Goal: Information Seeking & Learning: Learn about a topic

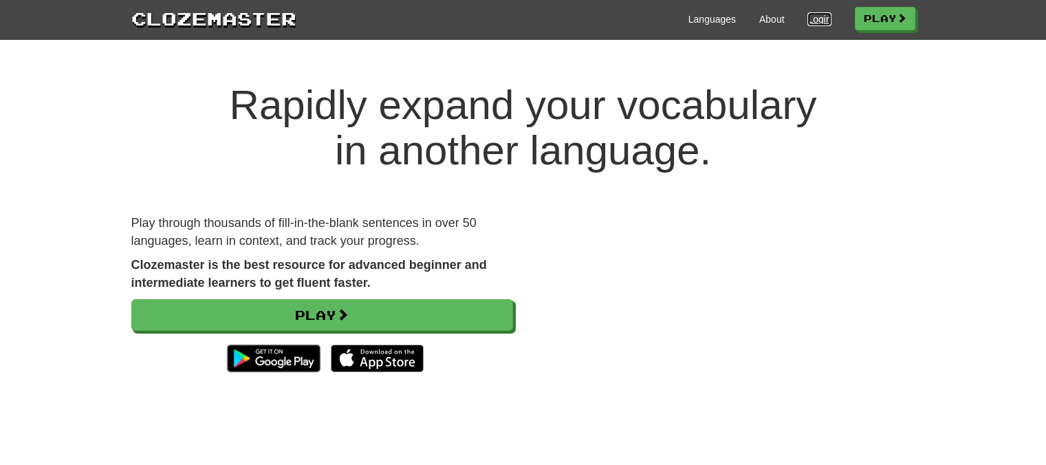
click at [818, 19] on link "Login" at bounding box center [818, 19] width 23 height 14
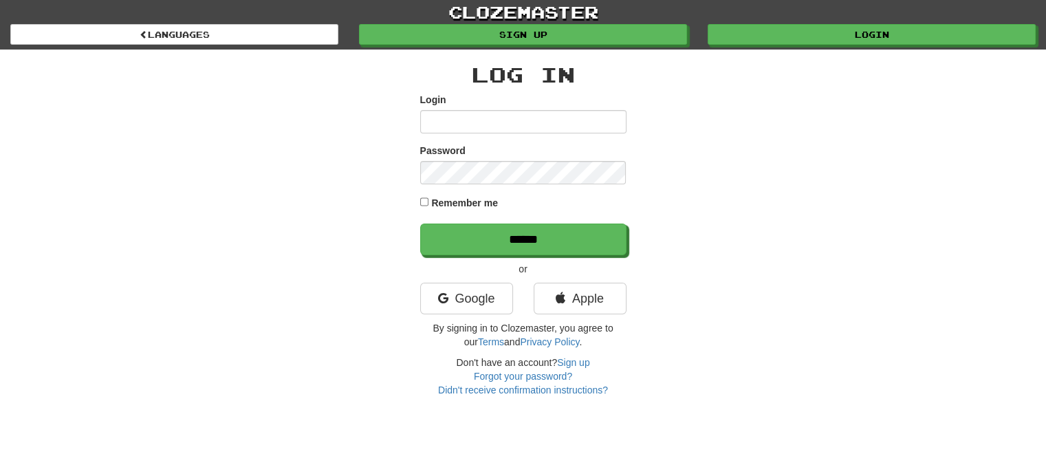
type input "******"
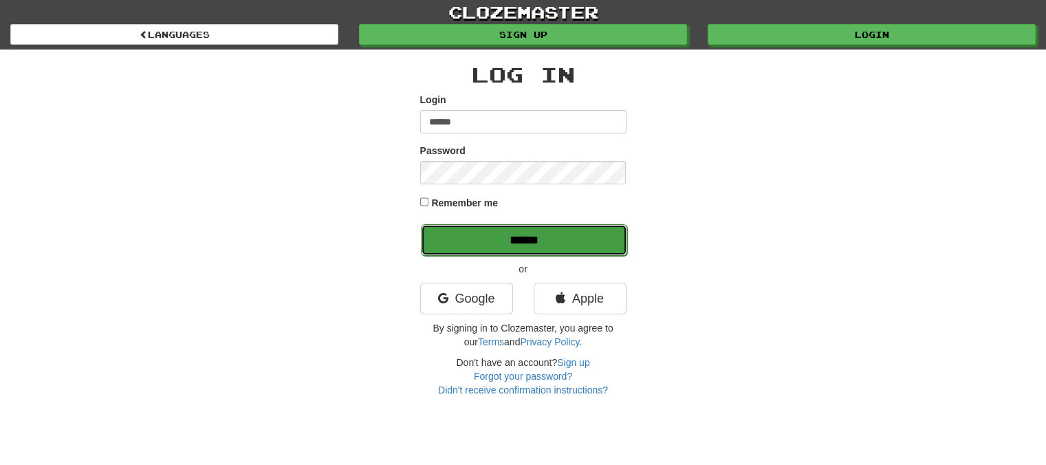
click at [524, 236] on input "******" at bounding box center [524, 240] width 206 height 32
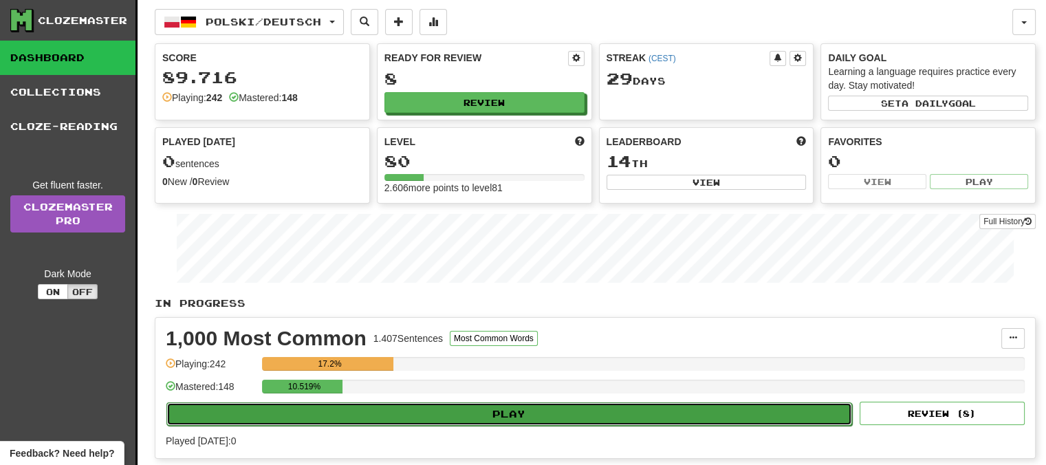
click at [517, 413] on button "Play" at bounding box center [509, 413] width 686 height 23
select select "**"
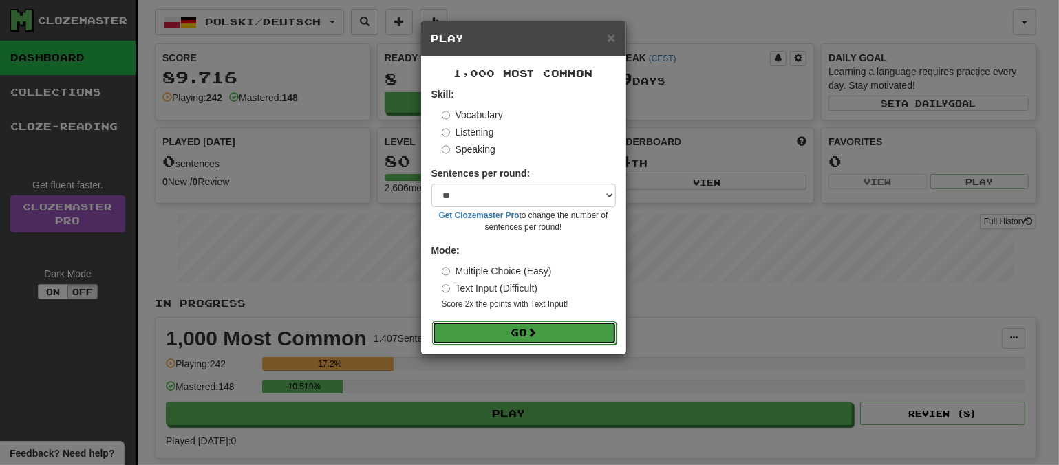
click at [516, 332] on button "Go" at bounding box center [524, 332] width 184 height 23
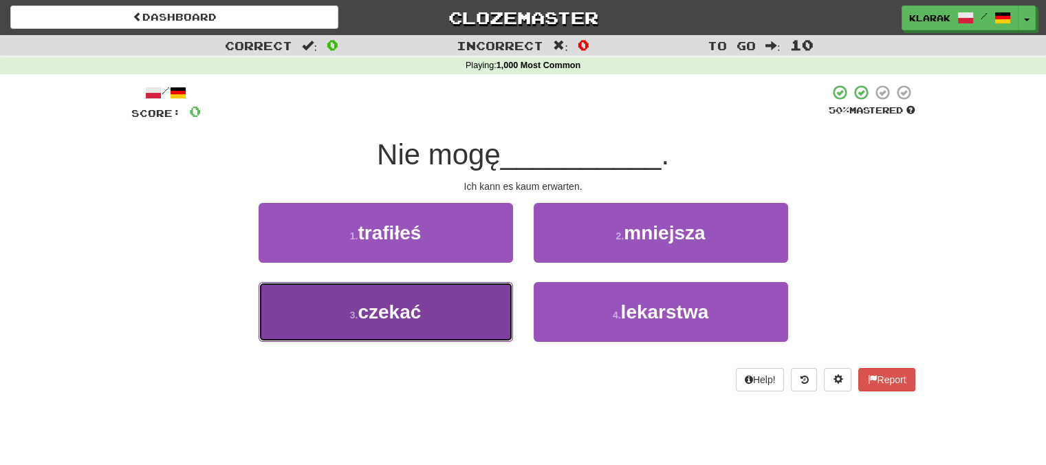
click at [444, 303] on button "3 . czekać" at bounding box center [386, 312] width 254 height 60
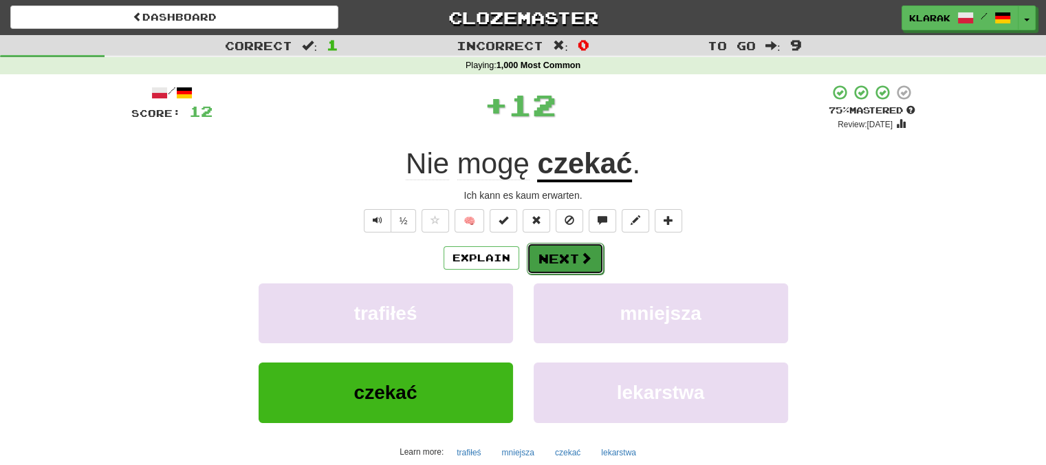
click at [565, 256] on button "Next" at bounding box center [565, 259] width 77 height 32
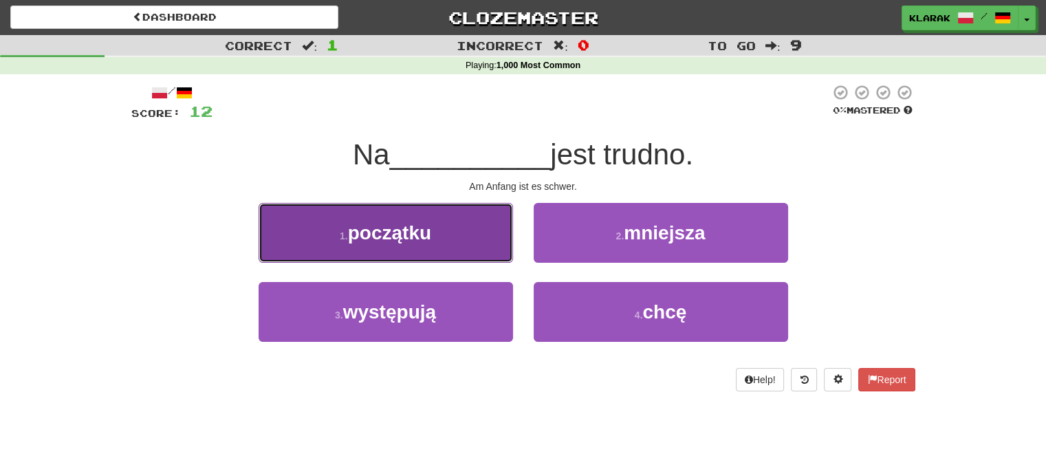
click at [431, 232] on span "początku" at bounding box center [389, 232] width 83 height 21
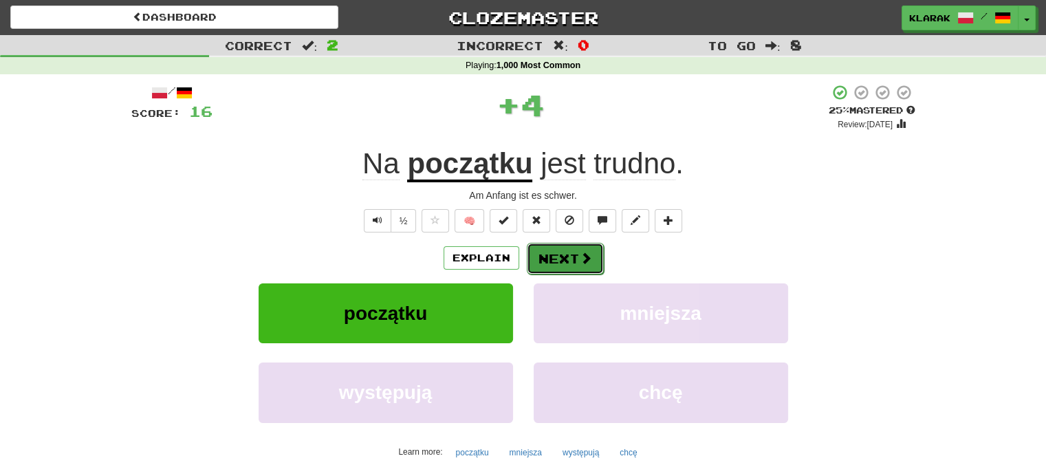
click at [572, 257] on button "Next" at bounding box center [565, 259] width 77 height 32
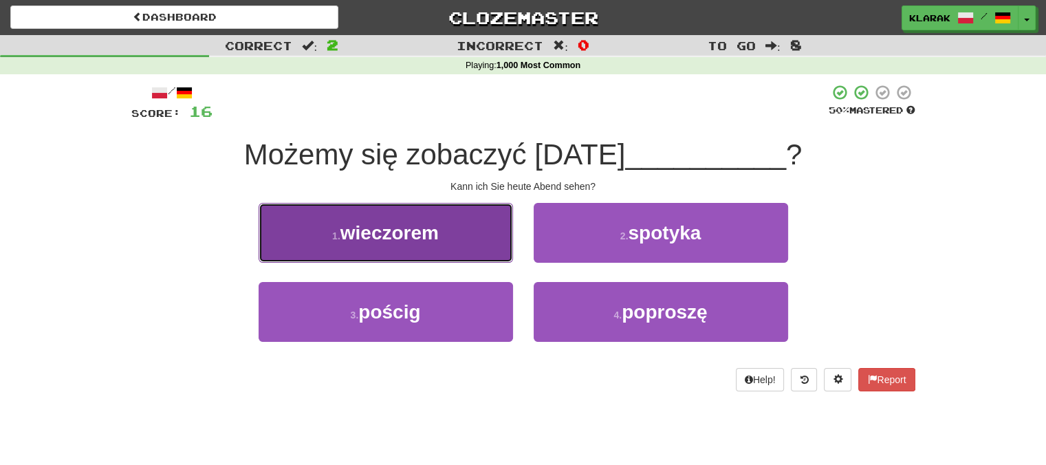
click at [462, 237] on button "1 . wieczorem" at bounding box center [386, 233] width 254 height 60
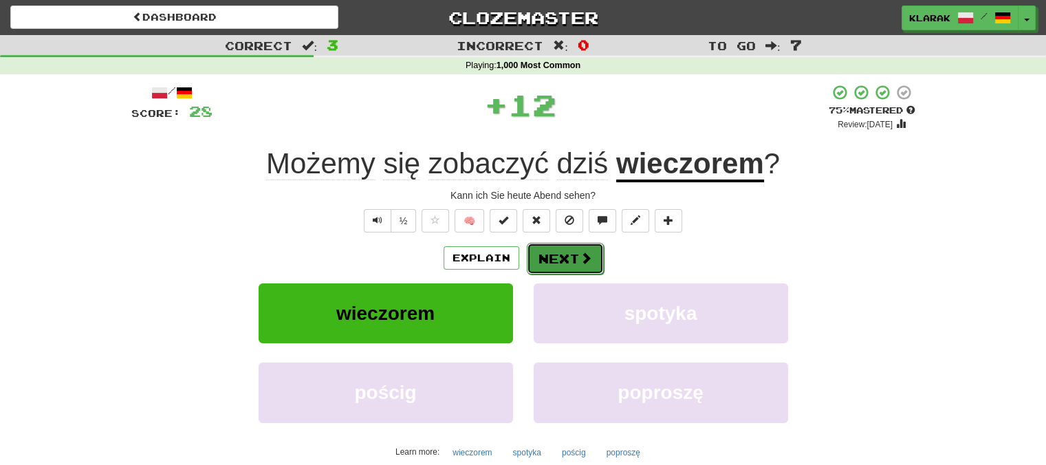
click at [561, 259] on button "Next" at bounding box center [565, 259] width 77 height 32
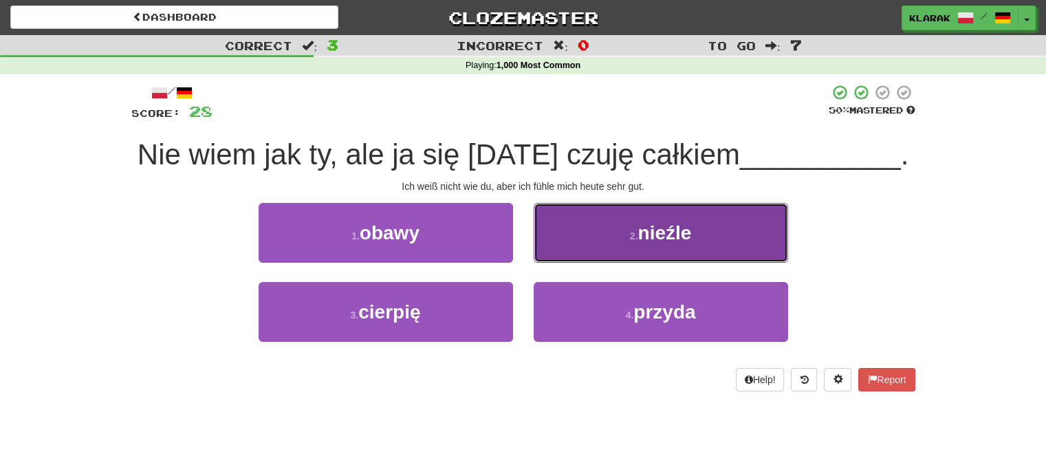
click at [618, 226] on button "2 . nieźle" at bounding box center [661, 233] width 254 height 60
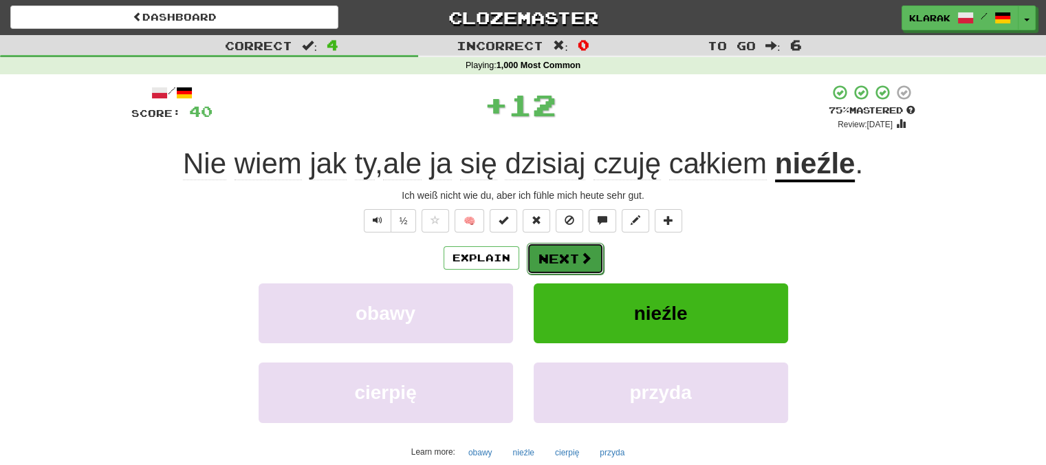
click at [572, 259] on button "Next" at bounding box center [565, 259] width 77 height 32
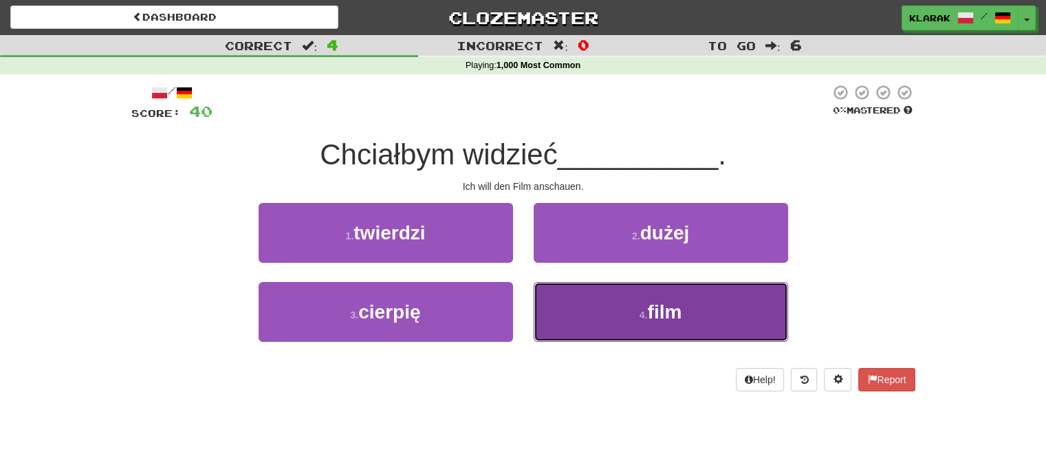
click at [587, 318] on button "4 . film" at bounding box center [661, 312] width 254 height 60
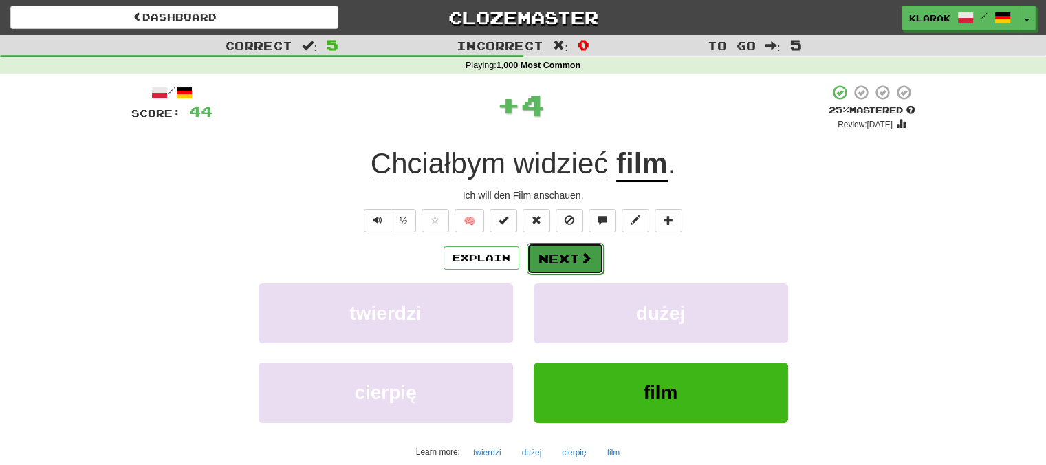
click at [561, 256] on button "Next" at bounding box center [565, 259] width 77 height 32
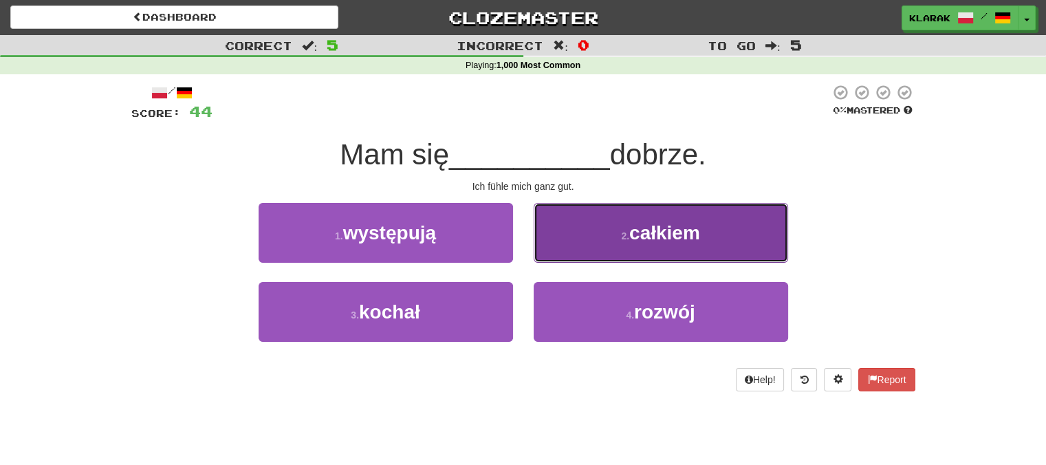
click at [604, 228] on button "2 . całkiem" at bounding box center [661, 233] width 254 height 60
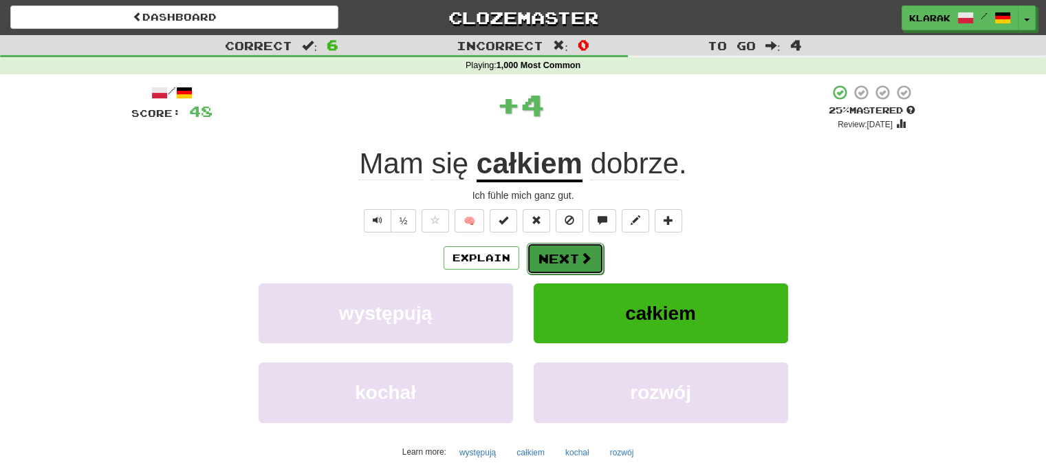
click at [568, 252] on button "Next" at bounding box center [565, 259] width 77 height 32
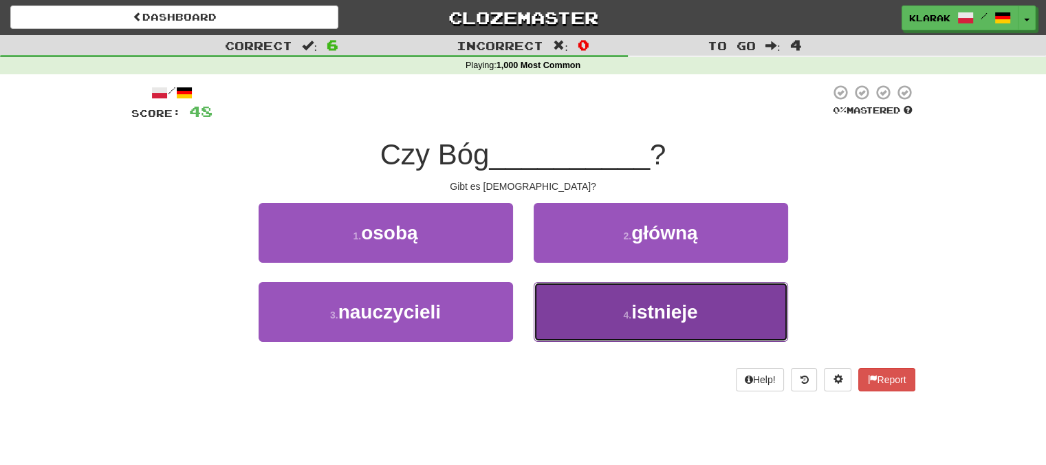
click at [590, 314] on button "4 . istnieje" at bounding box center [661, 312] width 254 height 60
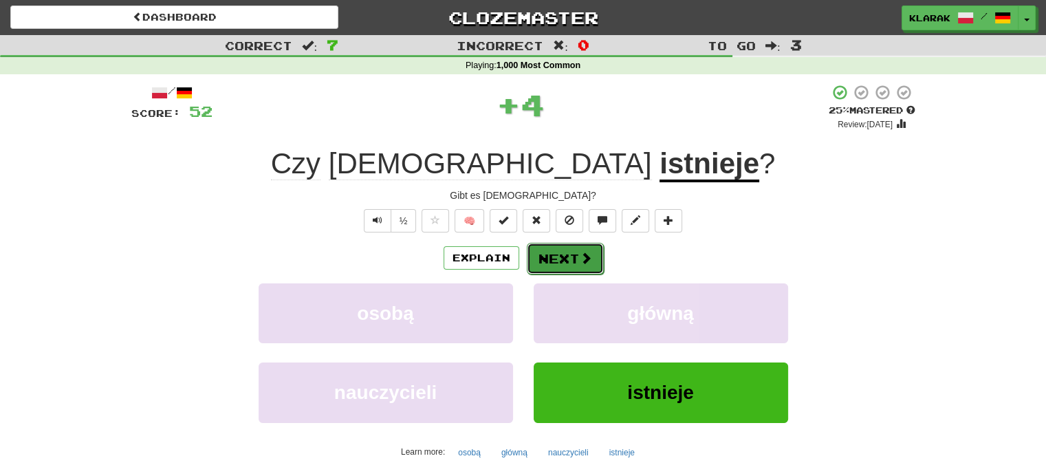
click at [566, 261] on button "Next" at bounding box center [565, 259] width 77 height 32
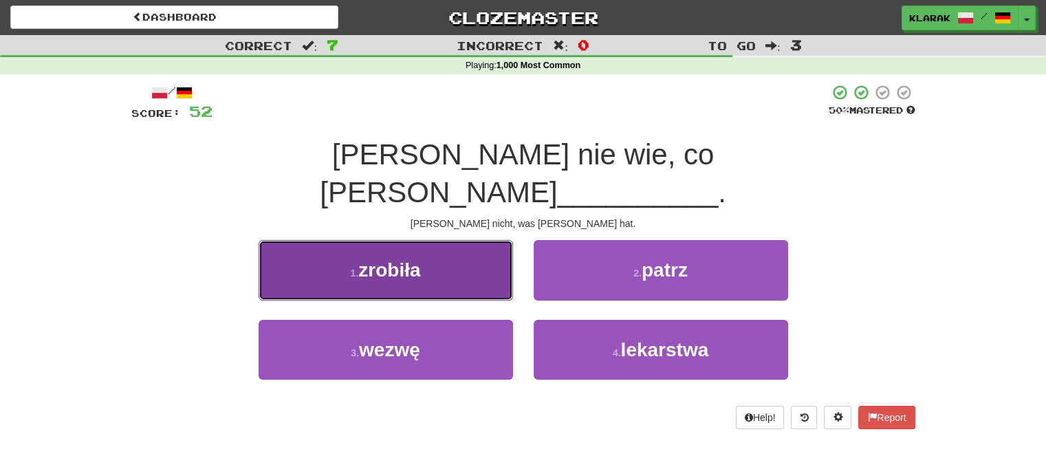
click at [455, 240] on button "1 . zrobiła" at bounding box center [386, 270] width 254 height 60
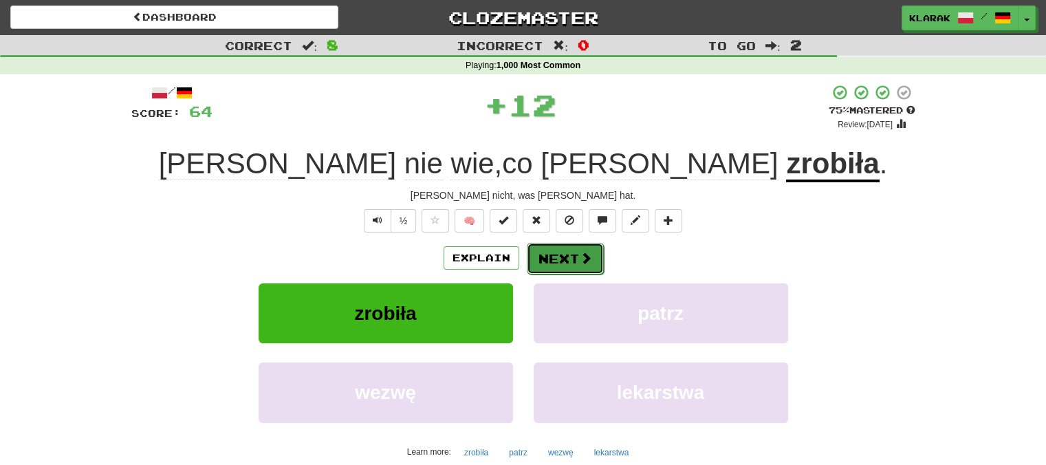
click at [554, 254] on button "Next" at bounding box center [565, 259] width 77 height 32
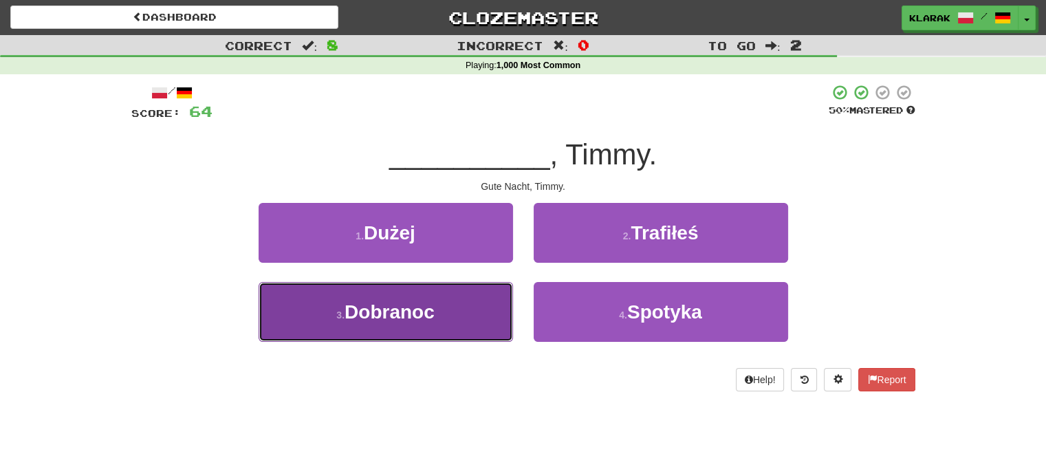
click at [445, 317] on button "3 . Dobranoc" at bounding box center [386, 312] width 254 height 60
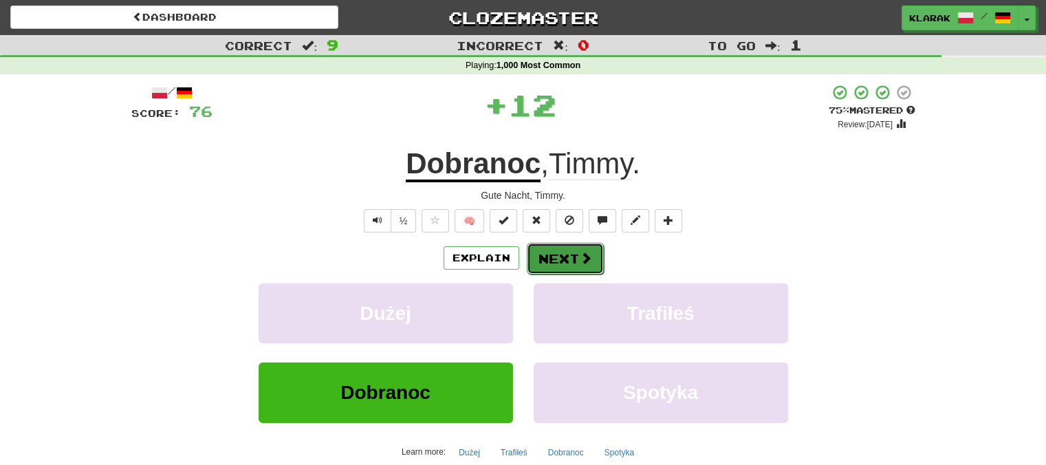
click at [554, 251] on button "Next" at bounding box center [565, 259] width 77 height 32
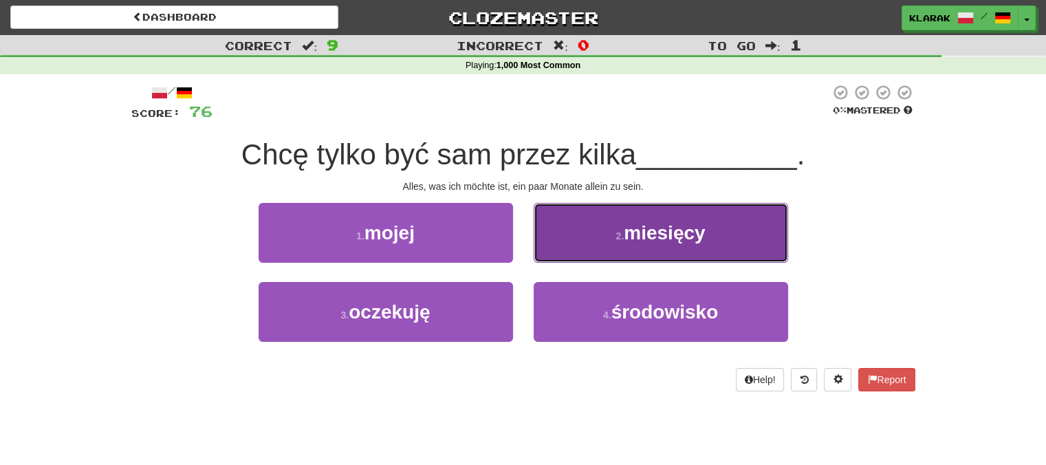
click at [641, 227] on span "miesięcy" at bounding box center [664, 232] width 81 height 21
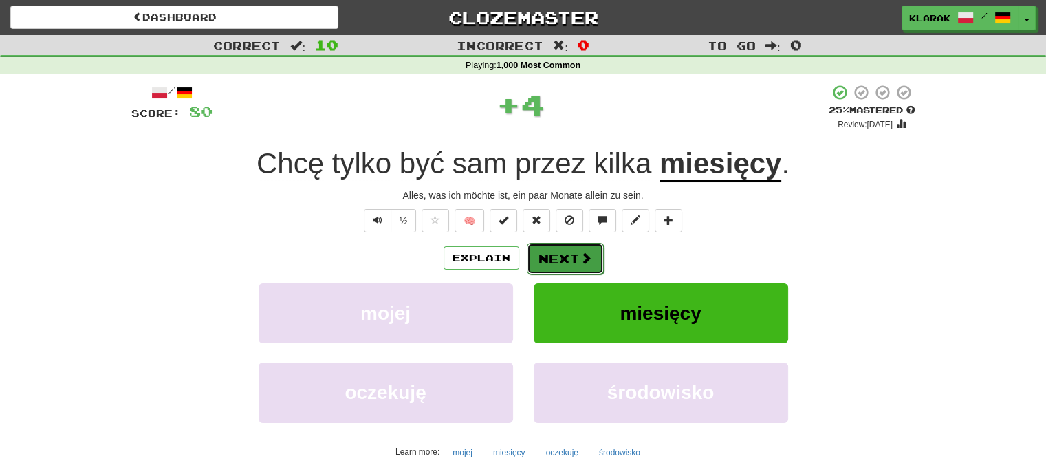
click at [571, 251] on button "Next" at bounding box center [565, 259] width 77 height 32
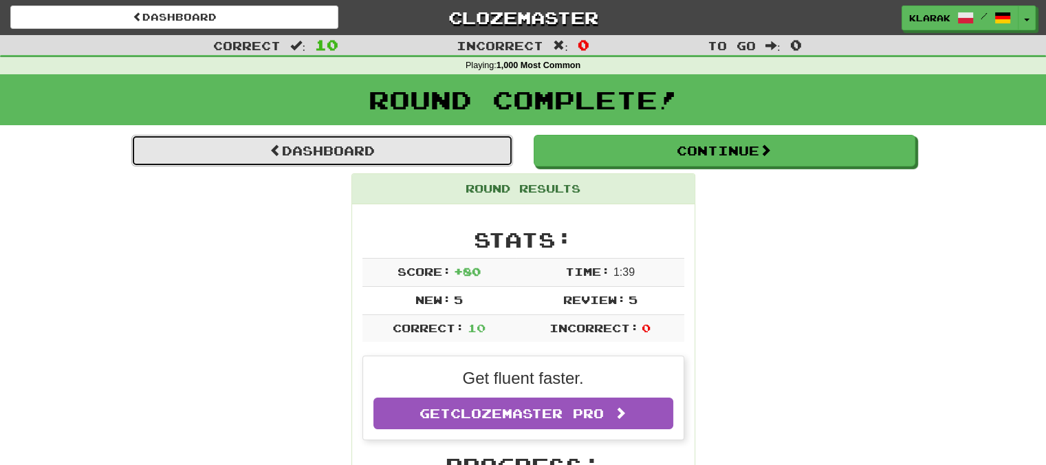
click at [352, 152] on link "Dashboard" at bounding box center [322, 151] width 382 height 32
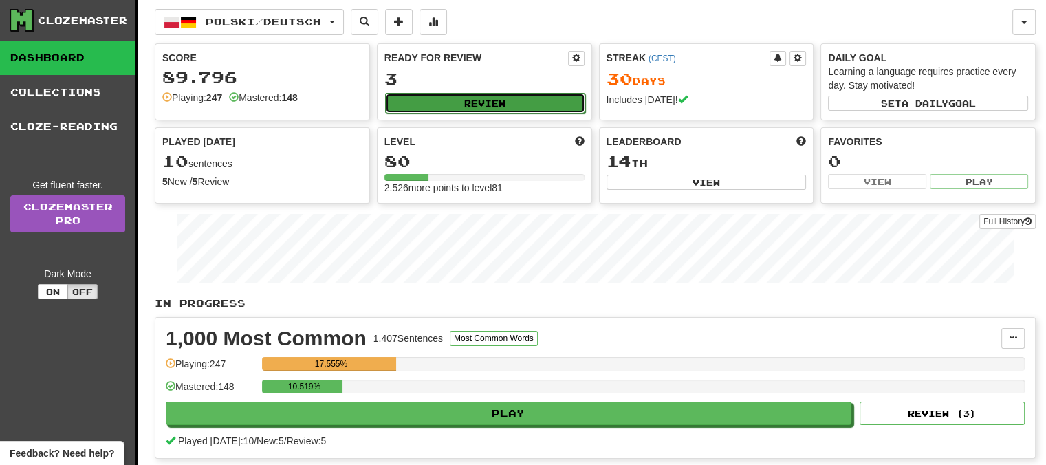
click at [488, 98] on button "Review" at bounding box center [485, 103] width 200 height 21
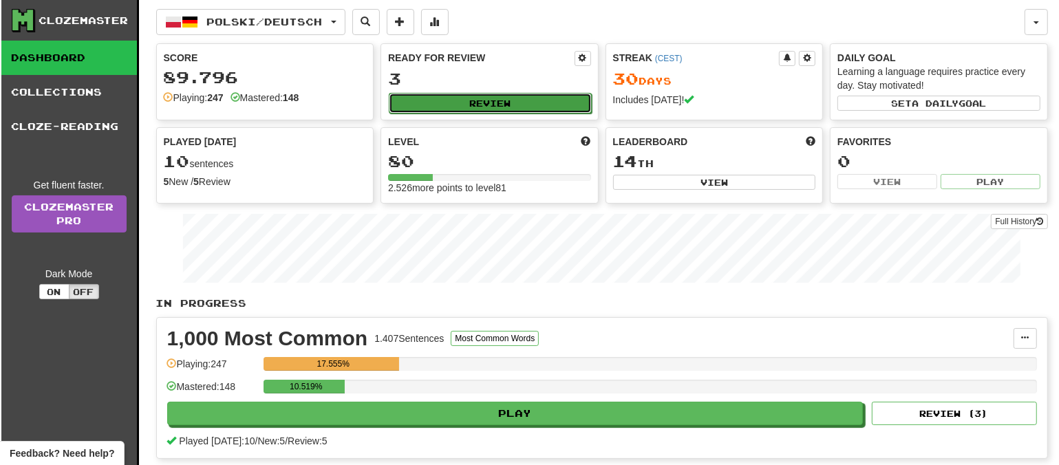
select select "**"
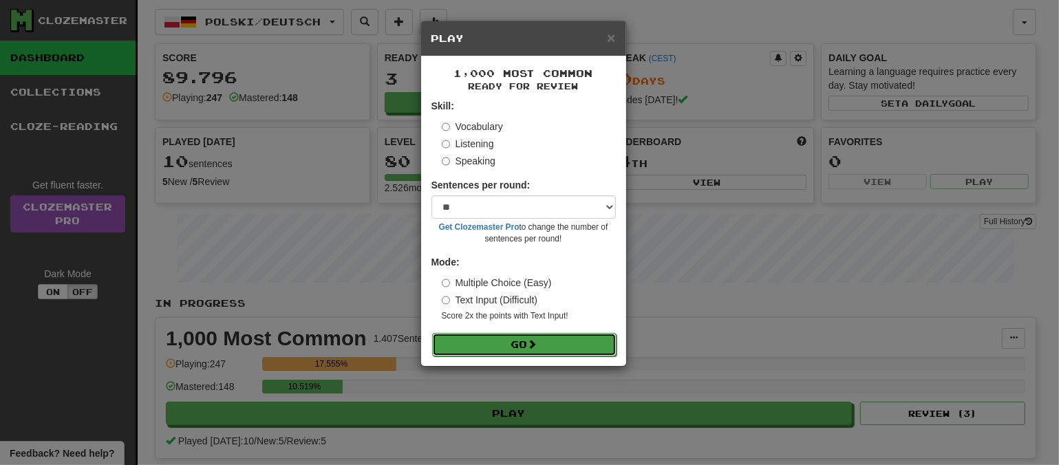
click at [549, 339] on button "Go" at bounding box center [524, 344] width 184 height 23
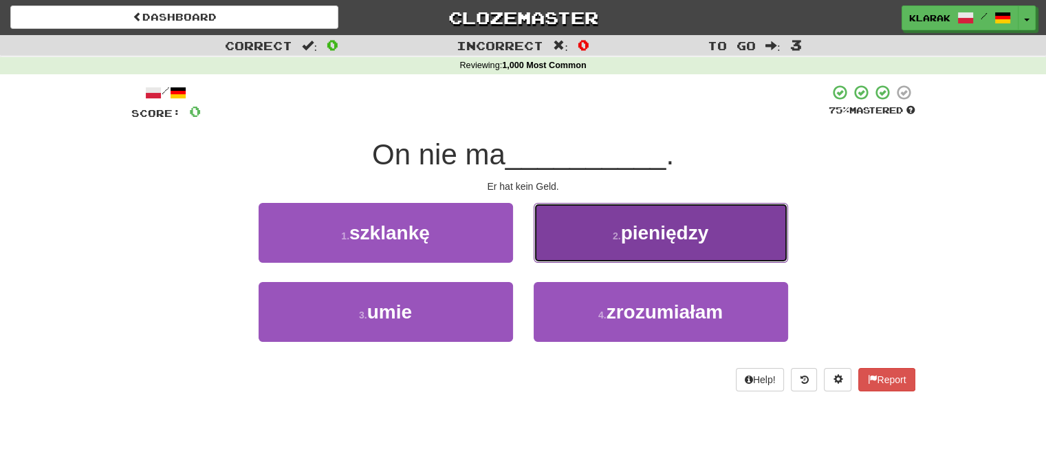
click at [607, 239] on button "2 . pieniędzy" at bounding box center [661, 233] width 254 height 60
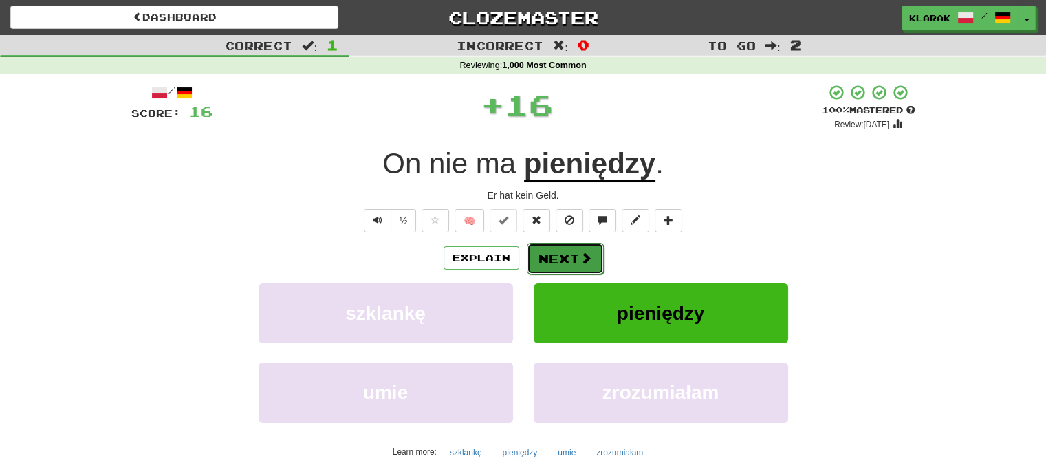
click at [558, 256] on button "Next" at bounding box center [565, 259] width 77 height 32
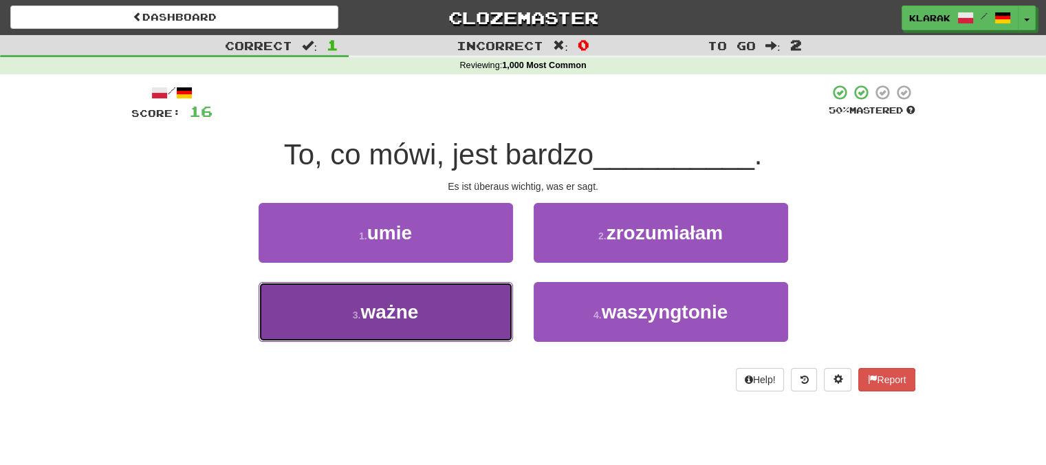
click at [430, 321] on button "3 . ważne" at bounding box center [386, 312] width 254 height 60
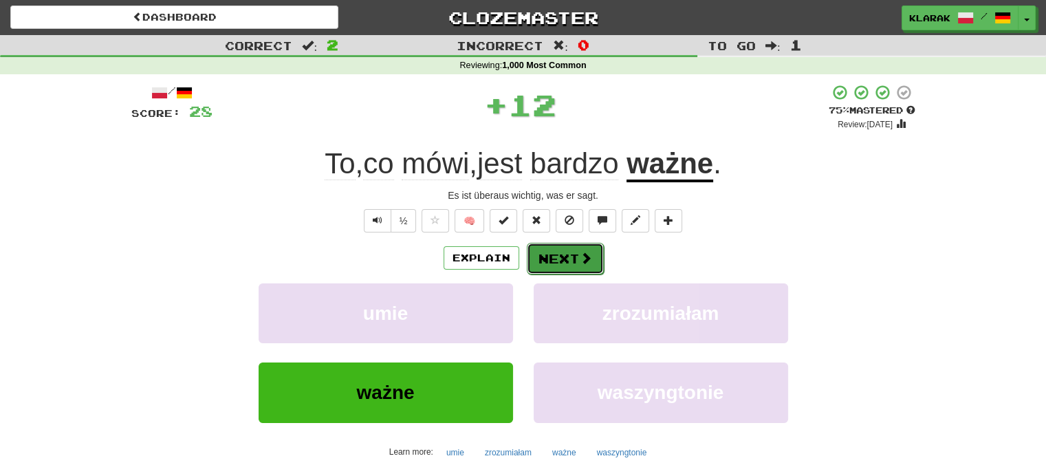
click at [565, 256] on button "Next" at bounding box center [565, 259] width 77 height 32
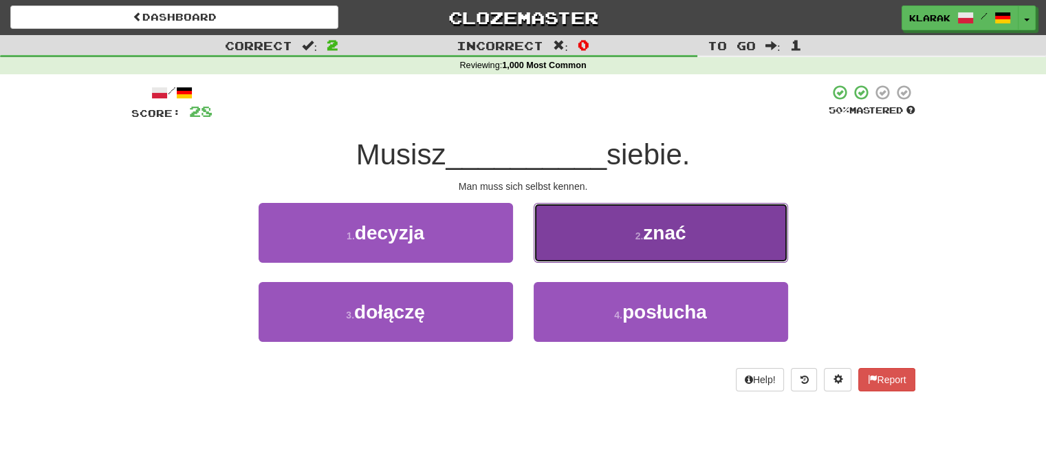
click at [602, 230] on button "2 . znać" at bounding box center [661, 233] width 254 height 60
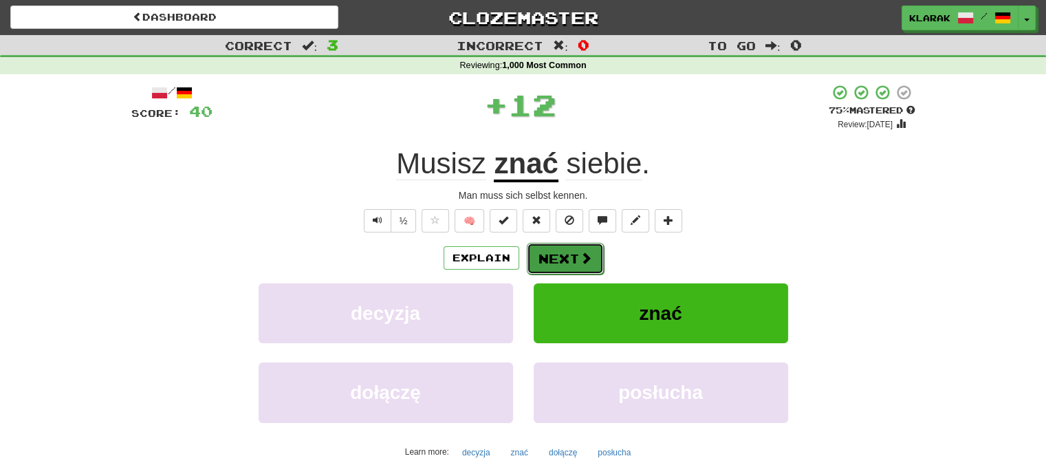
click at [556, 253] on button "Next" at bounding box center [565, 259] width 77 height 32
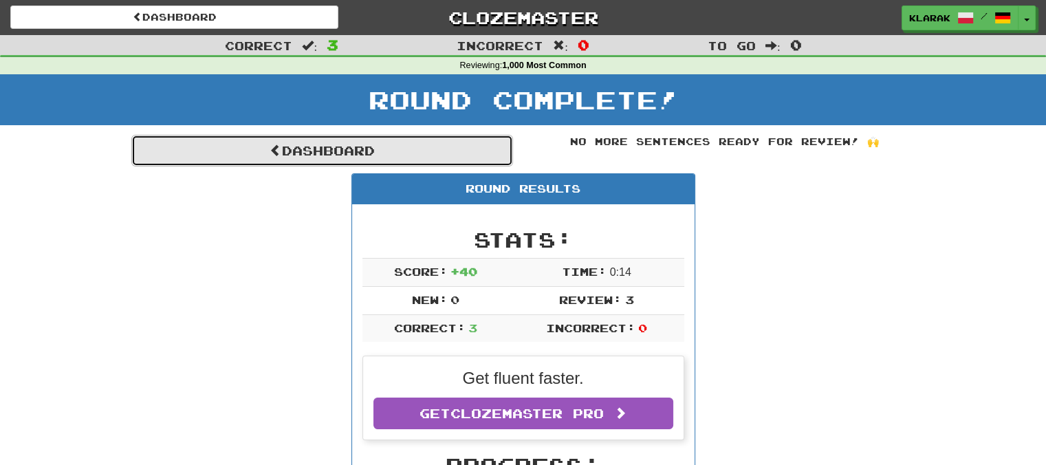
click at [321, 150] on link "Dashboard" at bounding box center [322, 151] width 382 height 32
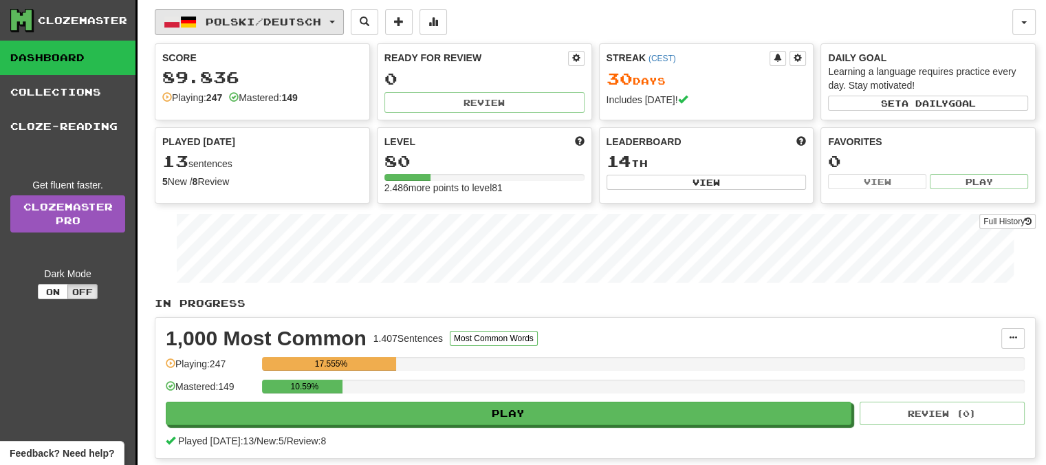
click at [343, 14] on button "Polski / Deutsch" at bounding box center [249, 22] width 189 height 26
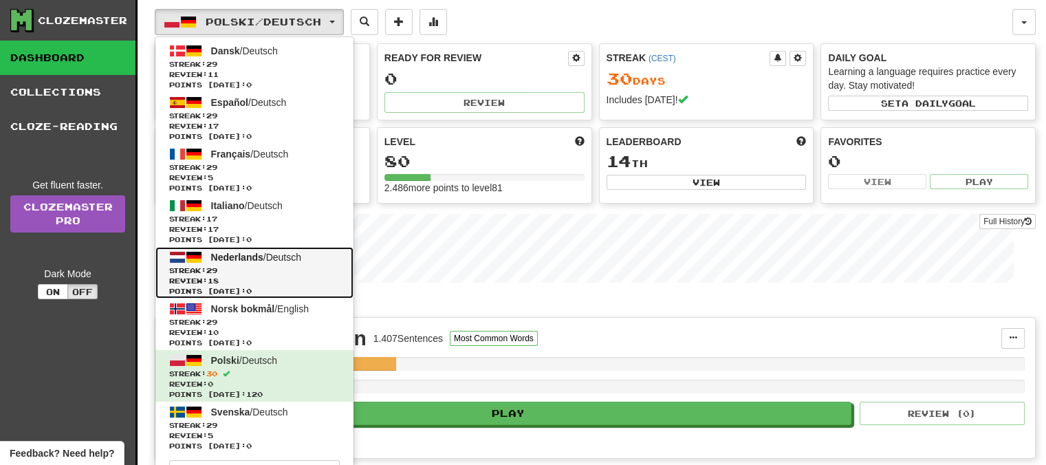
click at [237, 254] on span "Nederlands" at bounding box center [237, 257] width 52 height 11
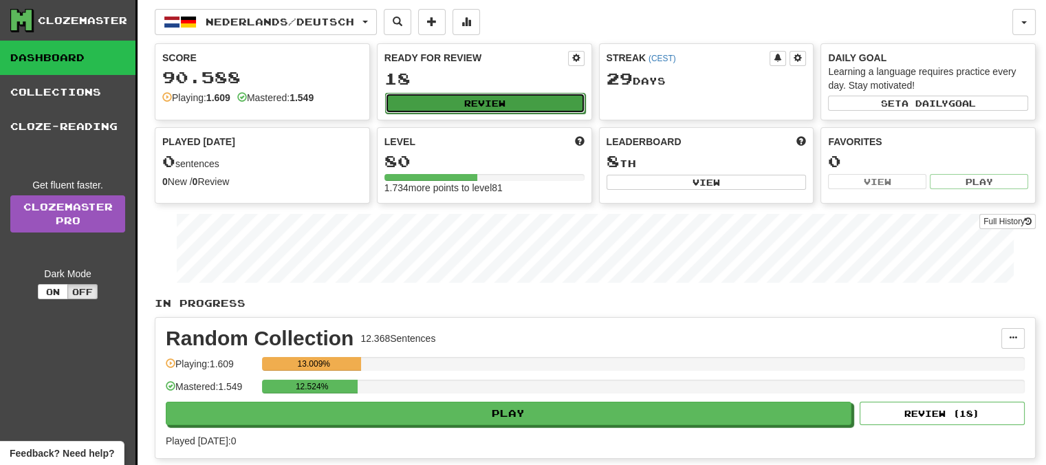
click at [493, 100] on button "Review" at bounding box center [485, 103] width 200 height 21
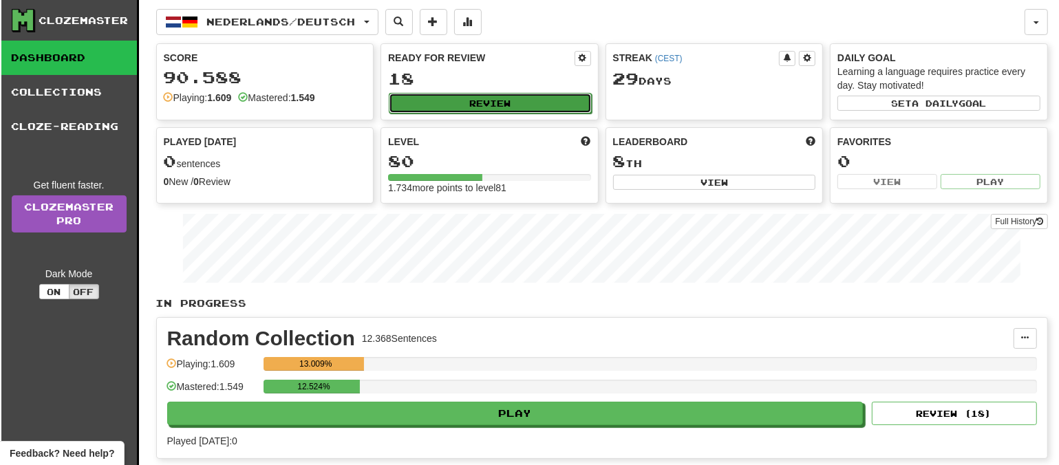
select select "**"
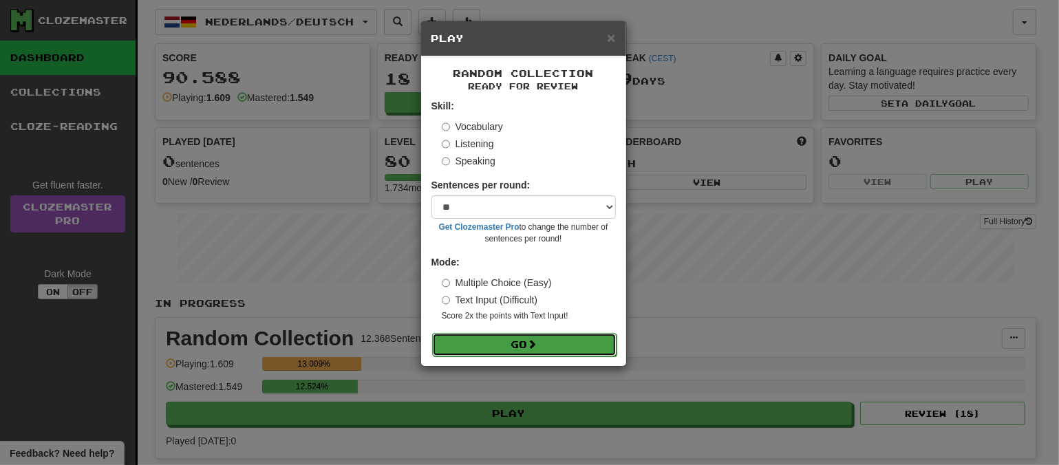
click at [530, 345] on span at bounding box center [533, 344] width 10 height 10
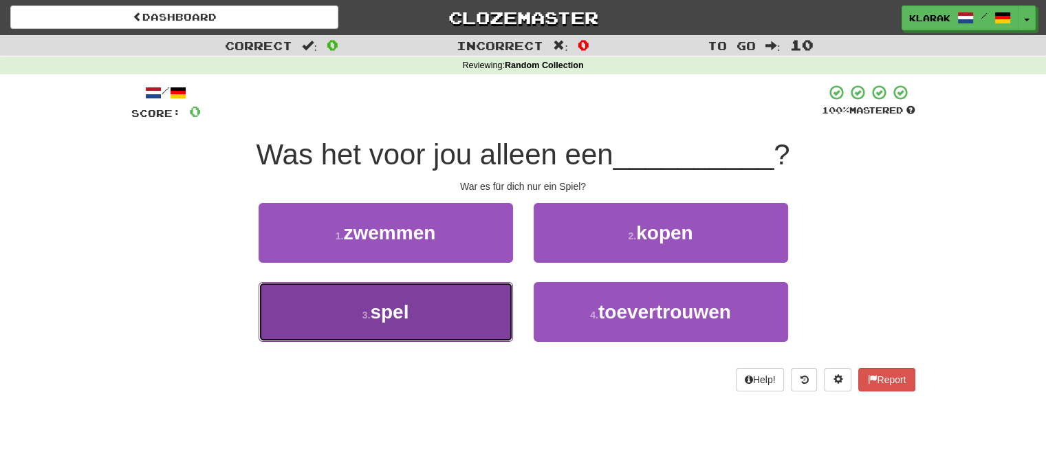
click at [393, 314] on span "spel" at bounding box center [389, 311] width 39 height 21
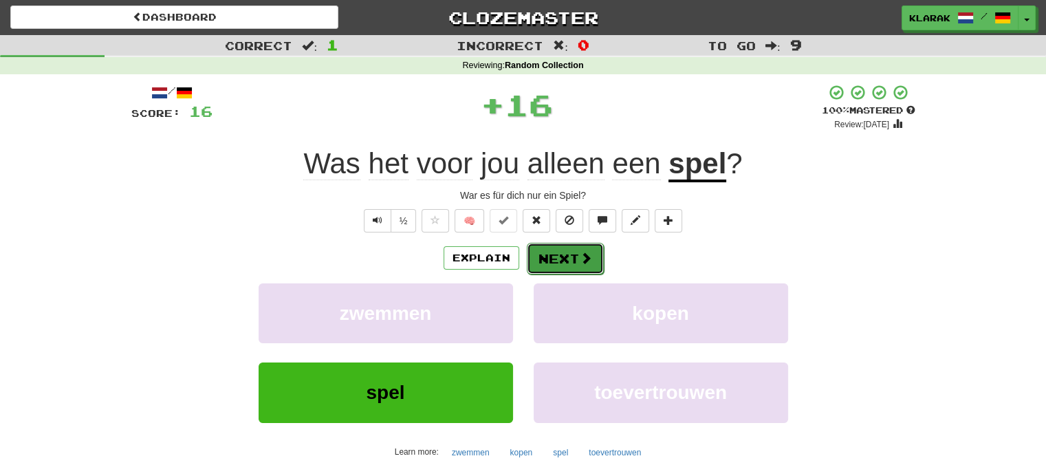
click at [538, 252] on button "Next" at bounding box center [565, 259] width 77 height 32
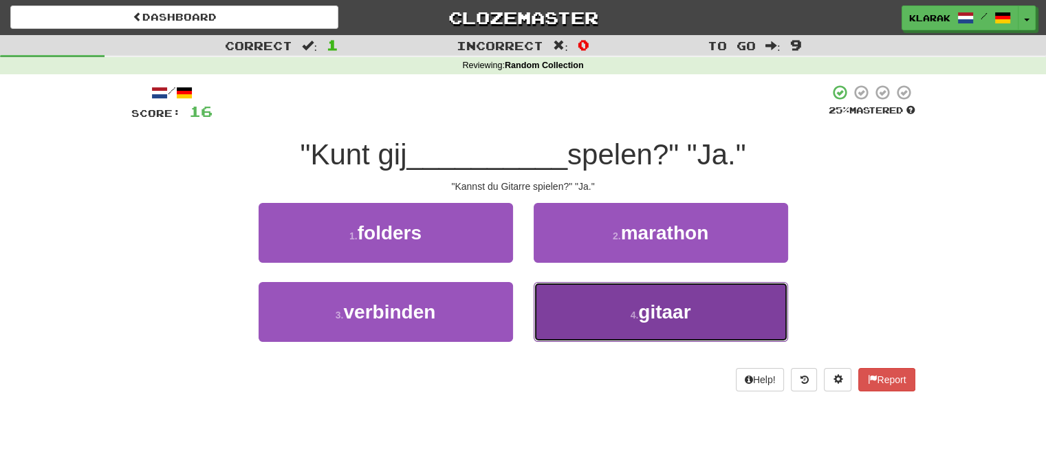
click at [589, 306] on button "4 . gitaar" at bounding box center [661, 312] width 254 height 60
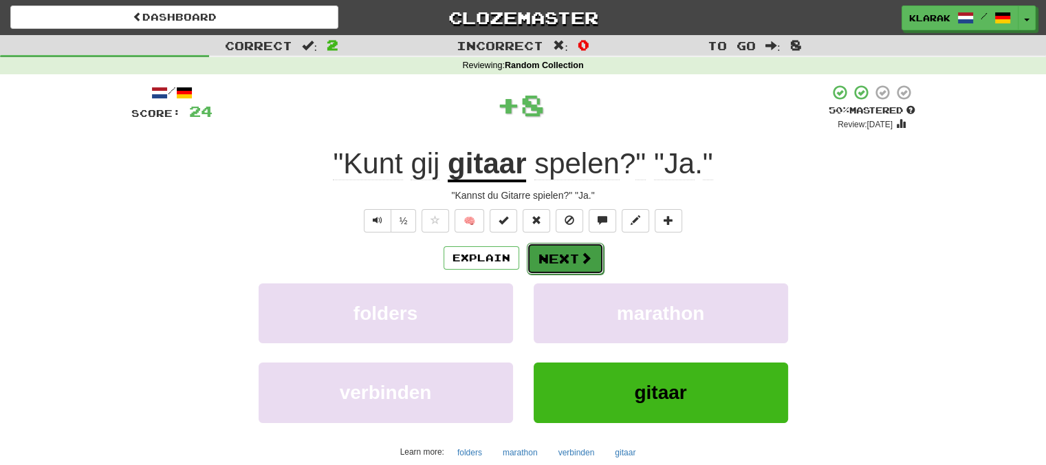
click at [564, 257] on button "Next" at bounding box center [565, 259] width 77 height 32
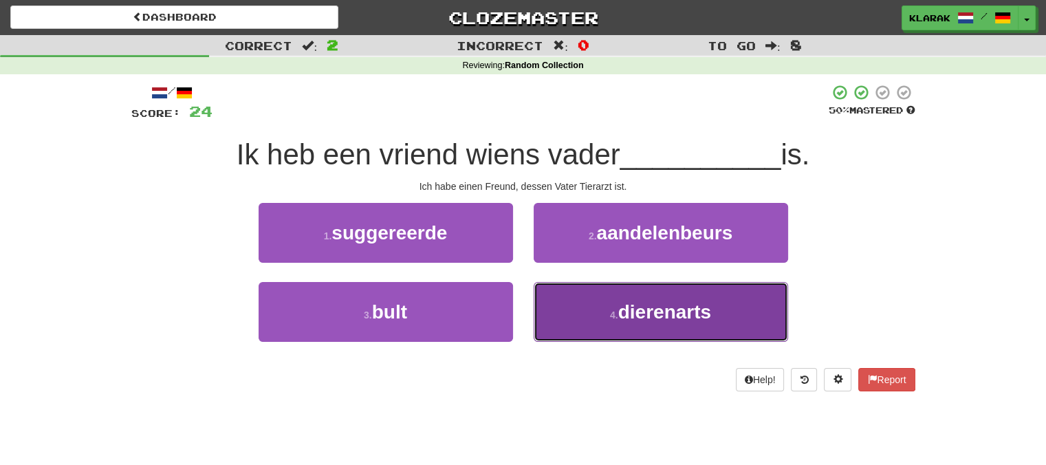
click at [566, 317] on button "4 . dierenarts" at bounding box center [661, 312] width 254 height 60
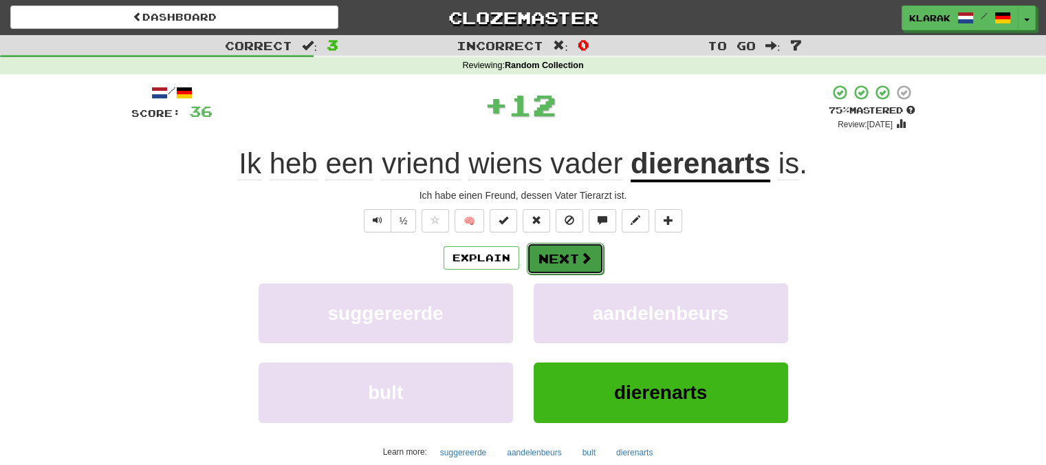
click at [550, 251] on button "Next" at bounding box center [565, 259] width 77 height 32
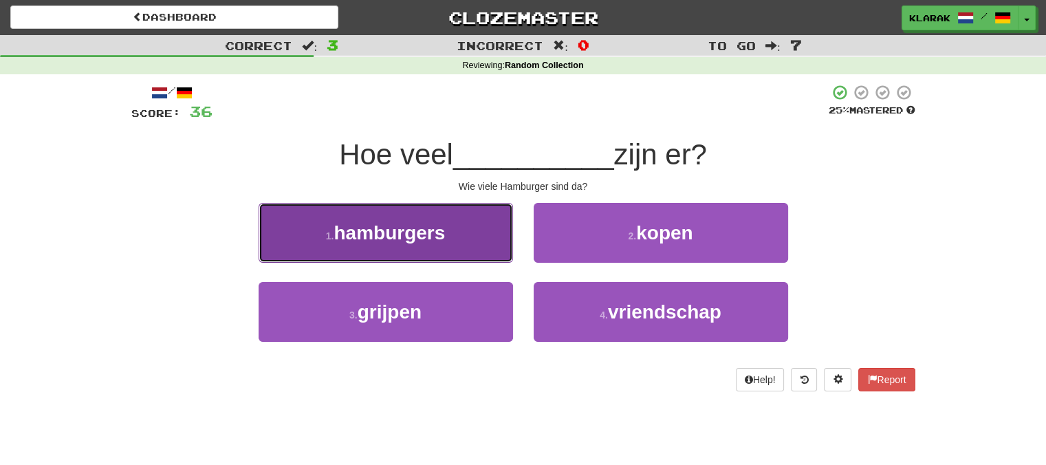
click at [458, 233] on button "1 . hamburgers" at bounding box center [386, 233] width 254 height 60
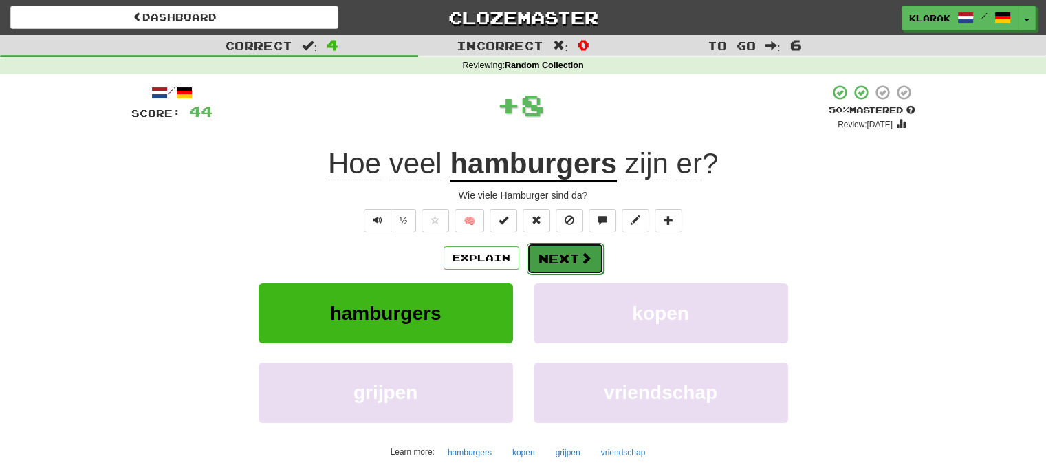
click at [549, 252] on button "Next" at bounding box center [565, 259] width 77 height 32
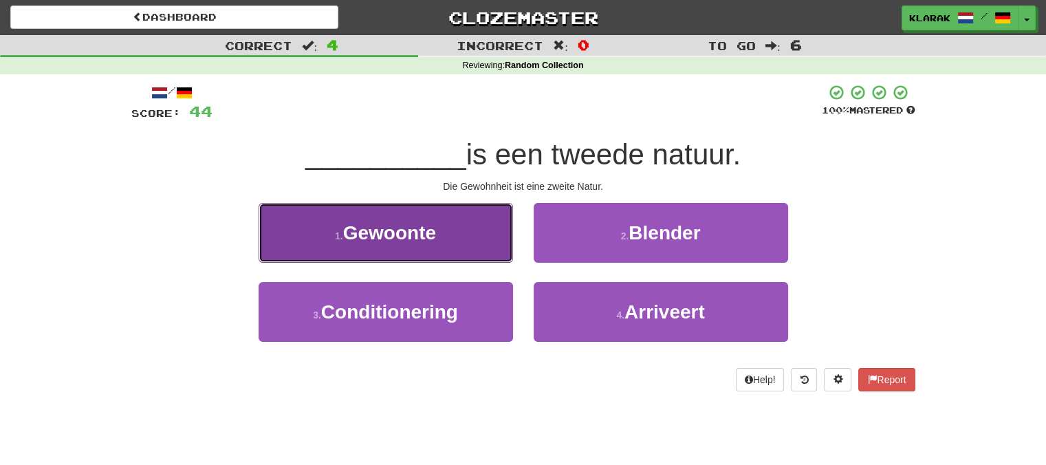
click at [444, 230] on button "1 . Gewoonte" at bounding box center [386, 233] width 254 height 60
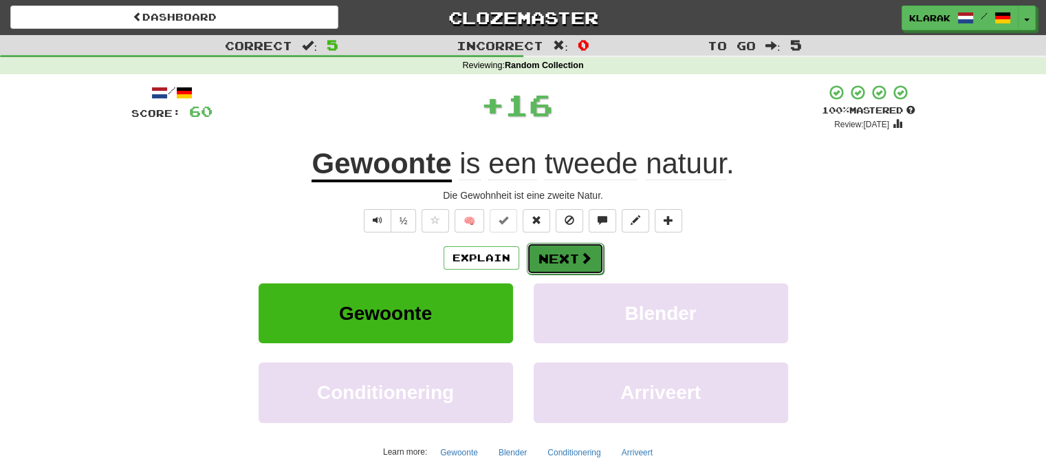
click at [540, 247] on button "Next" at bounding box center [565, 259] width 77 height 32
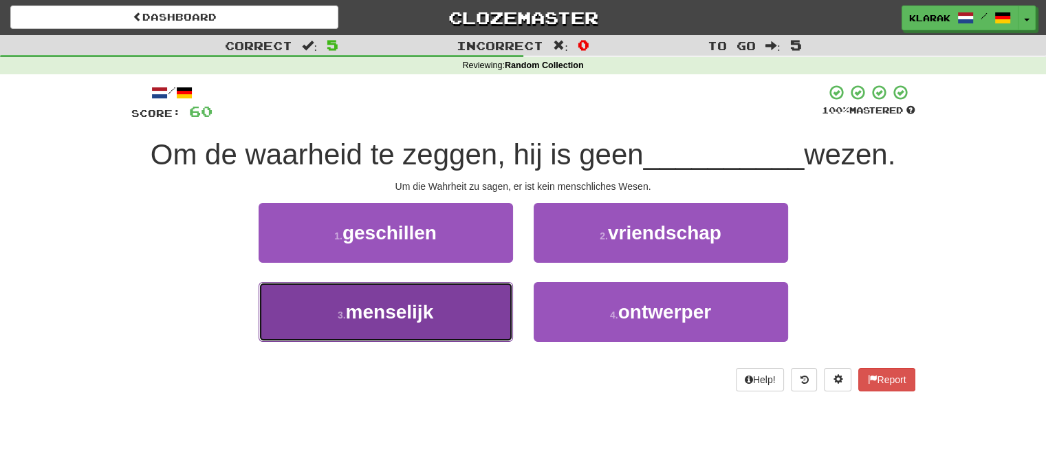
click at [419, 313] on span "menselijk" at bounding box center [390, 311] width 88 height 21
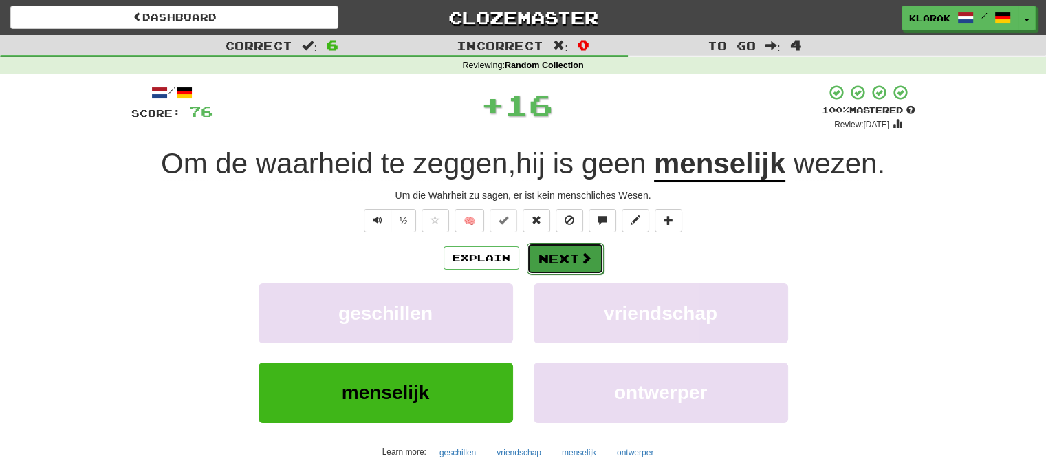
click at [556, 258] on button "Next" at bounding box center [565, 259] width 77 height 32
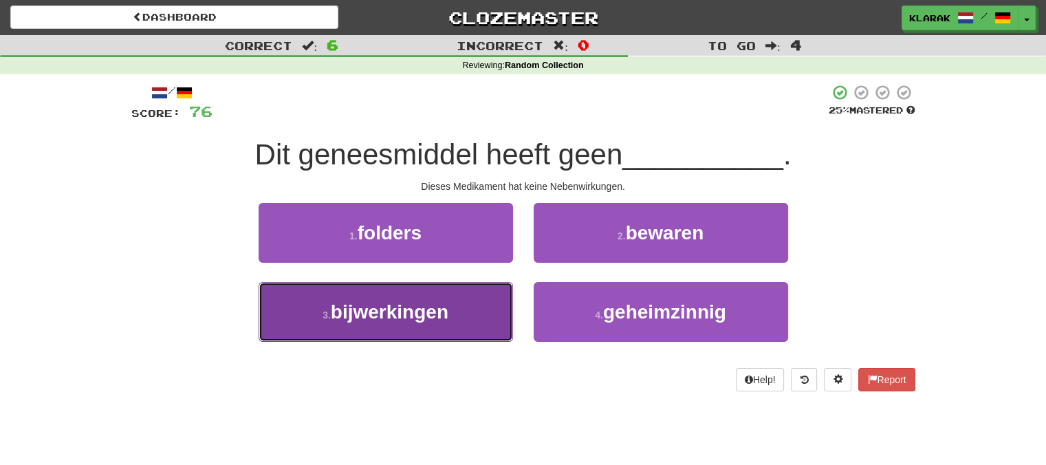
click at [382, 316] on span "bijwerkingen" at bounding box center [390, 311] width 118 height 21
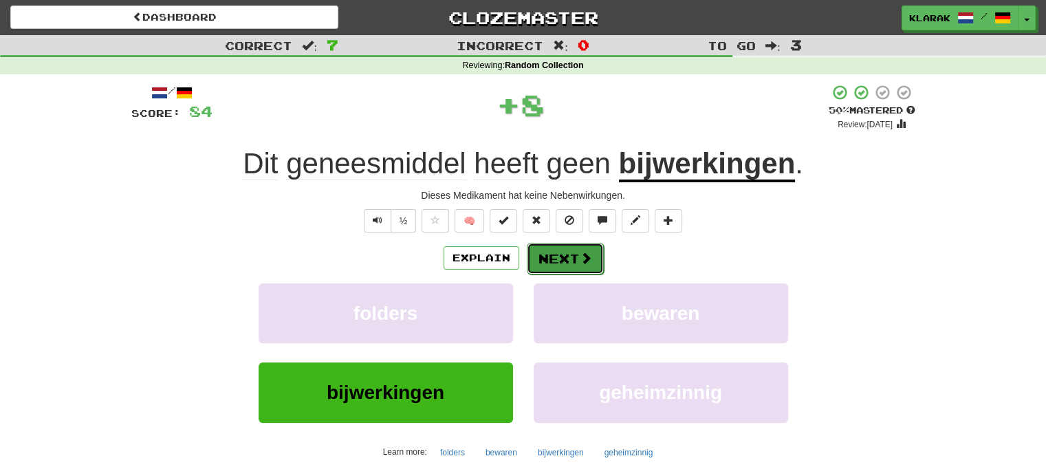
click at [568, 246] on button "Next" at bounding box center [565, 259] width 77 height 32
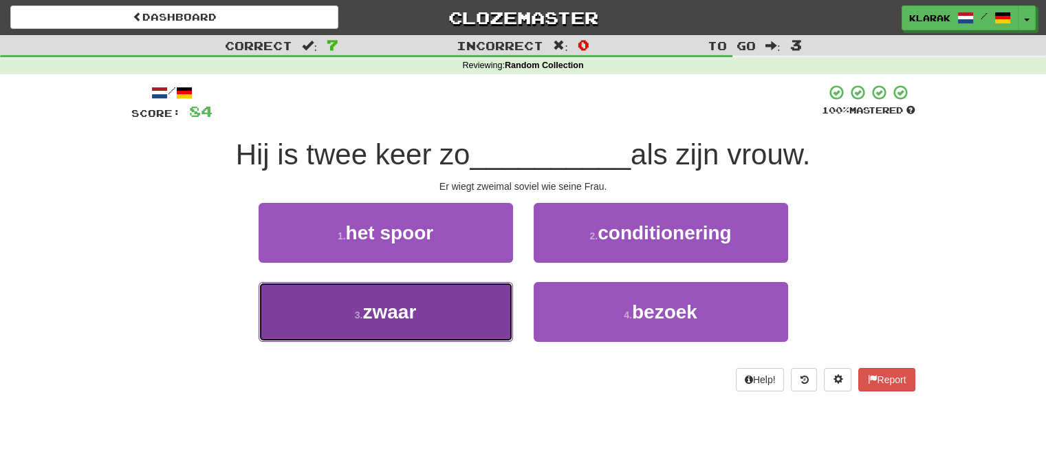
click at [414, 303] on span "zwaar" at bounding box center [389, 311] width 54 height 21
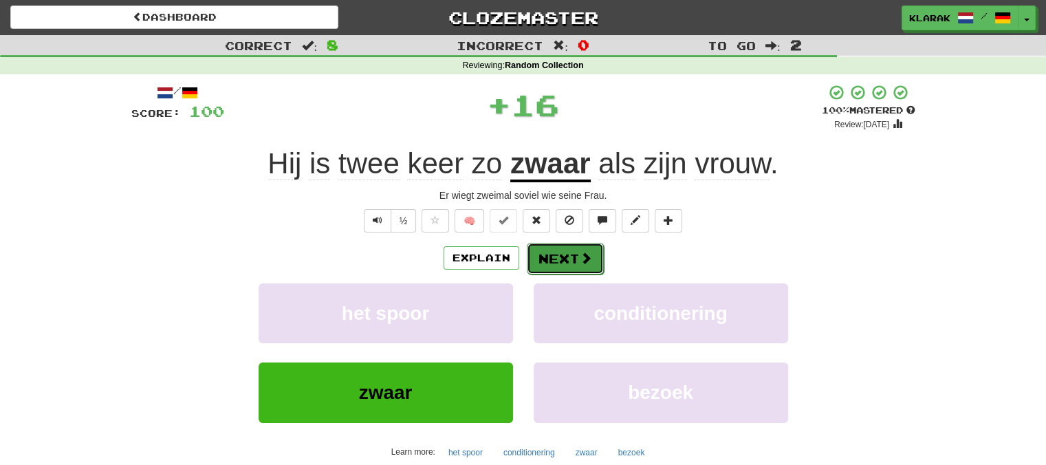
click at [567, 255] on button "Next" at bounding box center [565, 259] width 77 height 32
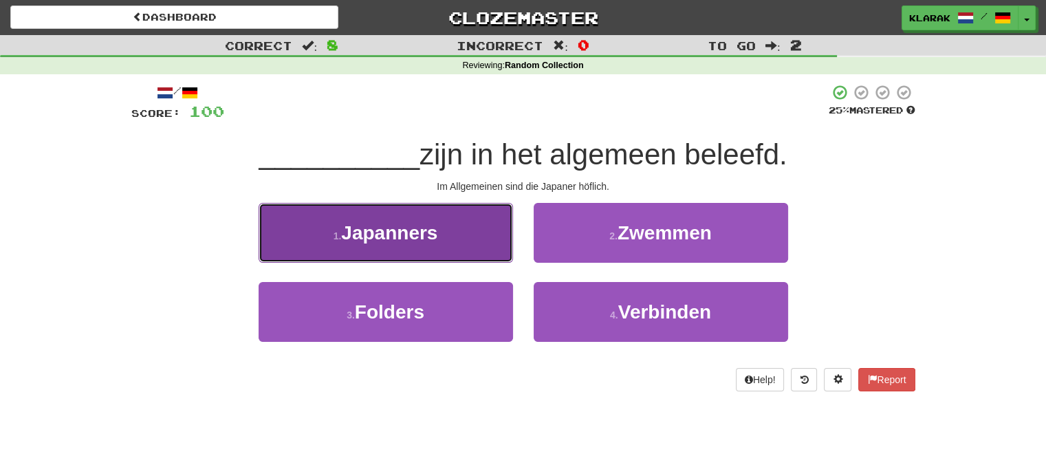
click at [380, 229] on span "Japanners" at bounding box center [389, 232] width 96 height 21
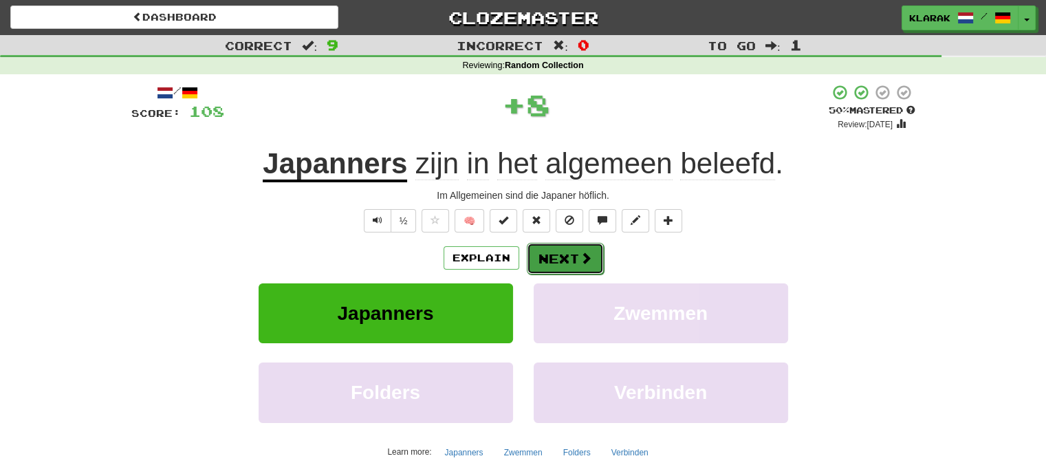
click at [571, 256] on button "Next" at bounding box center [565, 259] width 77 height 32
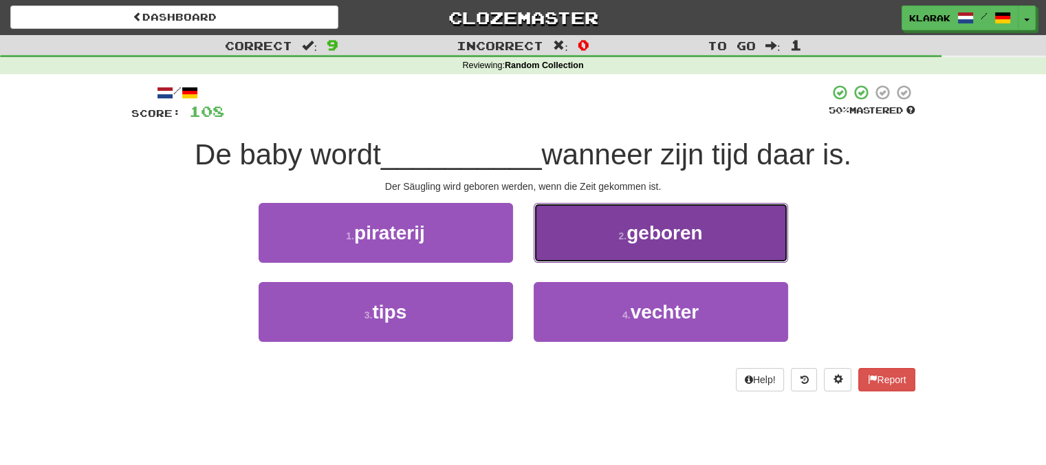
click at [622, 222] on button "2 . geboren" at bounding box center [661, 233] width 254 height 60
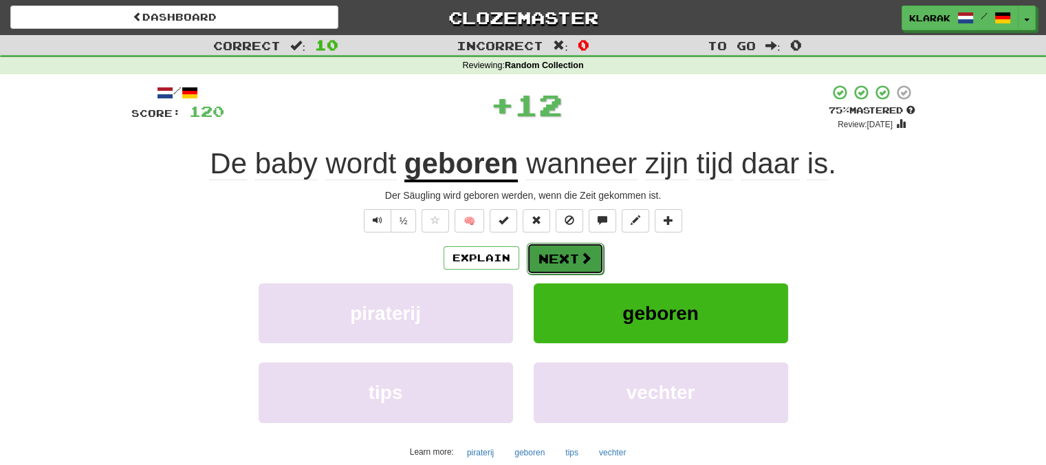
click at [547, 251] on button "Next" at bounding box center [565, 259] width 77 height 32
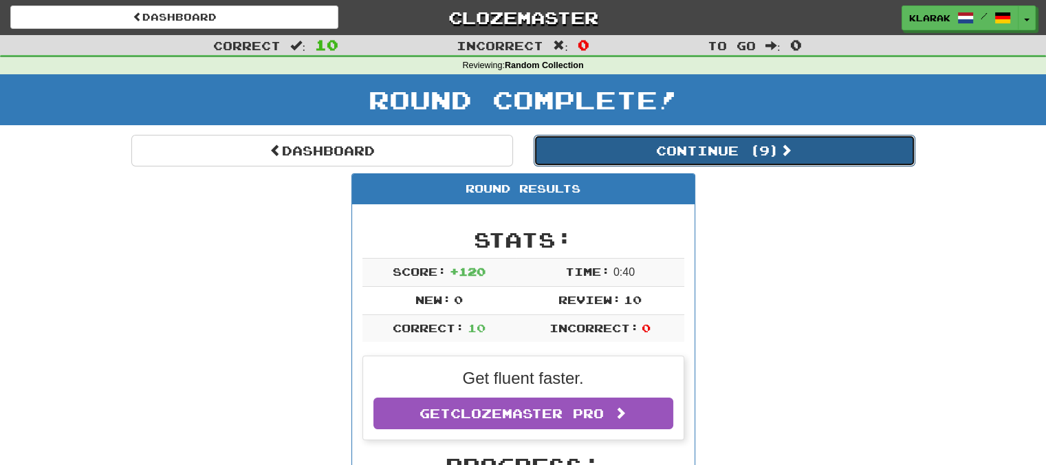
click at [739, 150] on button "Continue ( 9 )" at bounding box center [725, 151] width 382 height 32
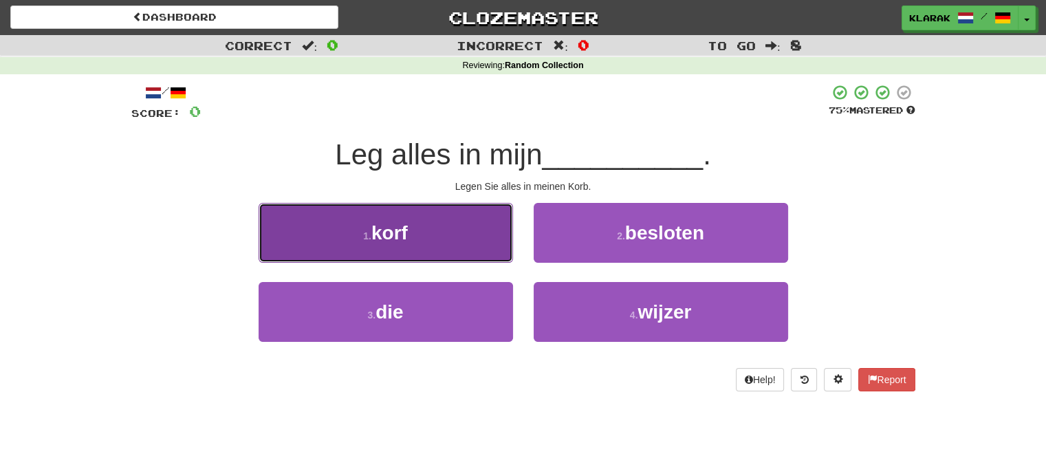
click at [441, 229] on button "1 . korf" at bounding box center [386, 233] width 254 height 60
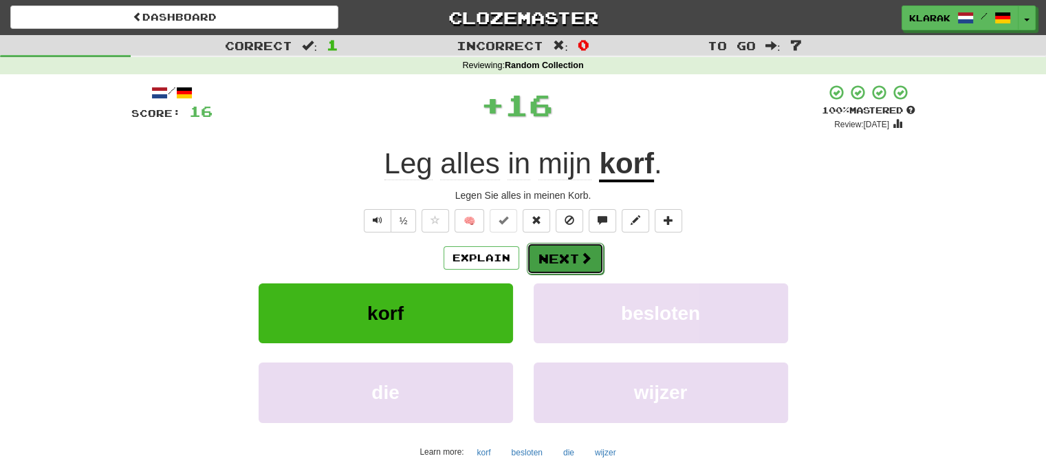
click at [570, 243] on button "Next" at bounding box center [565, 259] width 77 height 32
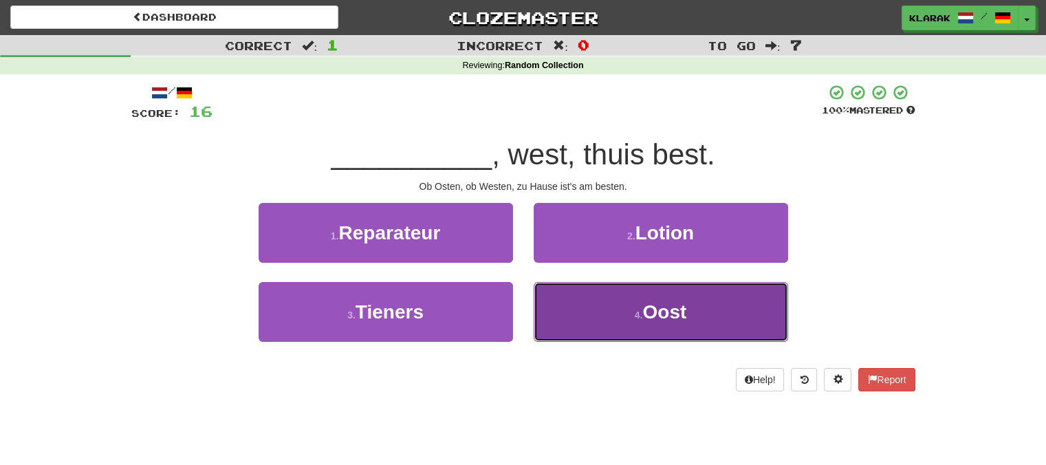
click at [579, 322] on button "4 . Oost" at bounding box center [661, 312] width 254 height 60
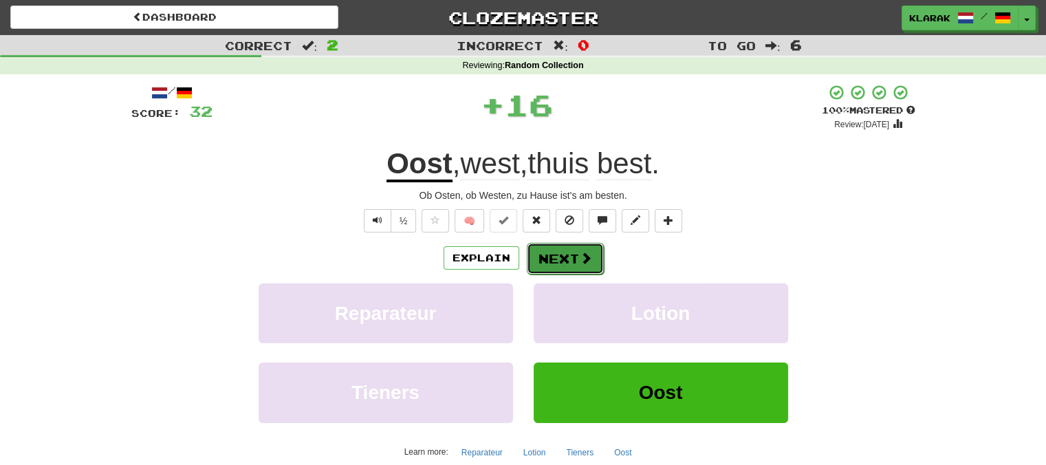
click at [563, 257] on button "Next" at bounding box center [565, 259] width 77 height 32
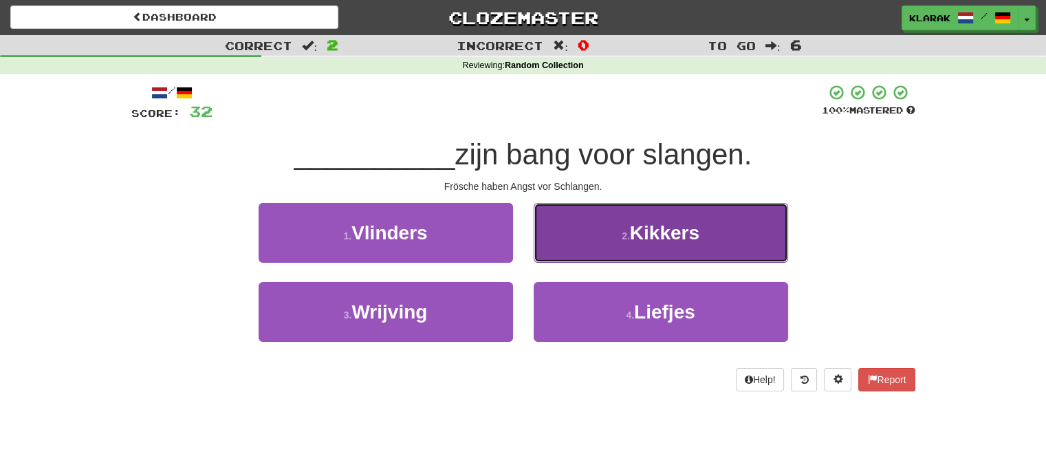
click at [577, 225] on button "2 . Kikkers" at bounding box center [661, 233] width 254 height 60
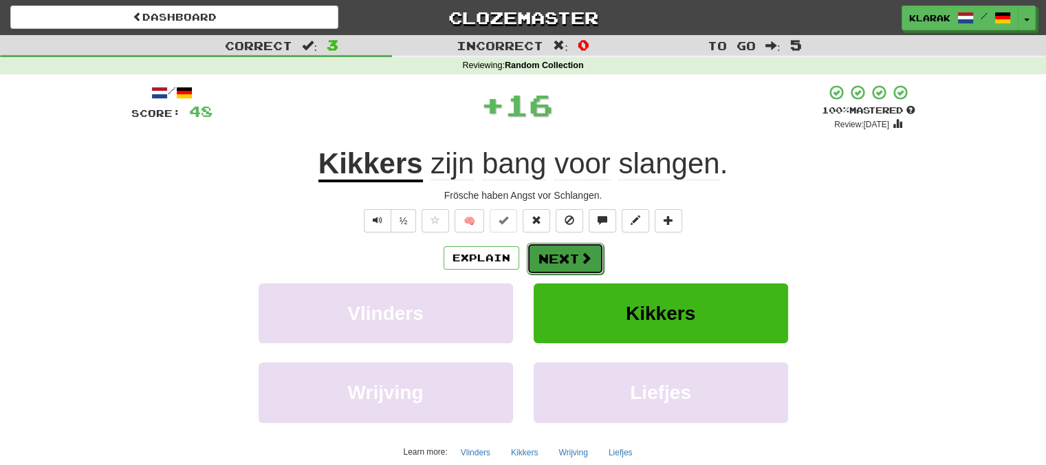
click at [550, 255] on button "Next" at bounding box center [565, 259] width 77 height 32
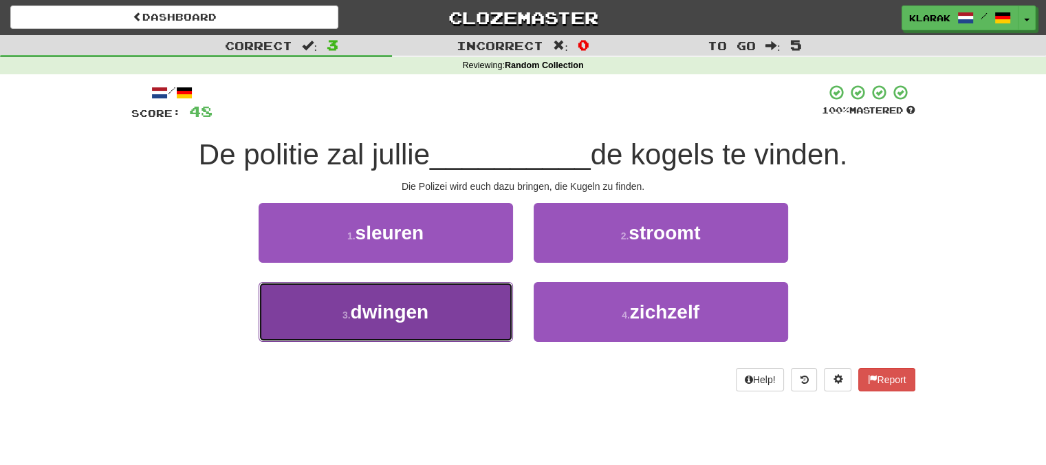
click at [424, 312] on span "dwingen" at bounding box center [390, 311] width 78 height 21
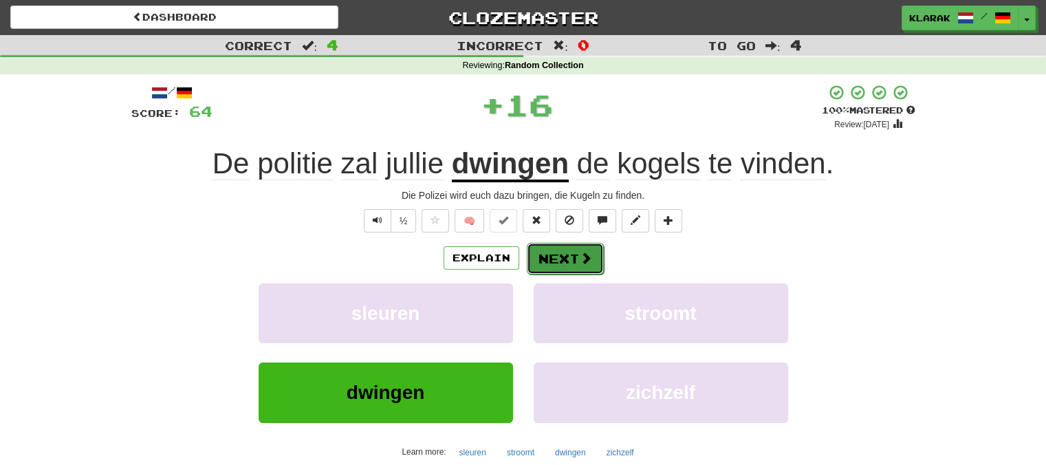
click at [580, 259] on span at bounding box center [586, 258] width 12 height 12
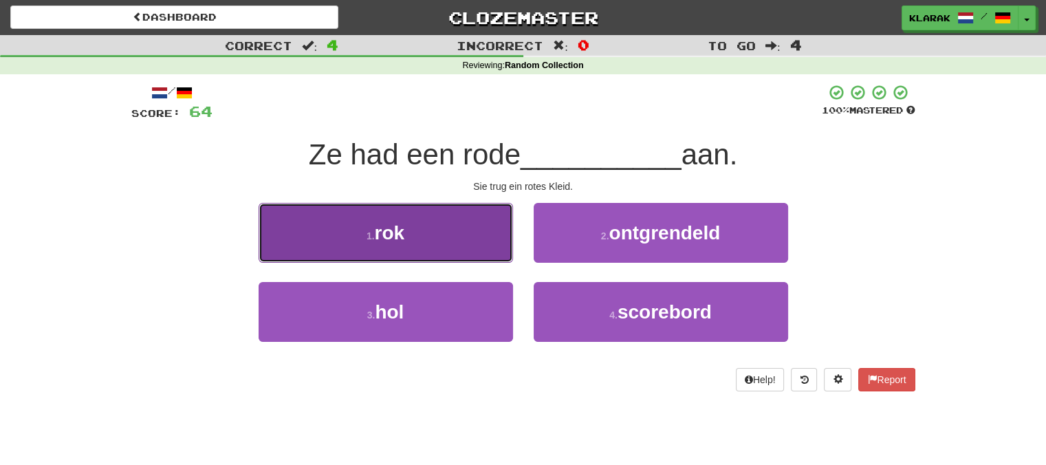
click at [458, 227] on button "1 . rok" at bounding box center [386, 233] width 254 height 60
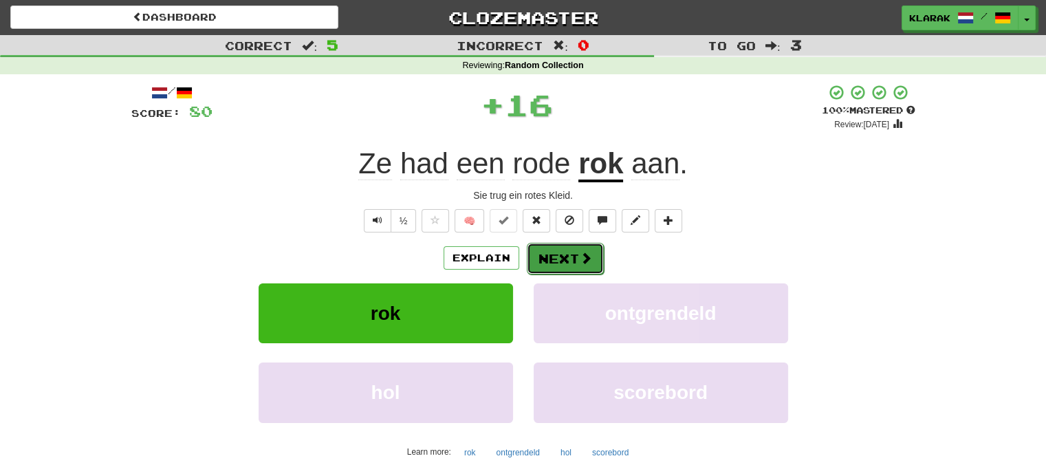
click at [558, 261] on button "Next" at bounding box center [565, 259] width 77 height 32
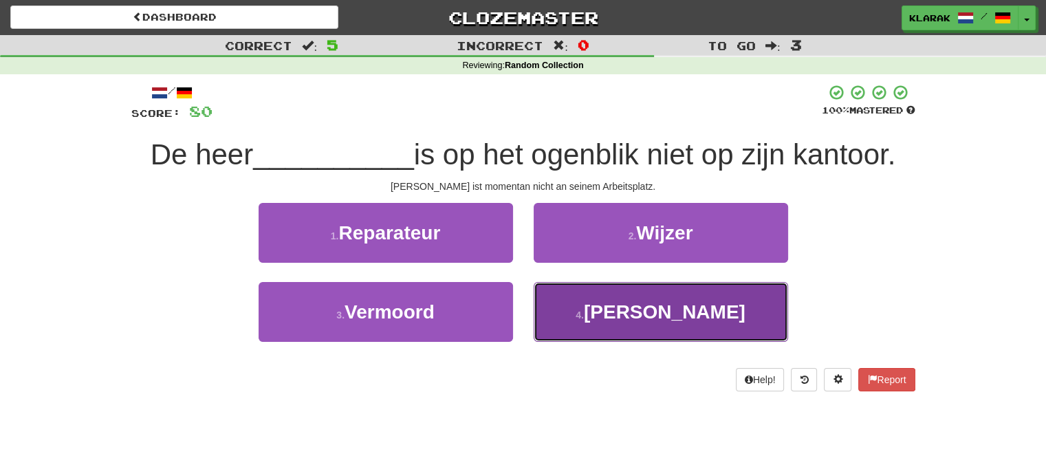
click at [595, 316] on button "4 . Tanaka" at bounding box center [661, 312] width 254 height 60
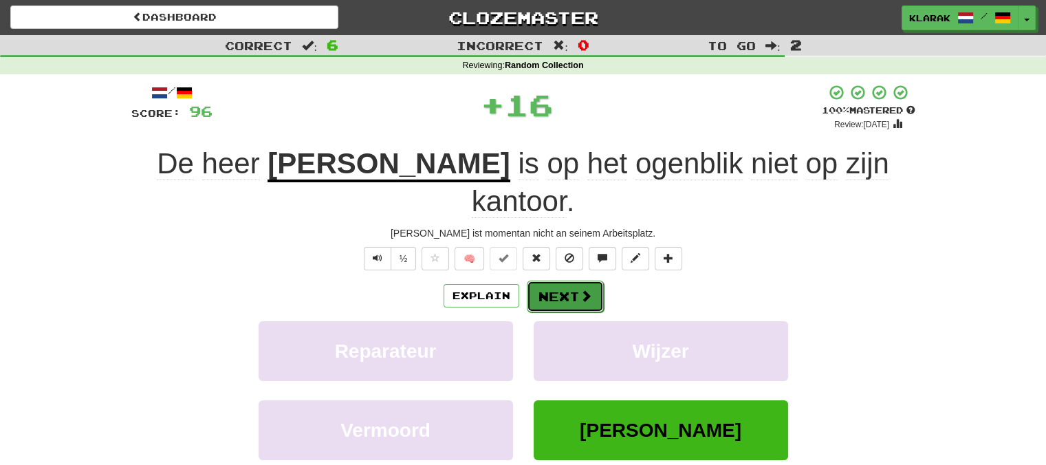
click at [557, 281] on button "Next" at bounding box center [565, 297] width 77 height 32
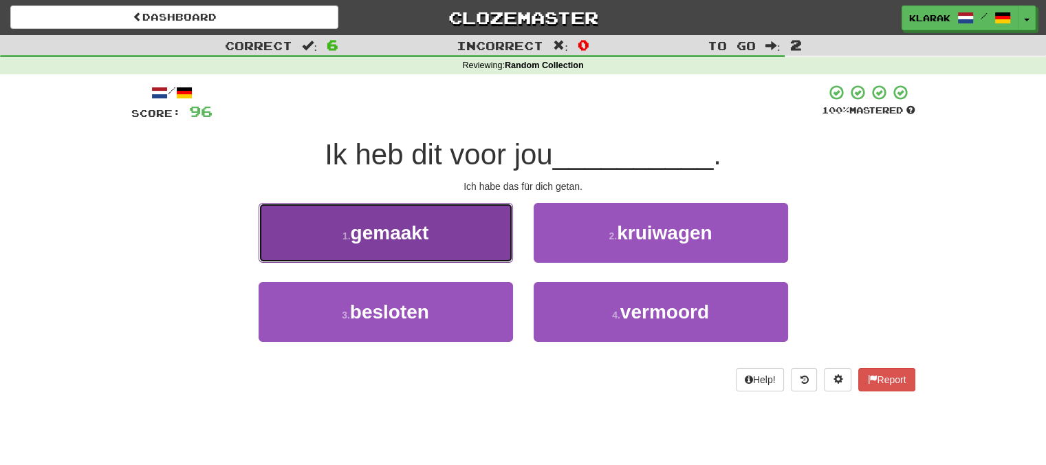
click at [449, 224] on button "1 . gemaakt" at bounding box center [386, 233] width 254 height 60
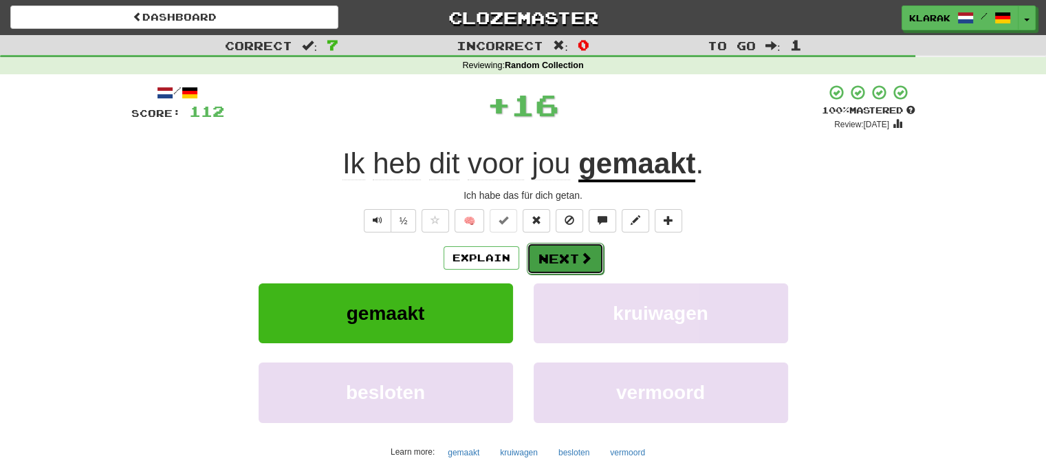
click at [563, 252] on button "Next" at bounding box center [565, 259] width 77 height 32
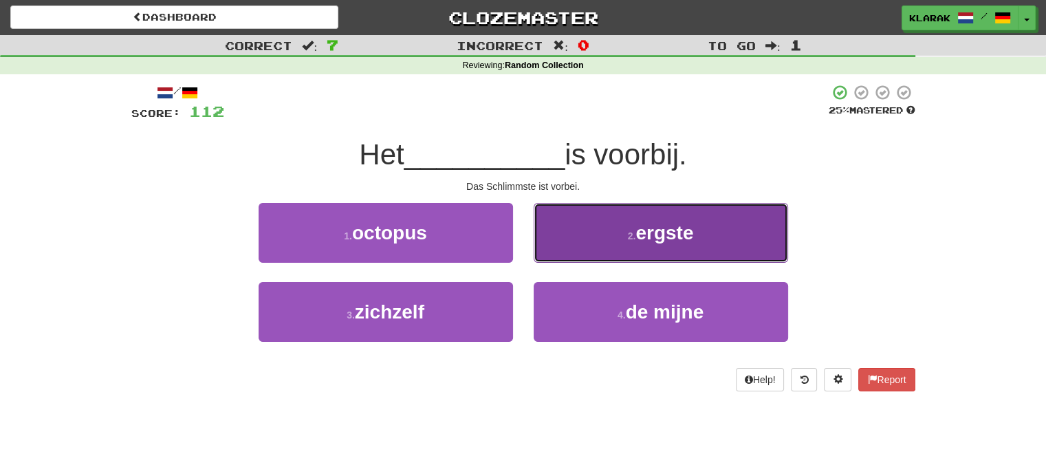
click at [605, 231] on button "2 . ergste" at bounding box center [661, 233] width 254 height 60
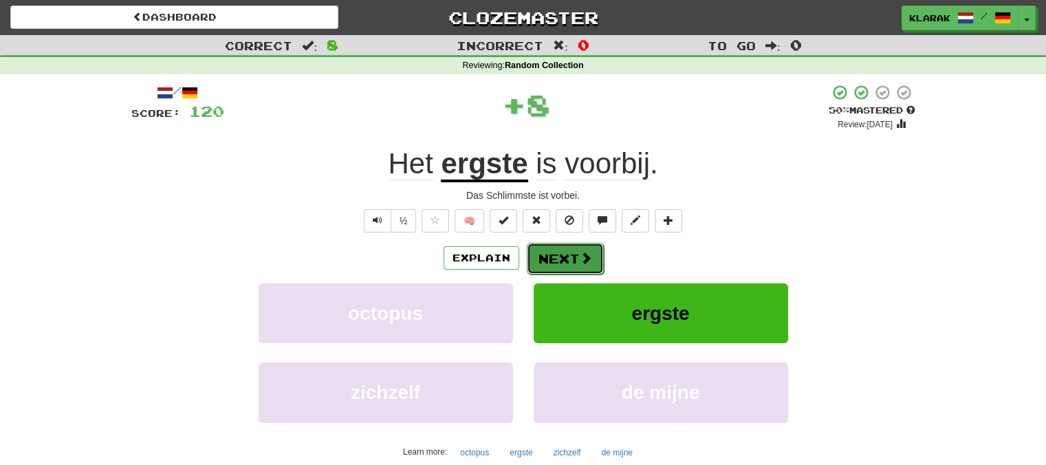
click at [555, 252] on button "Next" at bounding box center [565, 259] width 77 height 32
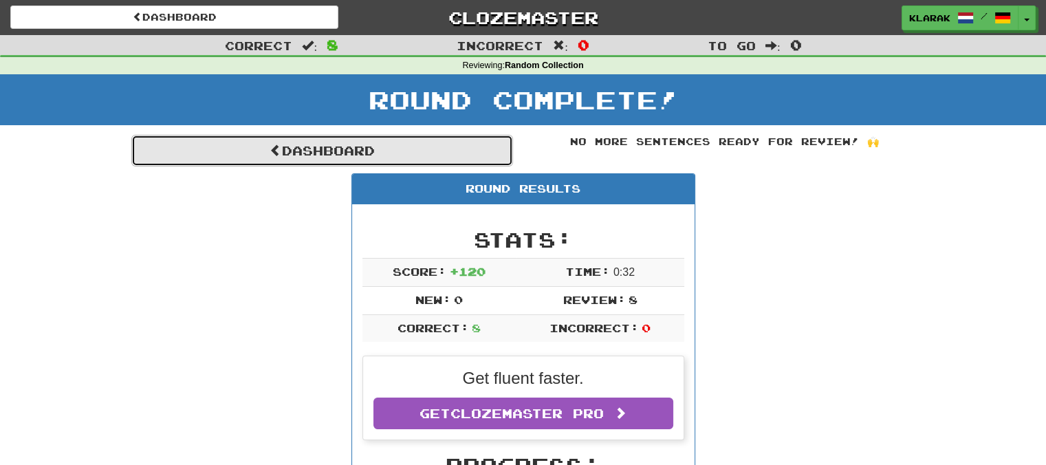
click at [329, 147] on link "Dashboard" at bounding box center [322, 151] width 382 height 32
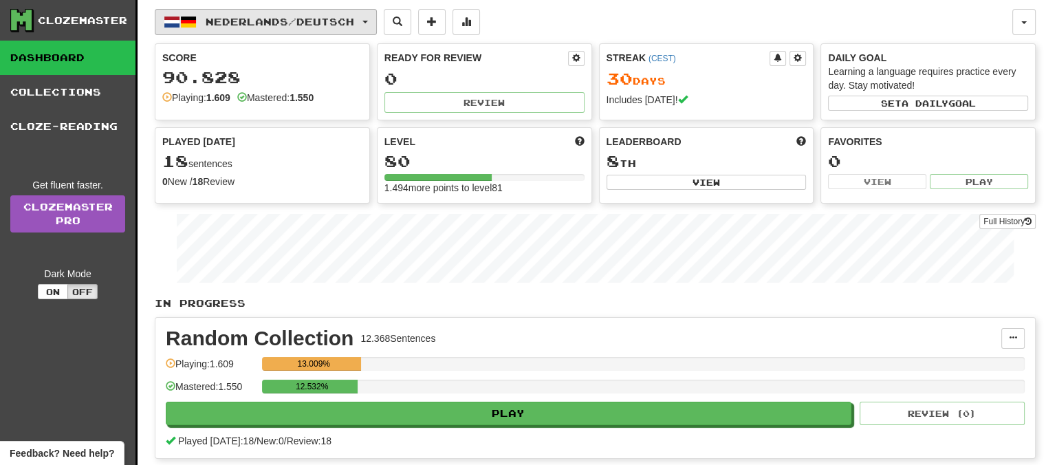
click at [371, 16] on button "Nederlands / Deutsch" at bounding box center [266, 22] width 222 height 26
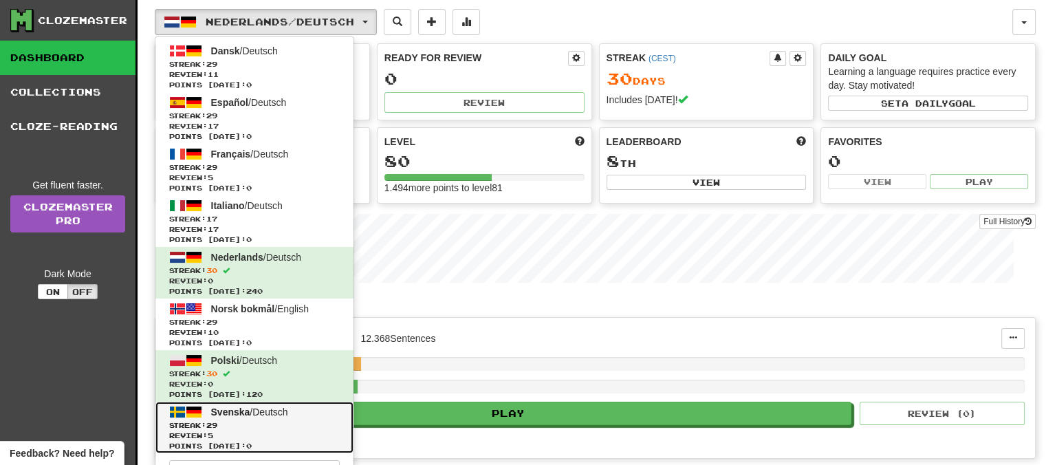
click at [230, 408] on span "Svenska" at bounding box center [230, 411] width 39 height 11
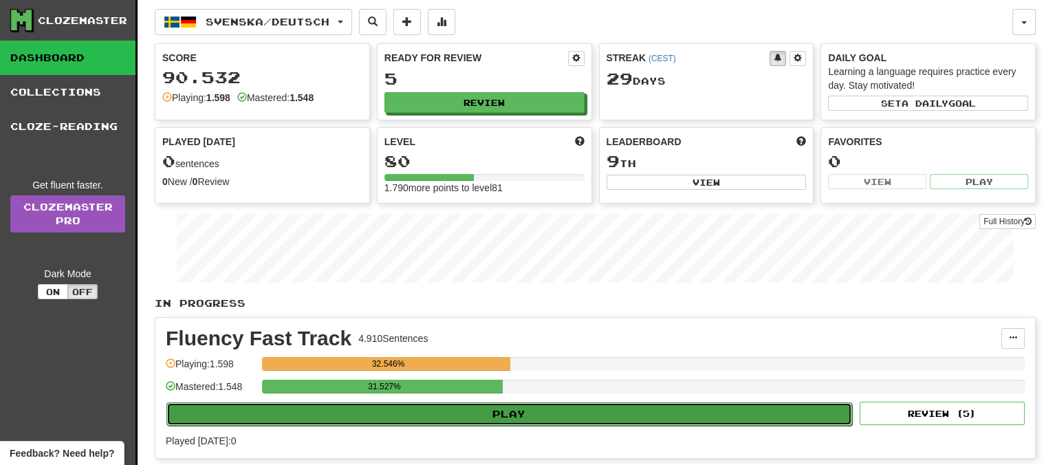
click at [585, 411] on button "Play" at bounding box center [509, 413] width 686 height 23
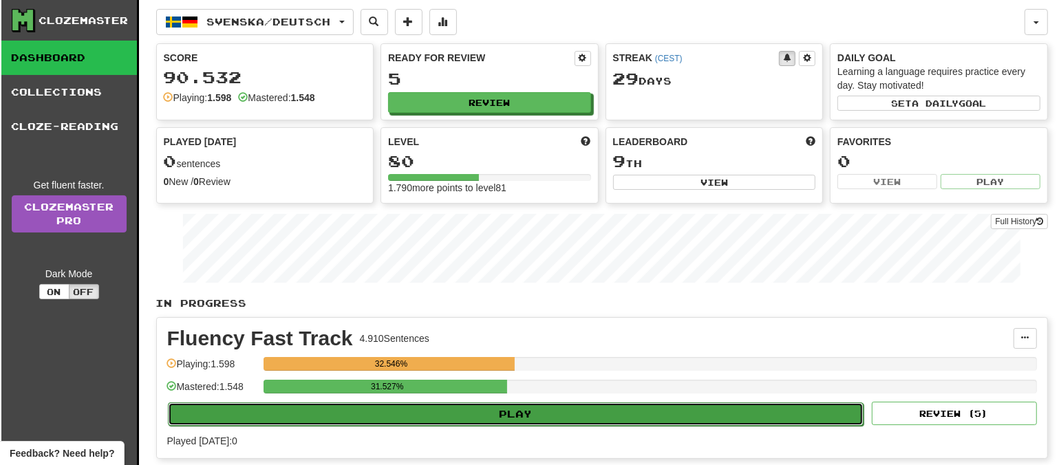
select select "**"
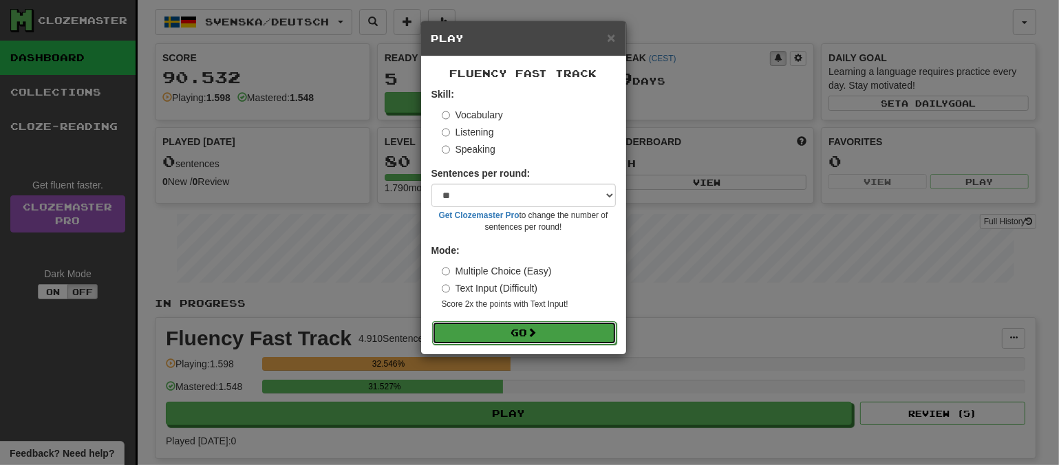
click at [550, 331] on button "Go" at bounding box center [524, 332] width 184 height 23
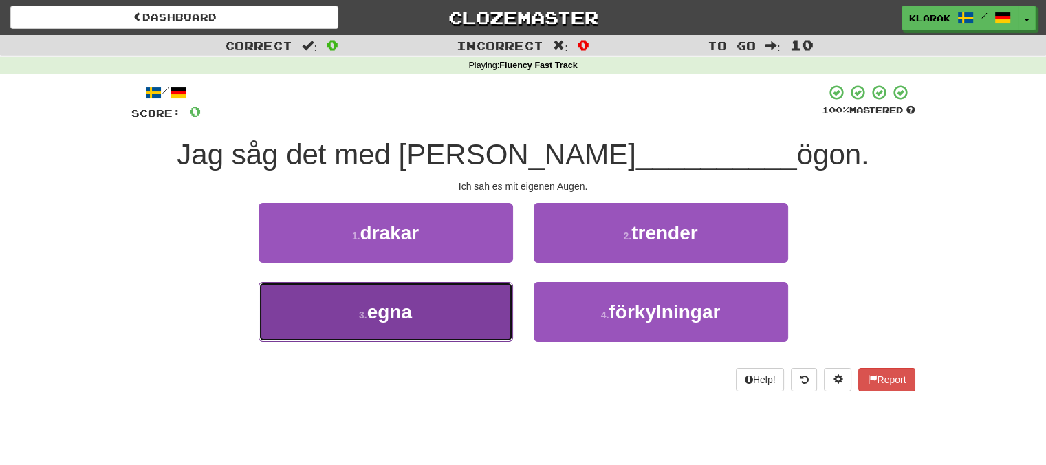
click at [400, 316] on span "egna" at bounding box center [389, 311] width 45 height 21
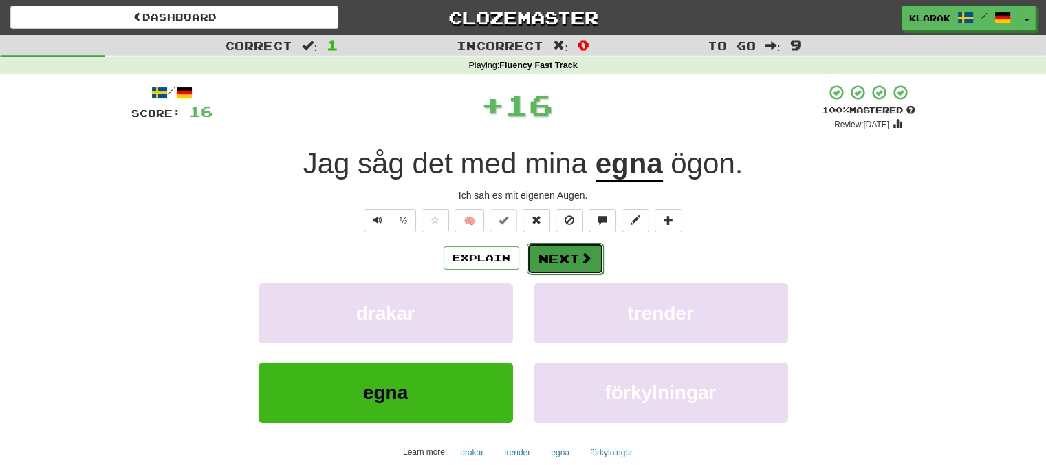
click at [565, 252] on button "Next" at bounding box center [565, 259] width 77 height 32
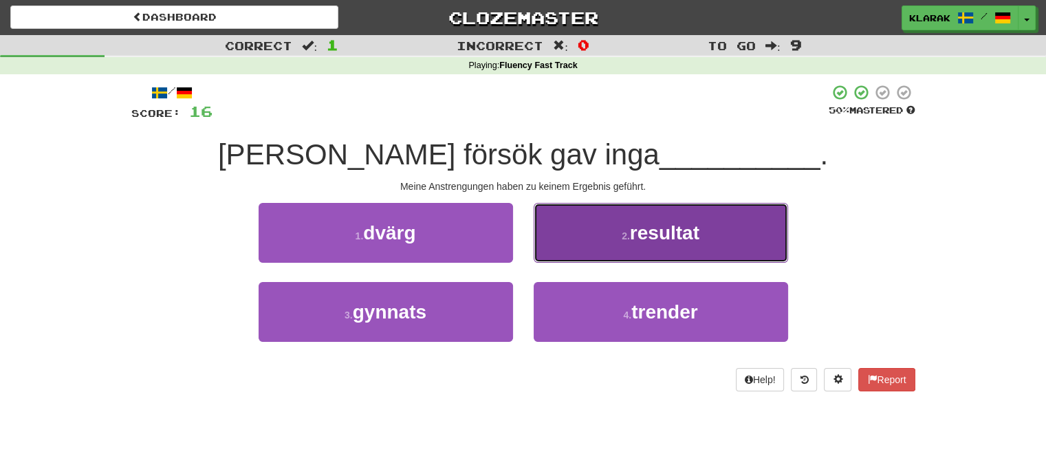
click at [602, 227] on button "2 . resultat" at bounding box center [661, 233] width 254 height 60
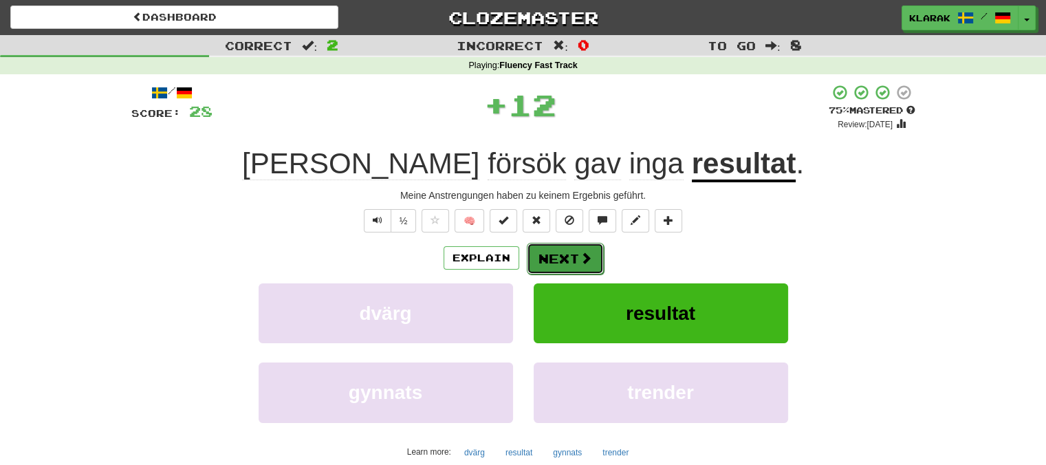
click at [566, 253] on button "Next" at bounding box center [565, 259] width 77 height 32
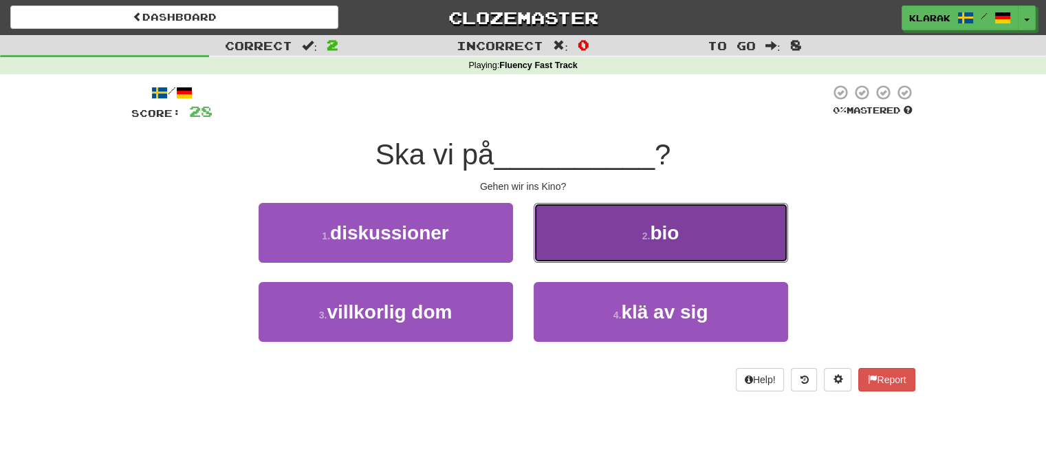
click at [581, 221] on button "2 . bio" at bounding box center [661, 233] width 254 height 60
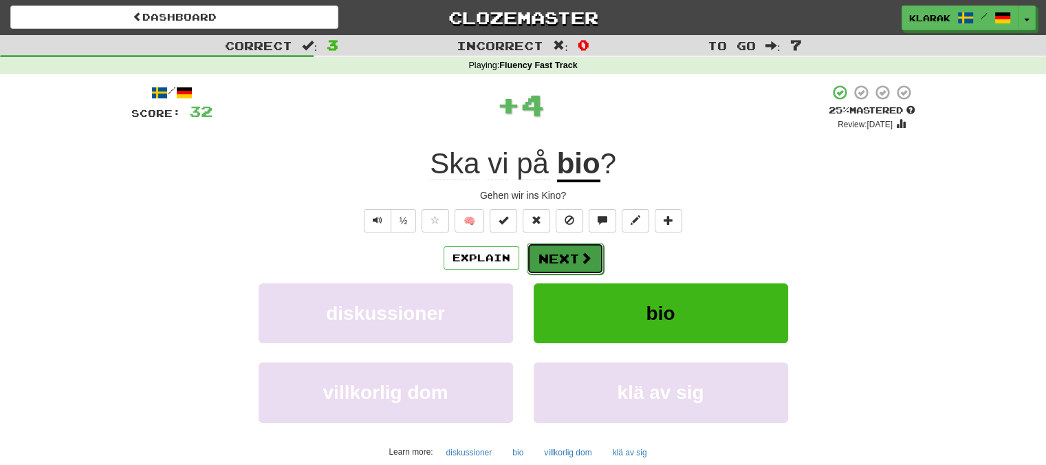
click at [553, 254] on button "Next" at bounding box center [565, 259] width 77 height 32
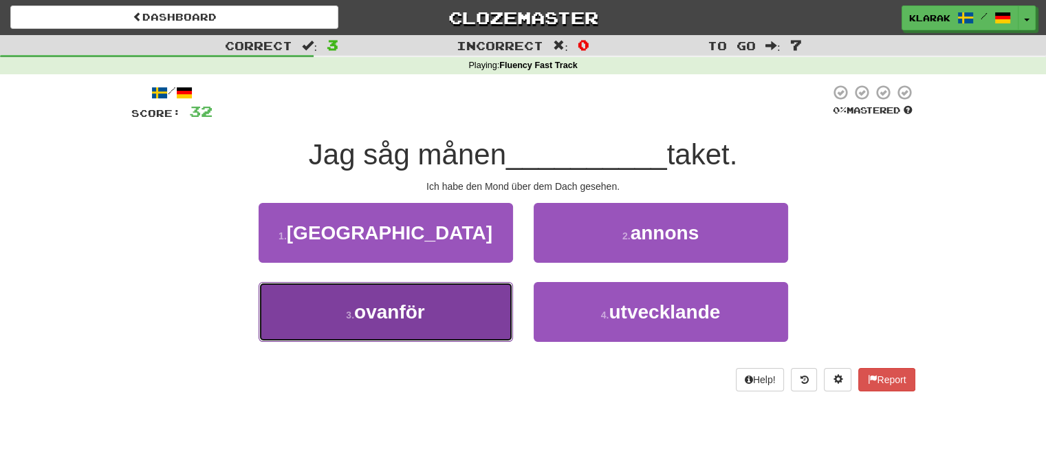
click at [442, 307] on button "3 . ovanför" at bounding box center [386, 312] width 254 height 60
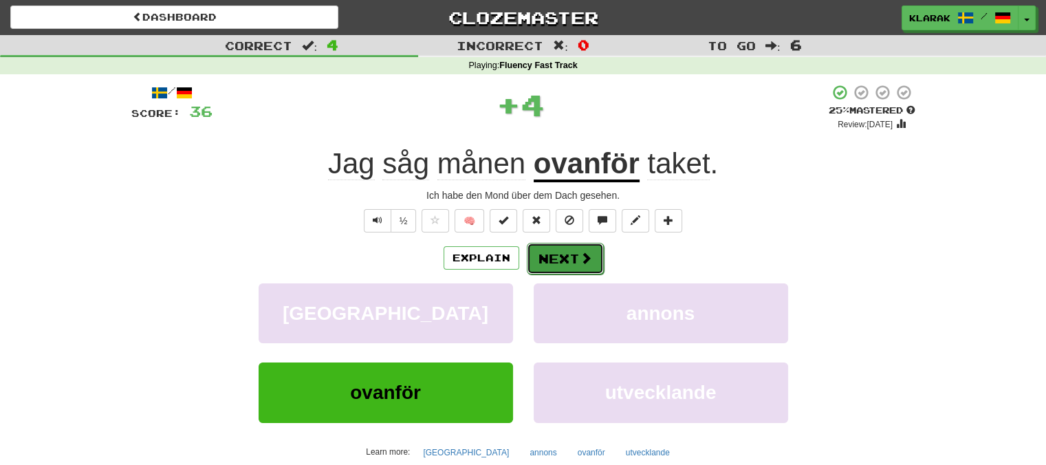
click at [592, 255] on button "Next" at bounding box center [565, 259] width 77 height 32
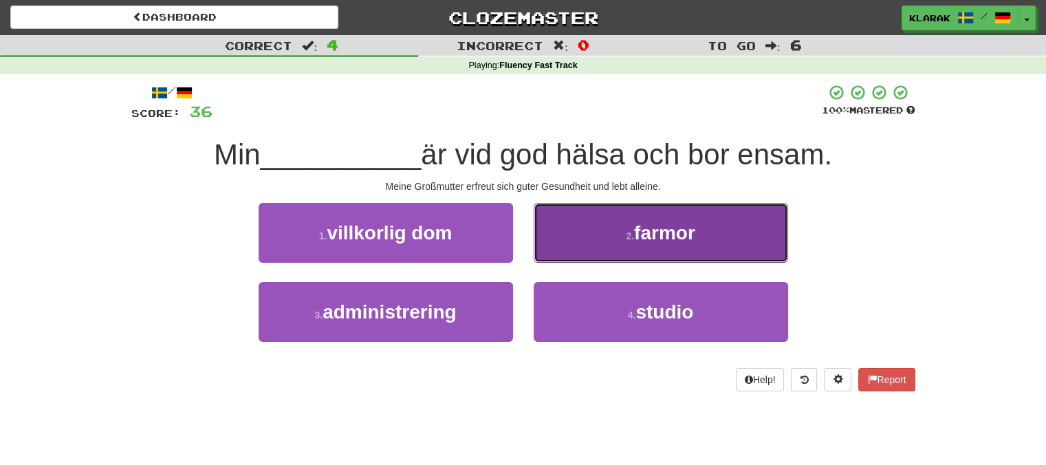
click at [575, 226] on button "2 . farmor" at bounding box center [661, 233] width 254 height 60
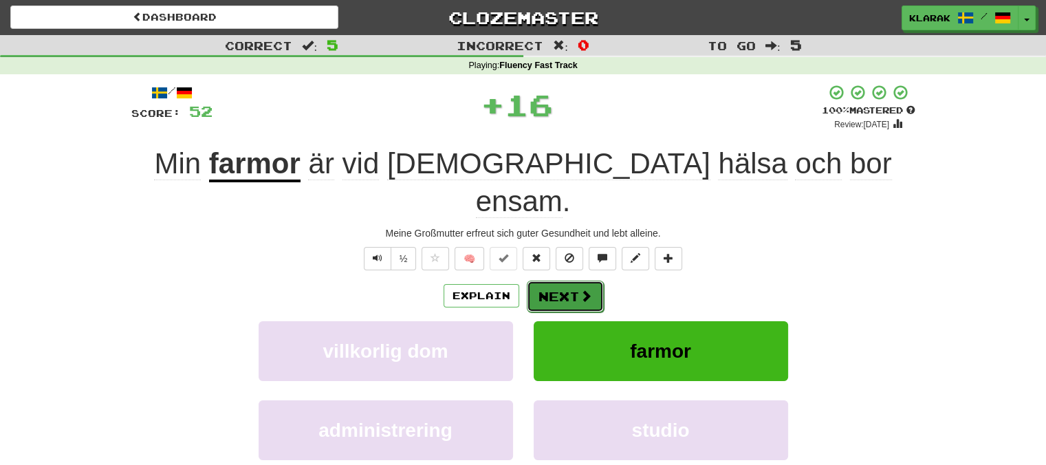
click at [551, 281] on button "Next" at bounding box center [565, 297] width 77 height 32
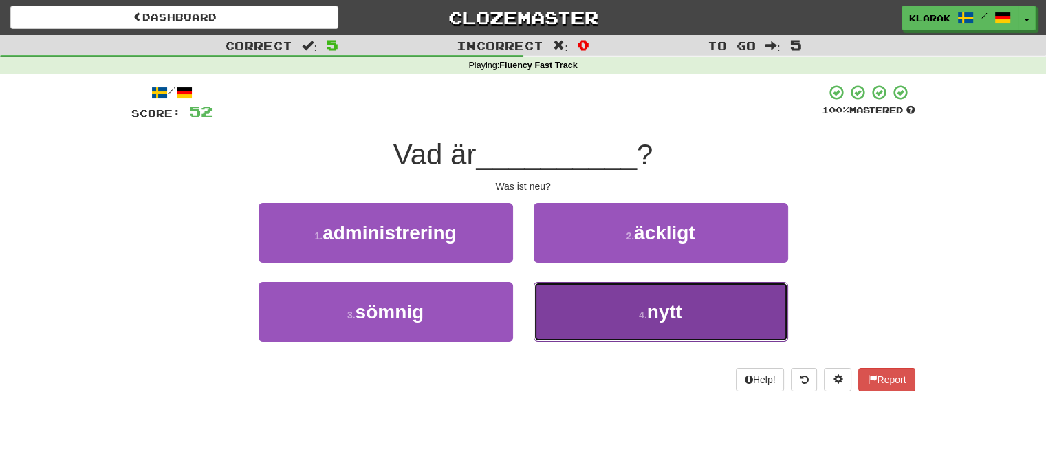
click at [587, 308] on button "4 . nytt" at bounding box center [661, 312] width 254 height 60
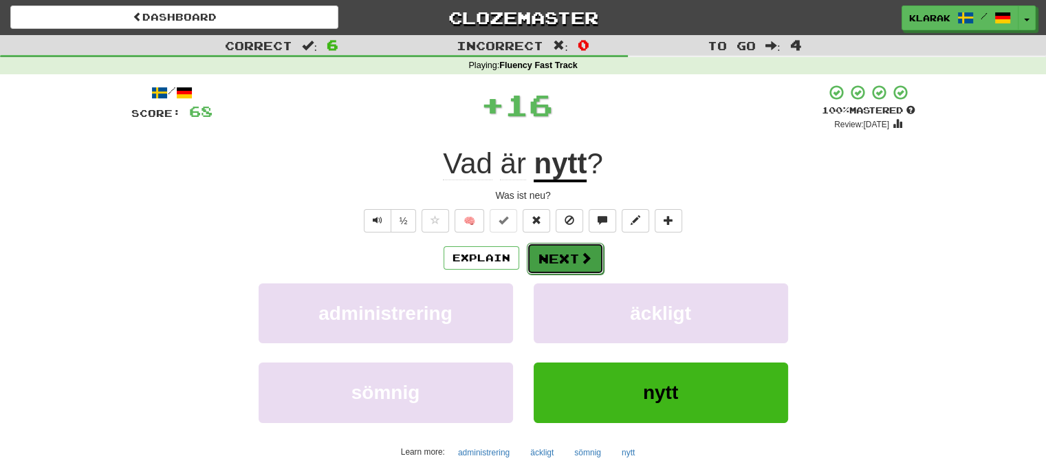
click at [570, 251] on button "Next" at bounding box center [565, 259] width 77 height 32
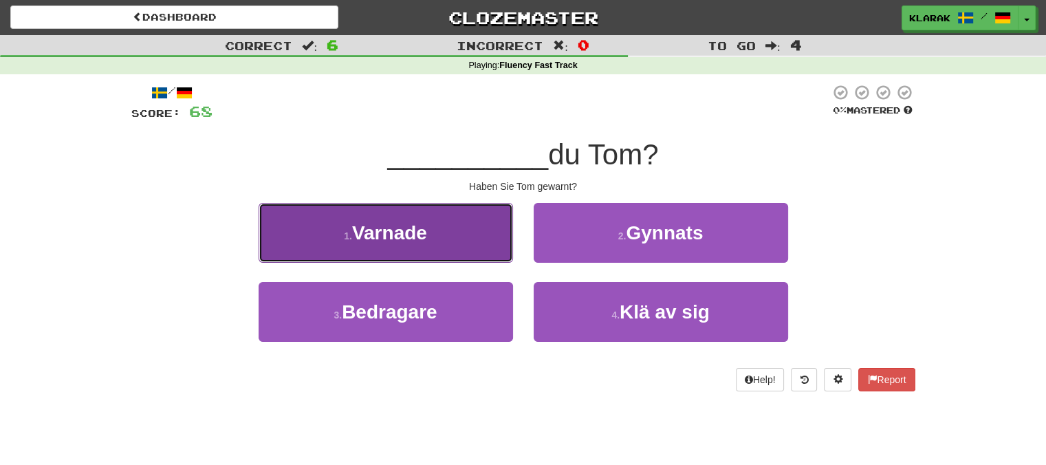
click at [486, 227] on button "1 . Varnade" at bounding box center [386, 233] width 254 height 60
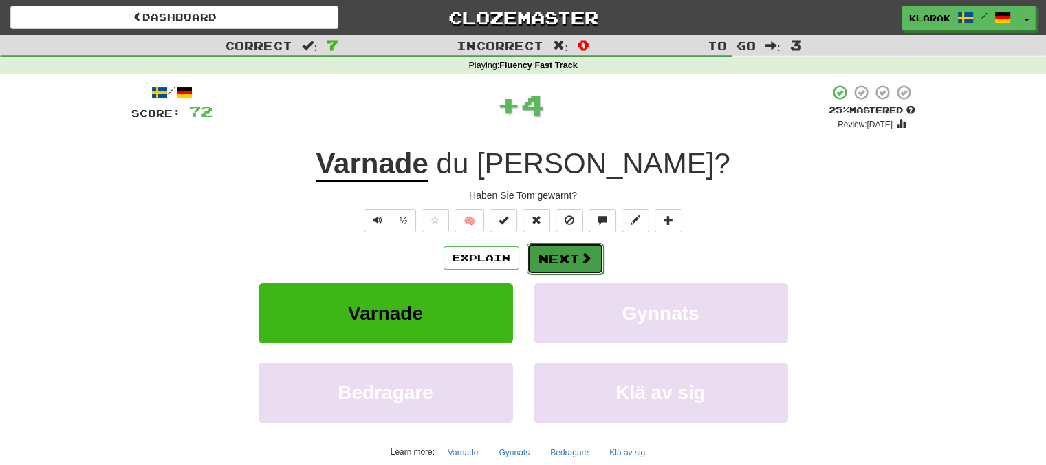
click at [574, 250] on button "Next" at bounding box center [565, 259] width 77 height 32
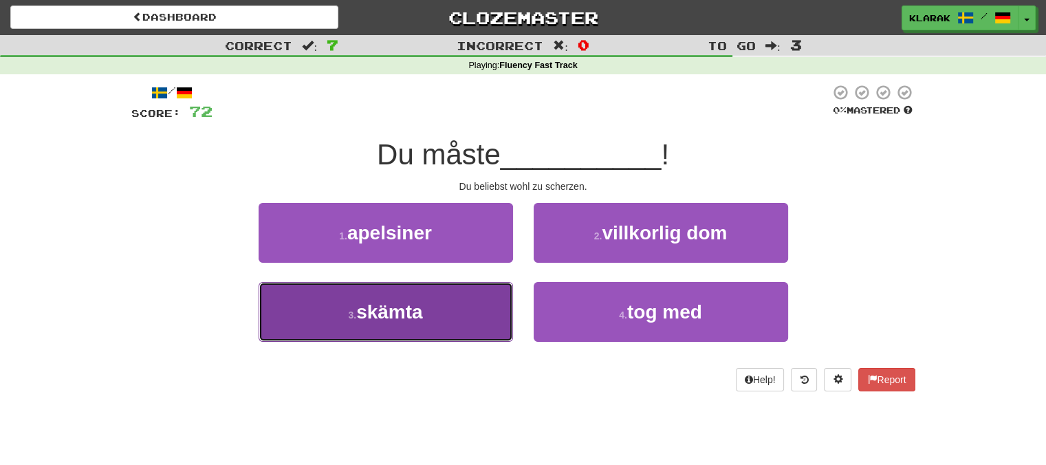
click at [463, 319] on button "3 . skämta" at bounding box center [386, 312] width 254 height 60
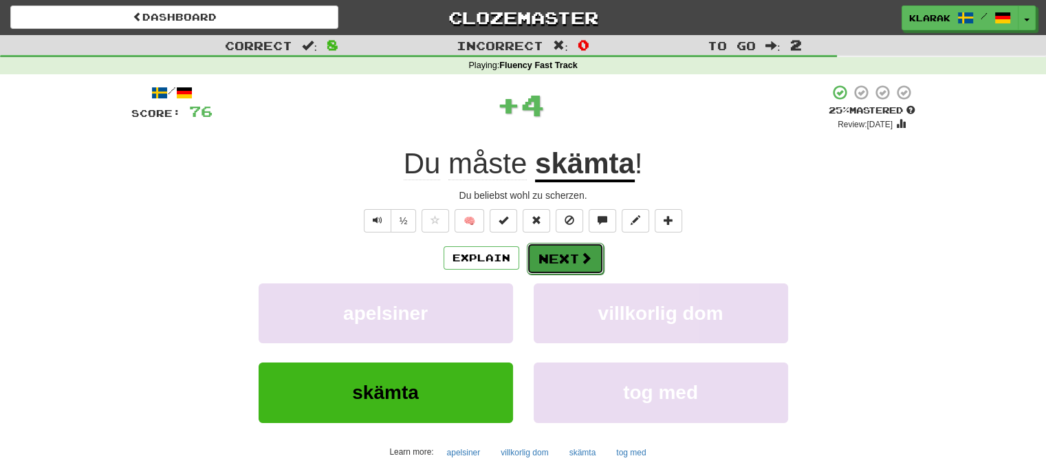
click at [571, 247] on button "Next" at bounding box center [565, 259] width 77 height 32
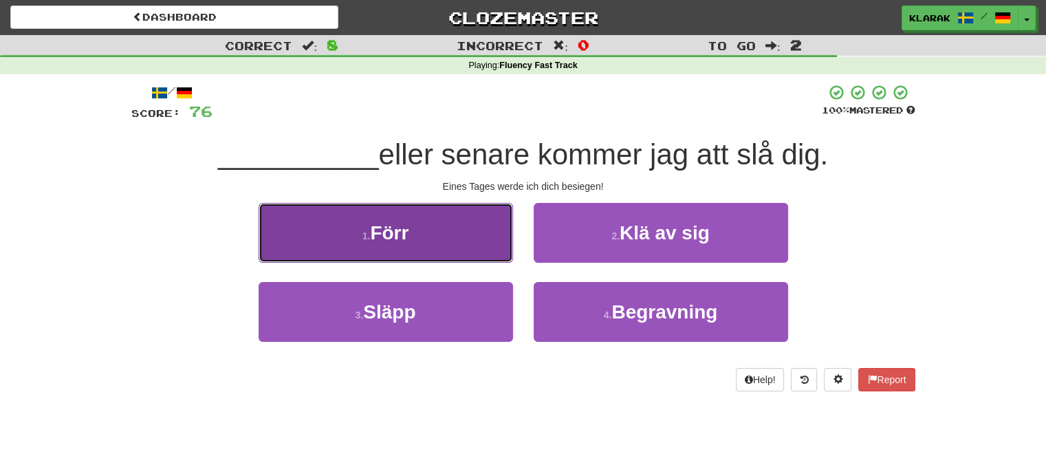
click at [440, 230] on button "1 . Förr" at bounding box center [386, 233] width 254 height 60
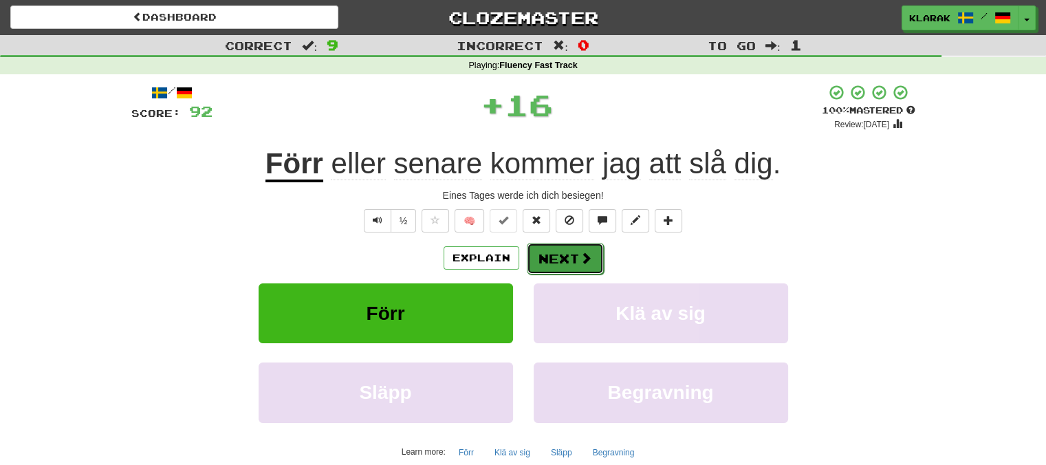
click at [561, 259] on button "Next" at bounding box center [565, 259] width 77 height 32
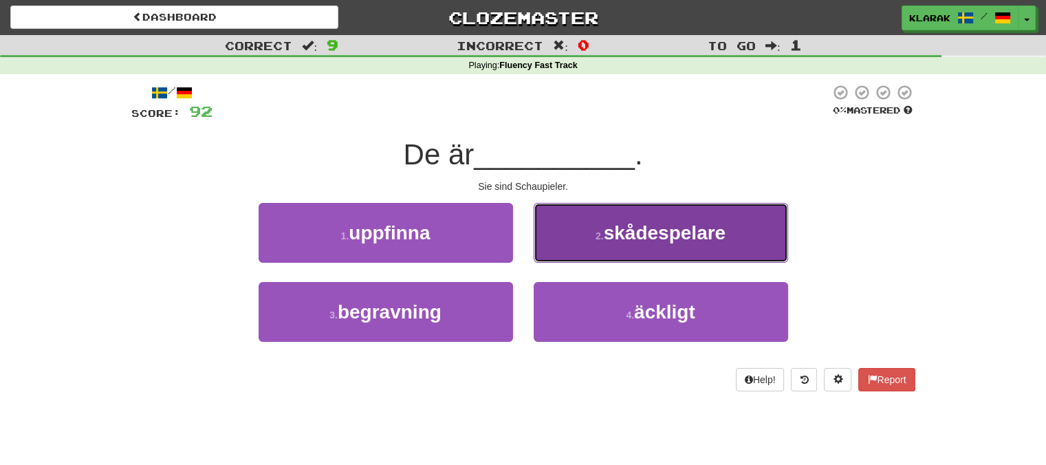
click at [602, 229] on button "2 . skådespelare" at bounding box center [661, 233] width 254 height 60
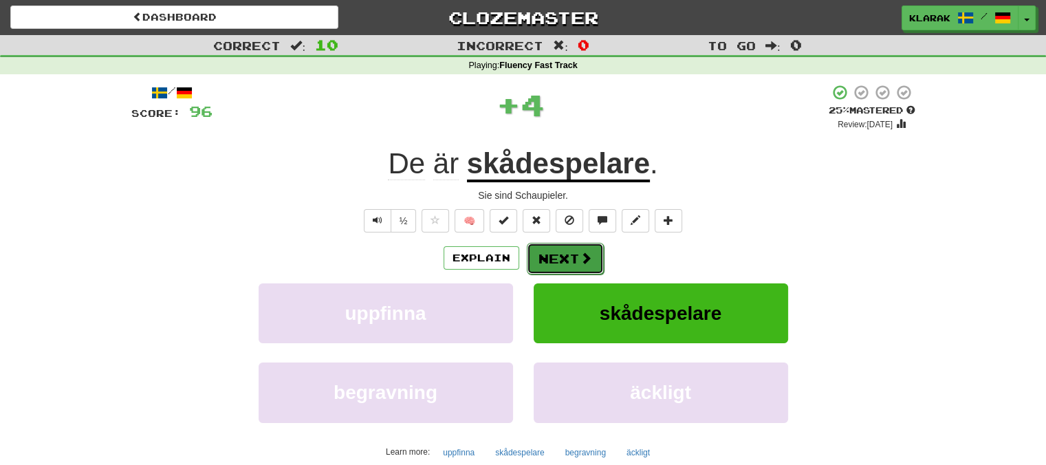
click at [545, 257] on button "Next" at bounding box center [565, 259] width 77 height 32
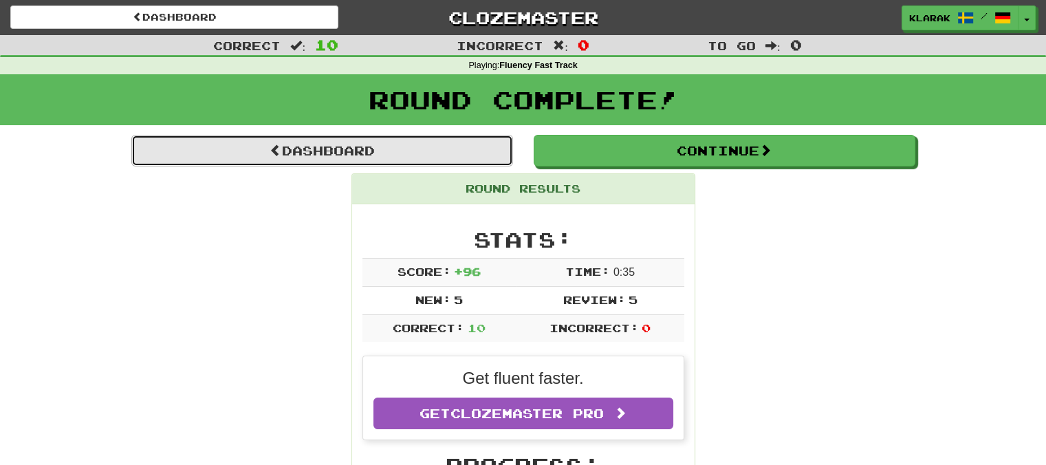
click at [351, 149] on link "Dashboard" at bounding box center [322, 151] width 382 height 32
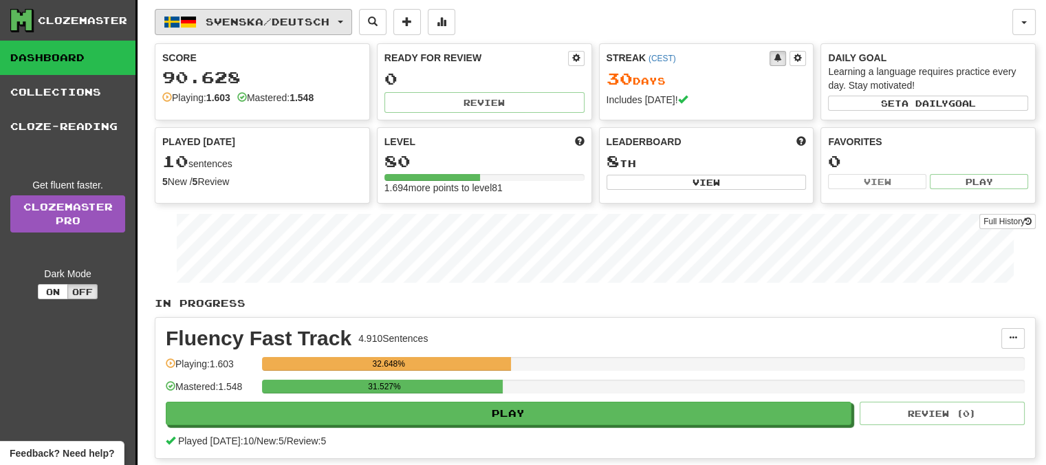
click at [352, 12] on button "Svenska / Deutsch" at bounding box center [253, 22] width 197 height 26
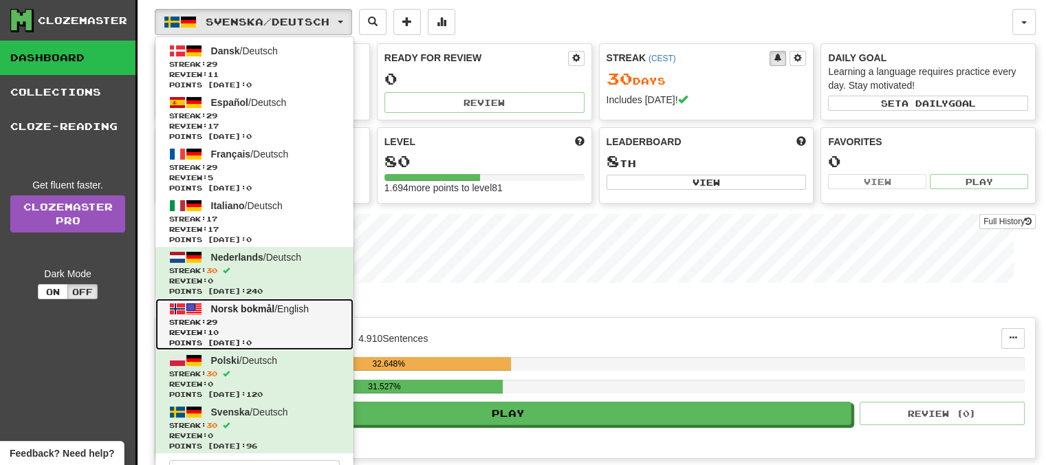
click at [225, 306] on span "Norsk bokmål" at bounding box center [243, 308] width 64 height 11
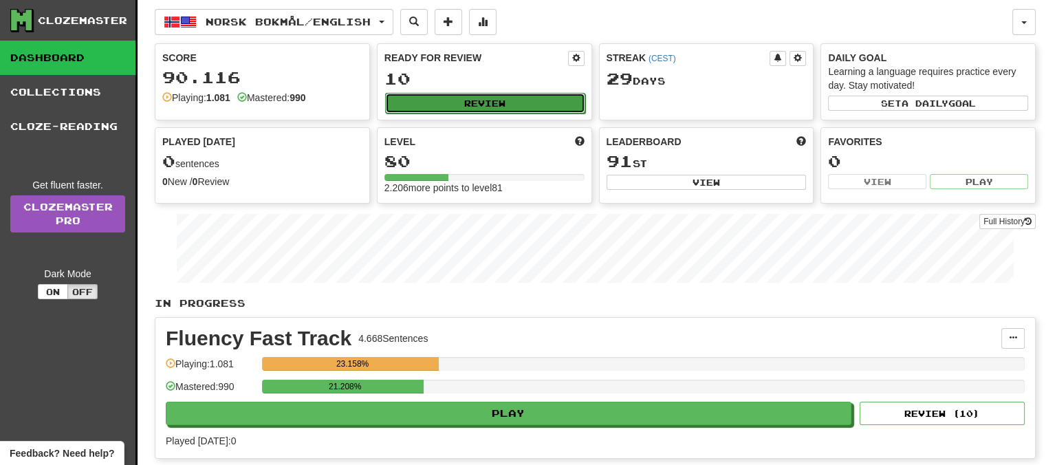
click at [504, 96] on button "Review" at bounding box center [485, 103] width 200 height 21
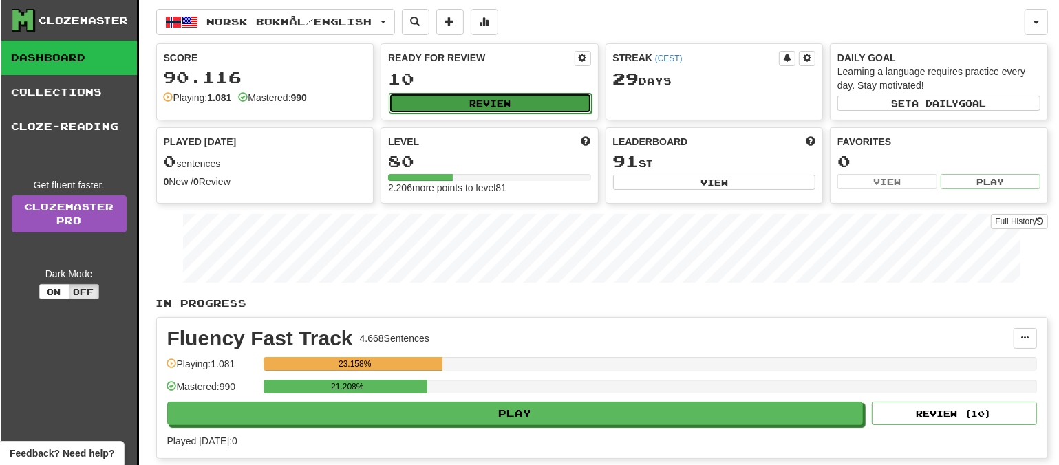
select select "**"
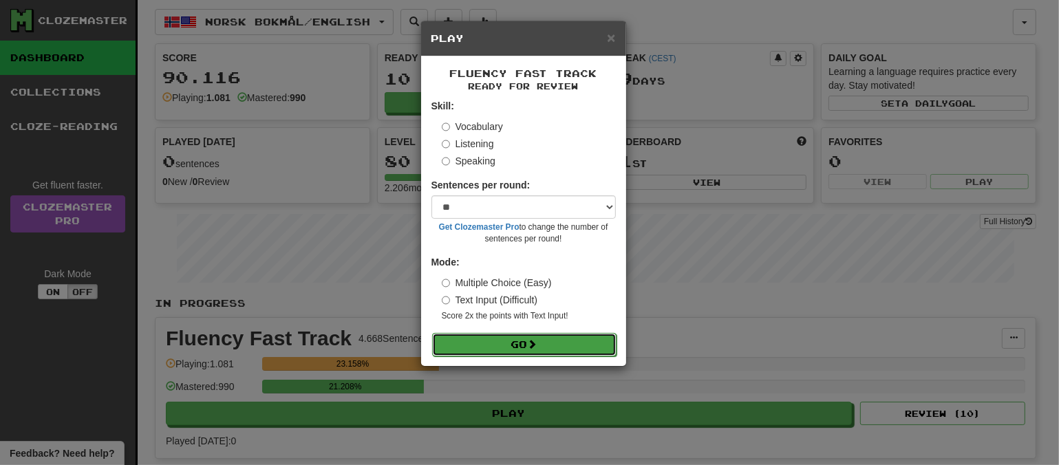
click at [510, 339] on button "Go" at bounding box center [524, 344] width 184 height 23
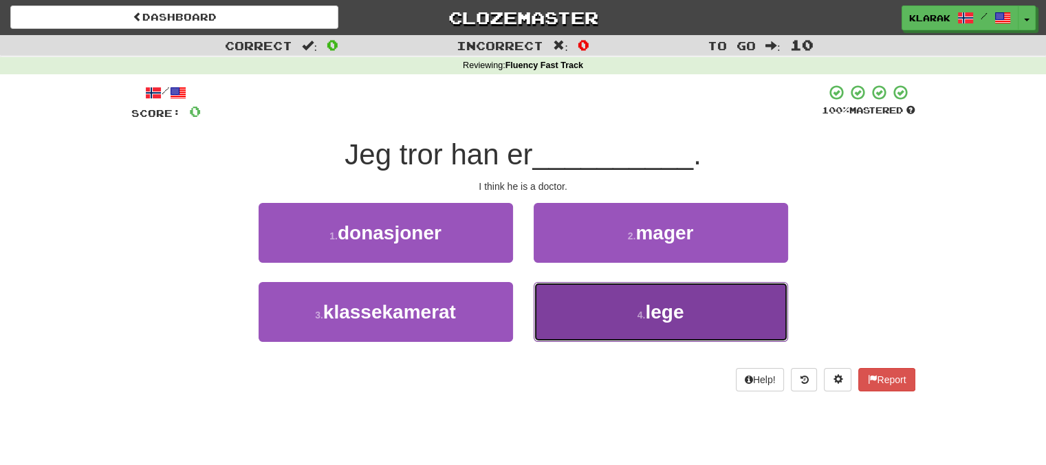
click at [619, 305] on button "4 . lege" at bounding box center [661, 312] width 254 height 60
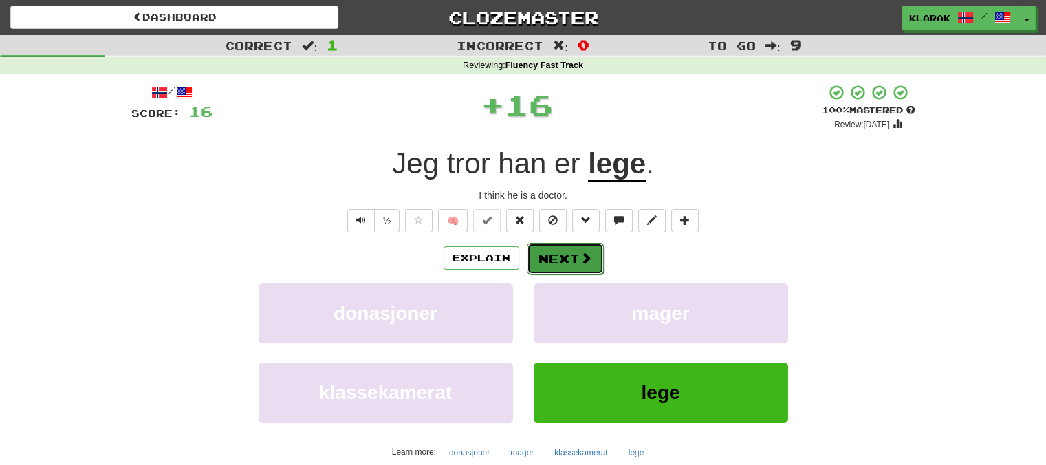
click at [563, 248] on button "Next" at bounding box center [565, 259] width 77 height 32
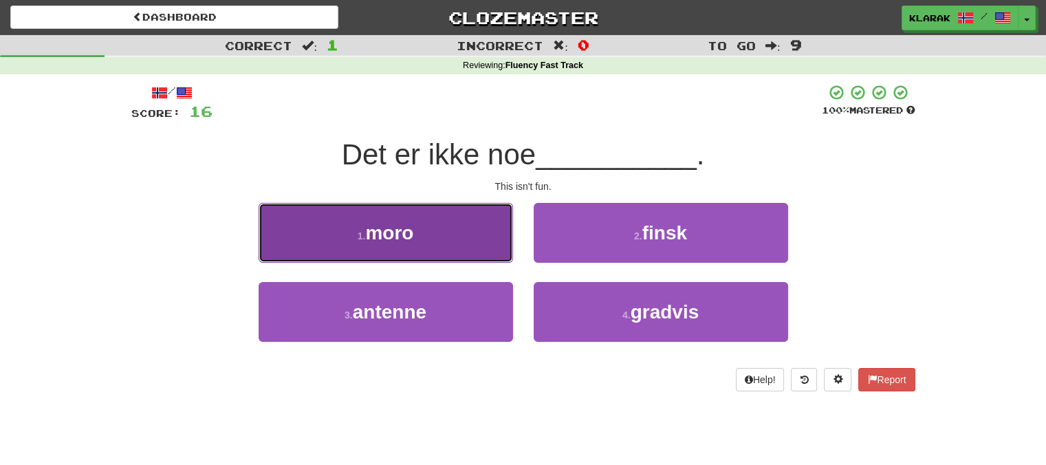
click at [462, 226] on button "1 . moro" at bounding box center [386, 233] width 254 height 60
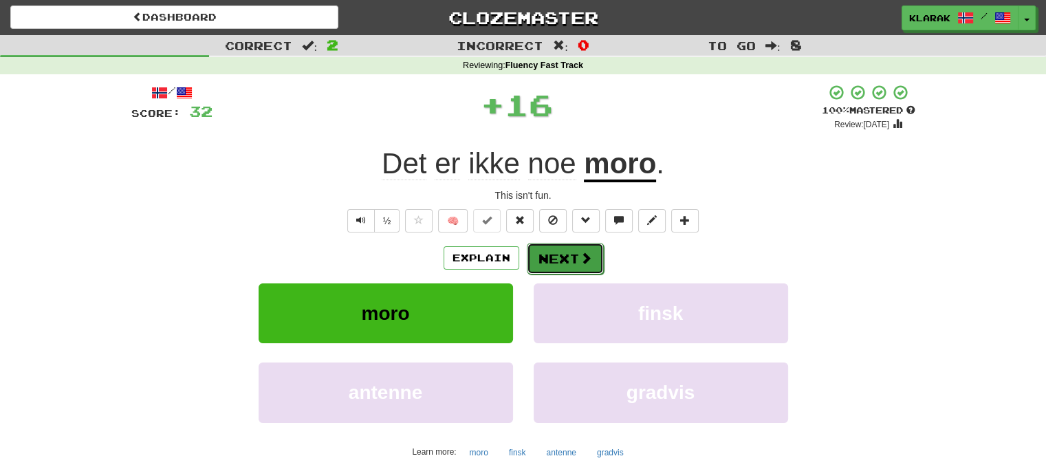
click at [552, 252] on button "Next" at bounding box center [565, 259] width 77 height 32
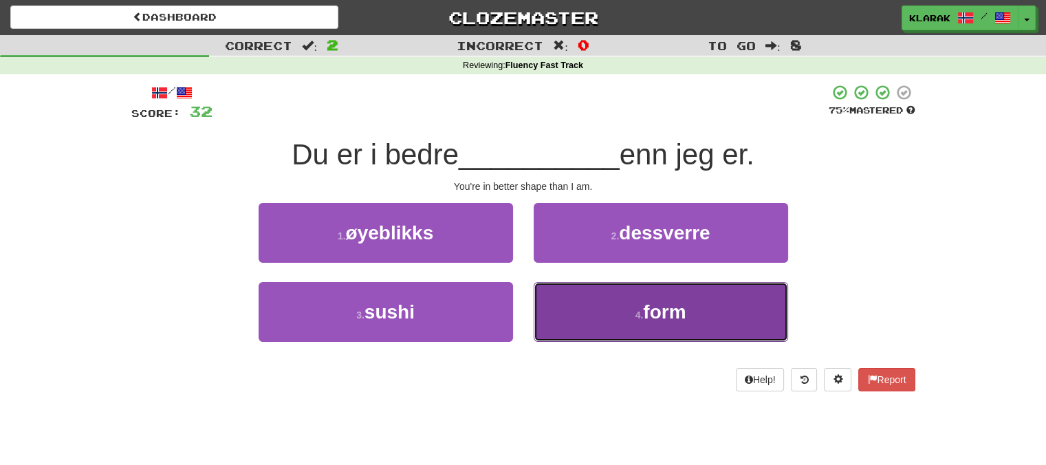
click at [564, 313] on button "4 . form" at bounding box center [661, 312] width 254 height 60
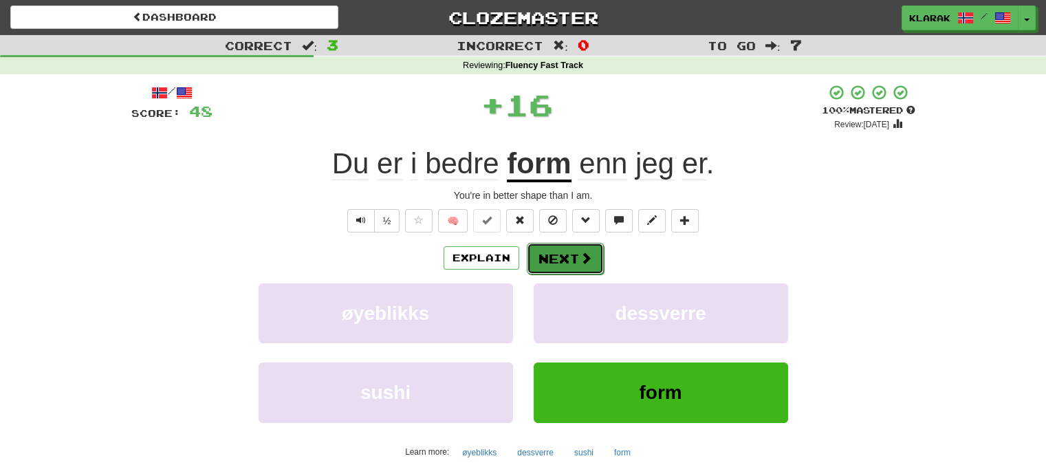
click at [548, 255] on button "Next" at bounding box center [565, 259] width 77 height 32
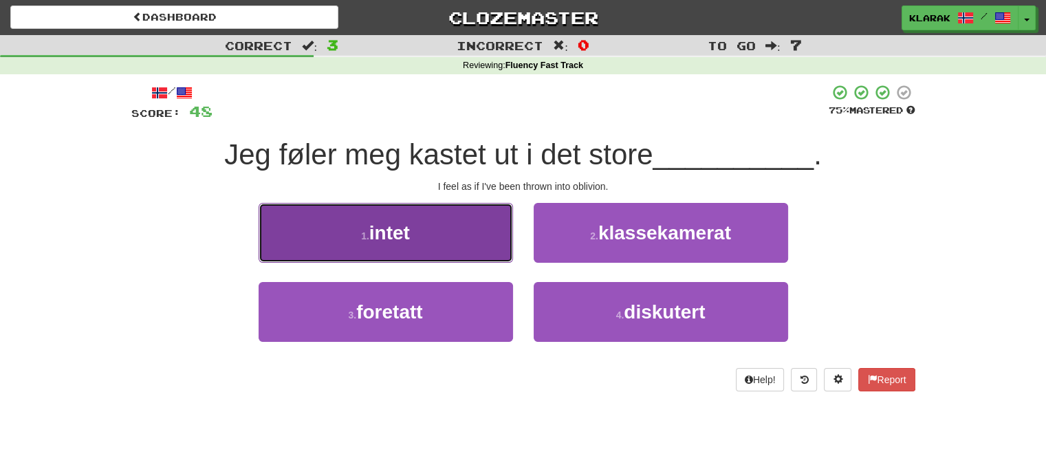
click at [449, 225] on button "1 . intet" at bounding box center [386, 233] width 254 height 60
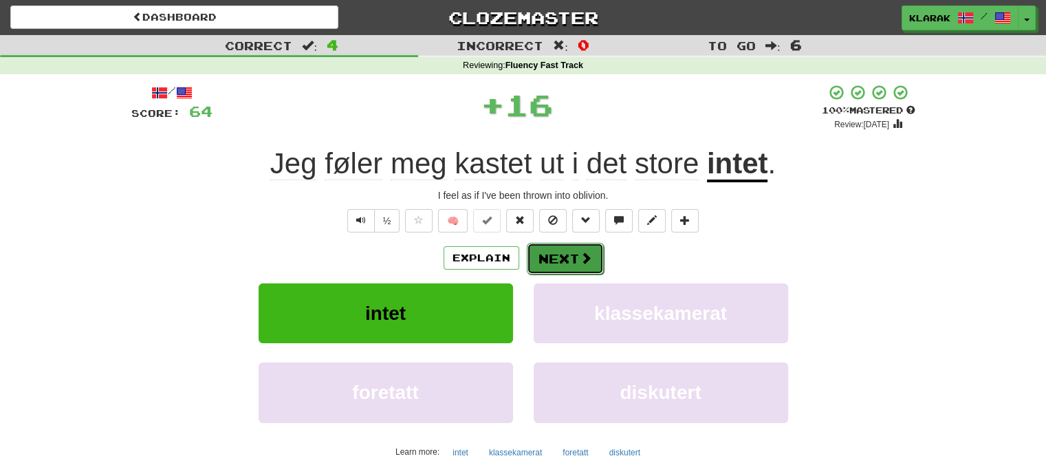
click at [574, 256] on button "Next" at bounding box center [565, 259] width 77 height 32
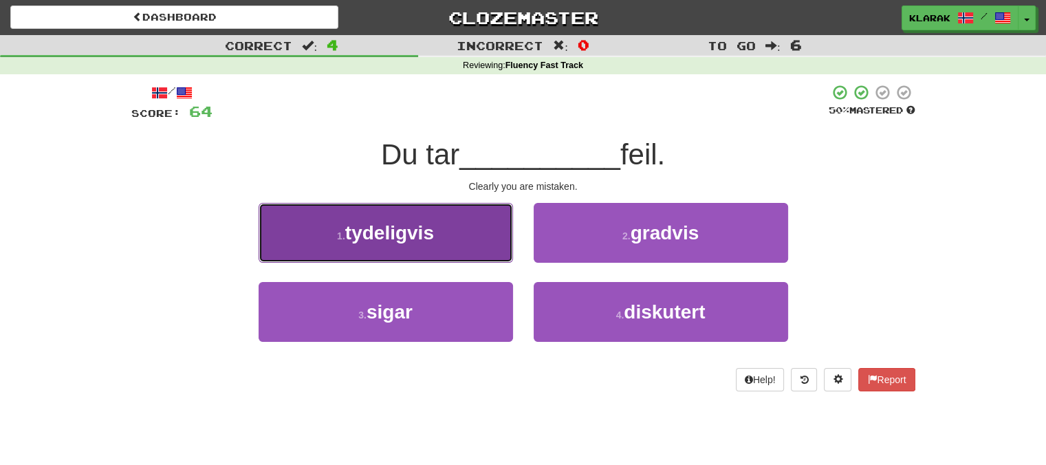
click at [452, 228] on button "1 . tydeligvis" at bounding box center [386, 233] width 254 height 60
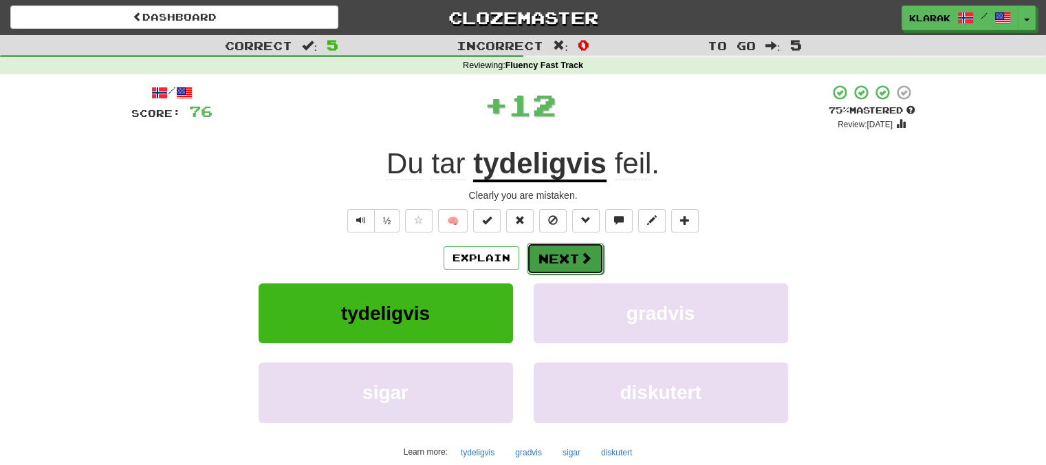
click at [552, 252] on button "Next" at bounding box center [565, 259] width 77 height 32
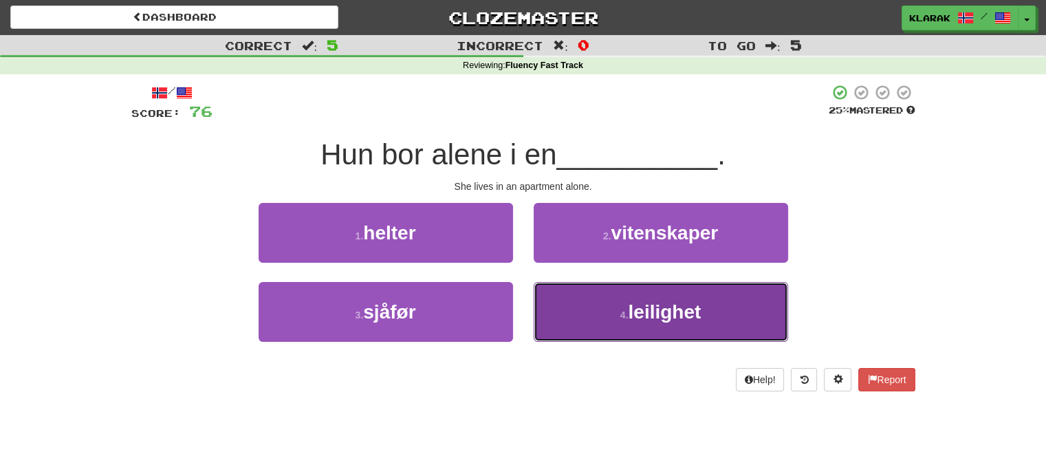
click at [574, 310] on button "4 . leilighet" at bounding box center [661, 312] width 254 height 60
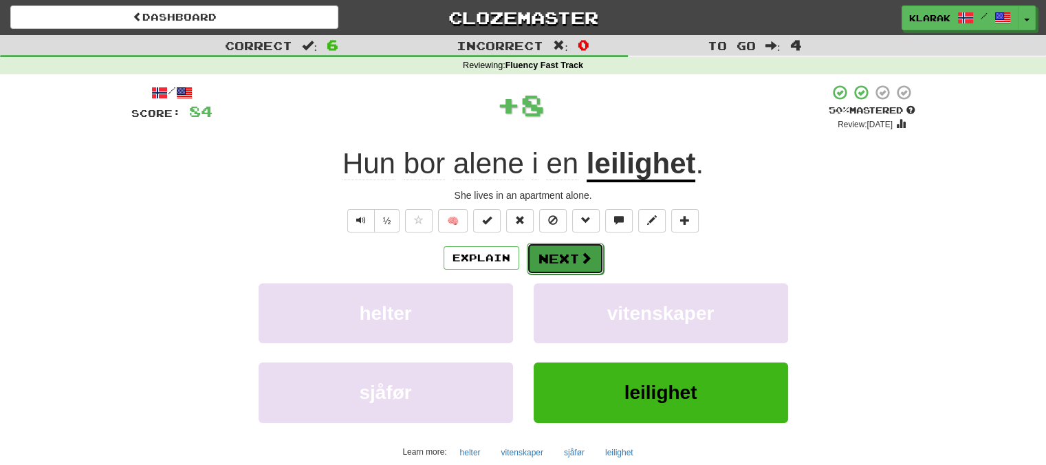
click at [547, 261] on button "Next" at bounding box center [565, 259] width 77 height 32
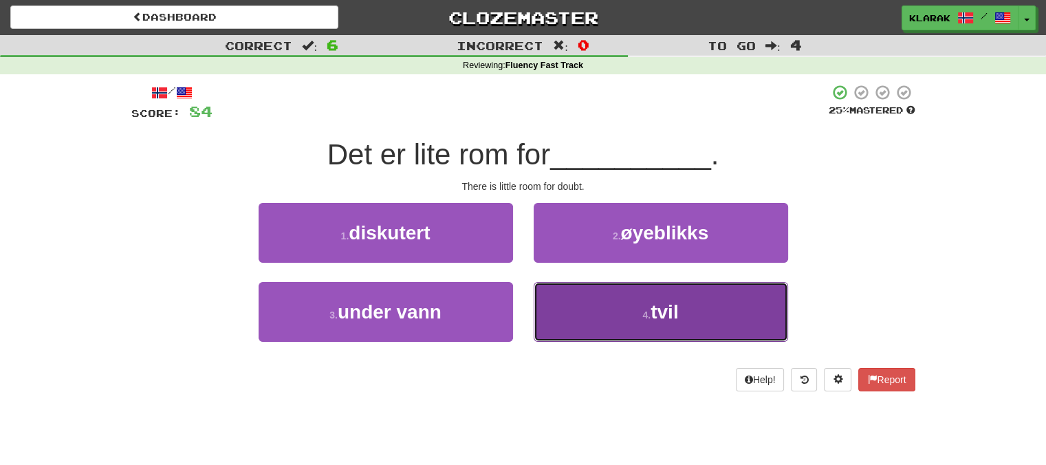
click at [583, 309] on button "4 . tvil" at bounding box center [661, 312] width 254 height 60
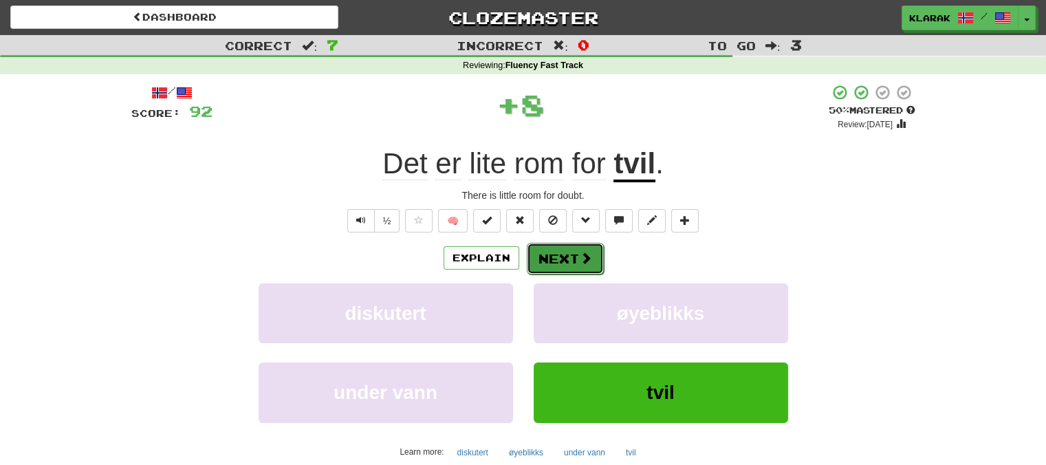
click at [561, 254] on button "Next" at bounding box center [565, 259] width 77 height 32
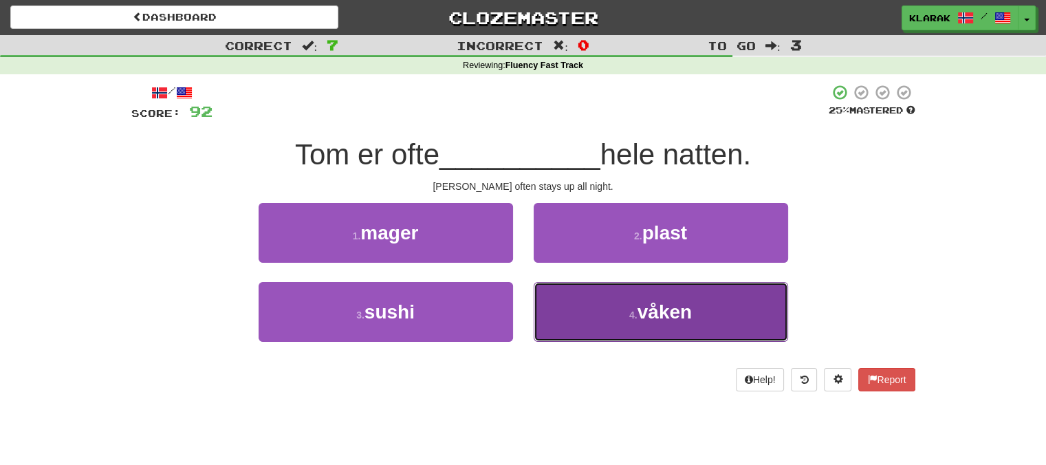
click at [582, 300] on button "4 . våken" at bounding box center [661, 312] width 254 height 60
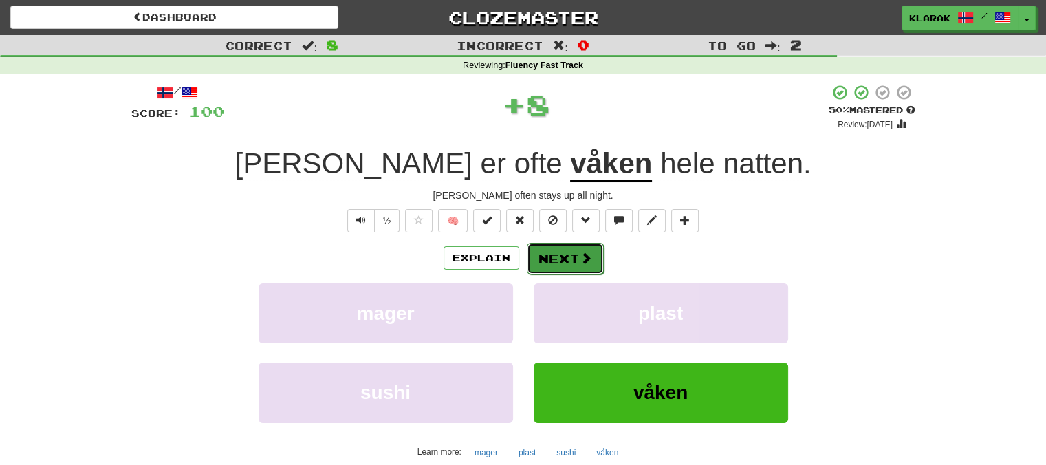
click at [554, 252] on button "Next" at bounding box center [565, 259] width 77 height 32
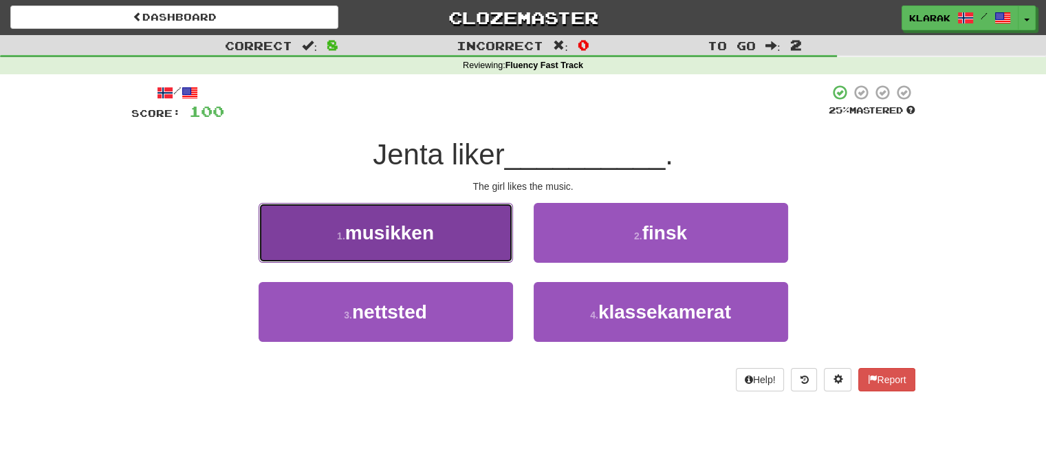
click at [433, 219] on button "1 . musikken" at bounding box center [386, 233] width 254 height 60
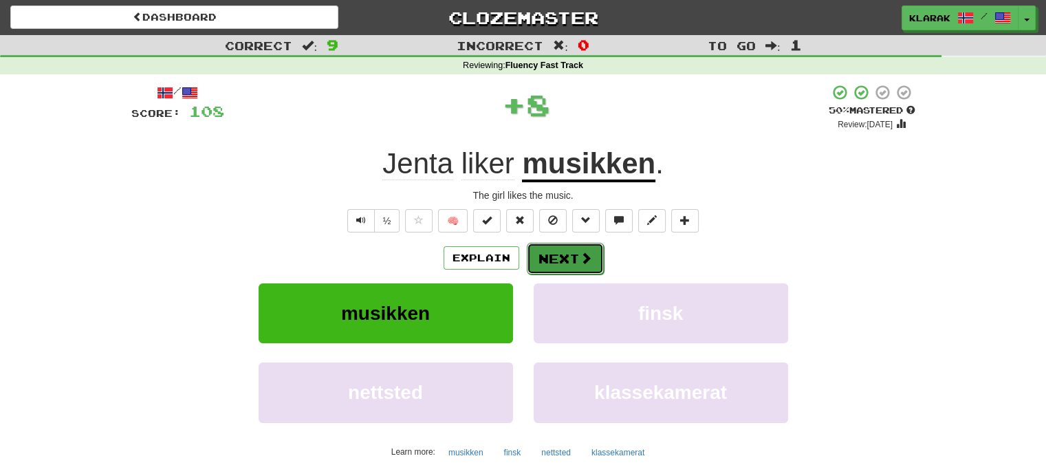
click at [566, 253] on button "Next" at bounding box center [565, 259] width 77 height 32
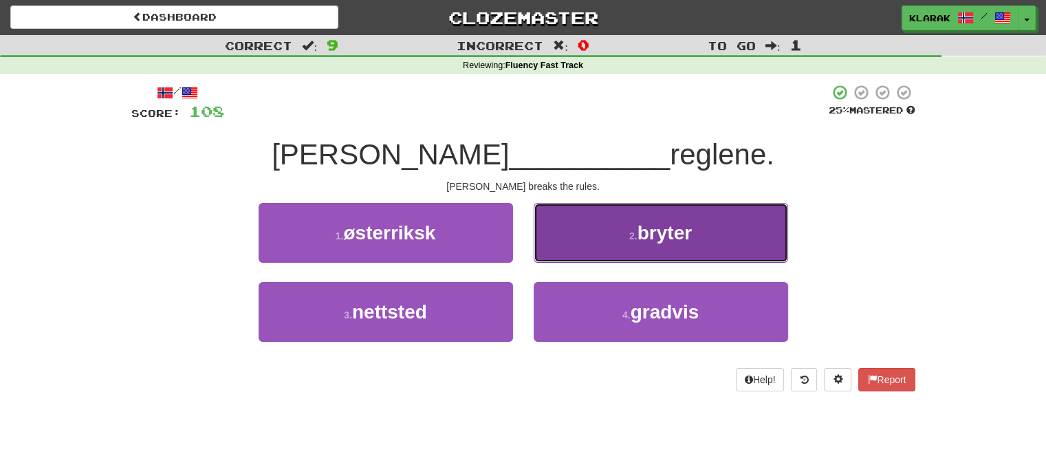
click at [609, 232] on button "2 . bryter" at bounding box center [661, 233] width 254 height 60
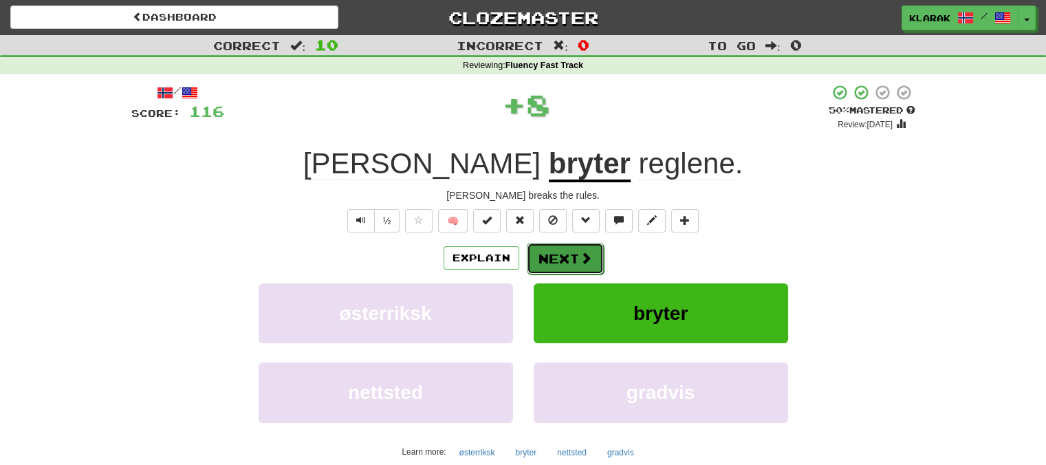
click at [564, 255] on button "Next" at bounding box center [565, 259] width 77 height 32
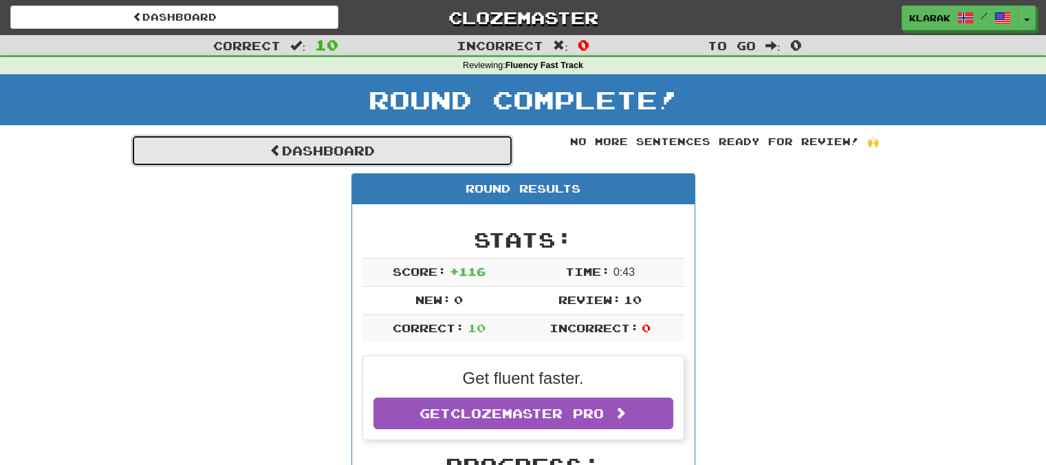
click at [330, 143] on link "Dashboard" at bounding box center [322, 151] width 382 height 32
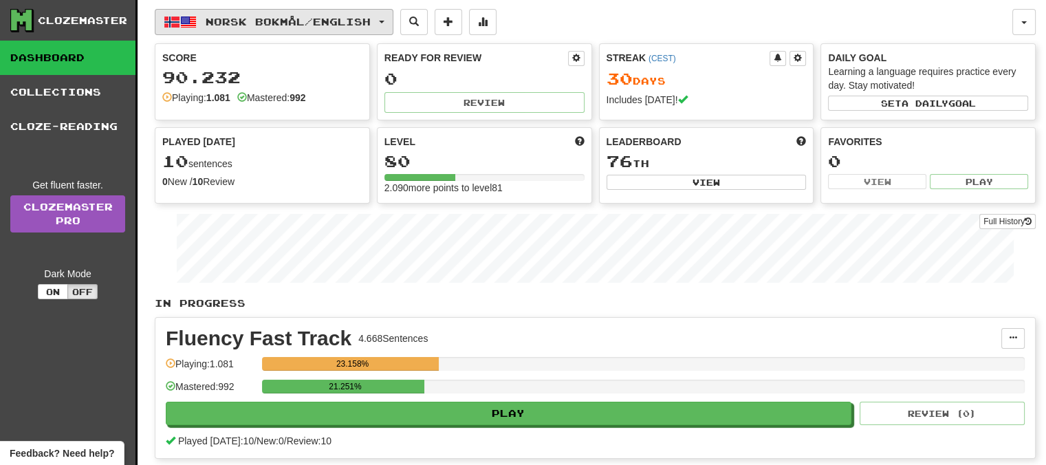
click at [393, 17] on button "Norsk bokmål / English" at bounding box center [274, 22] width 239 height 26
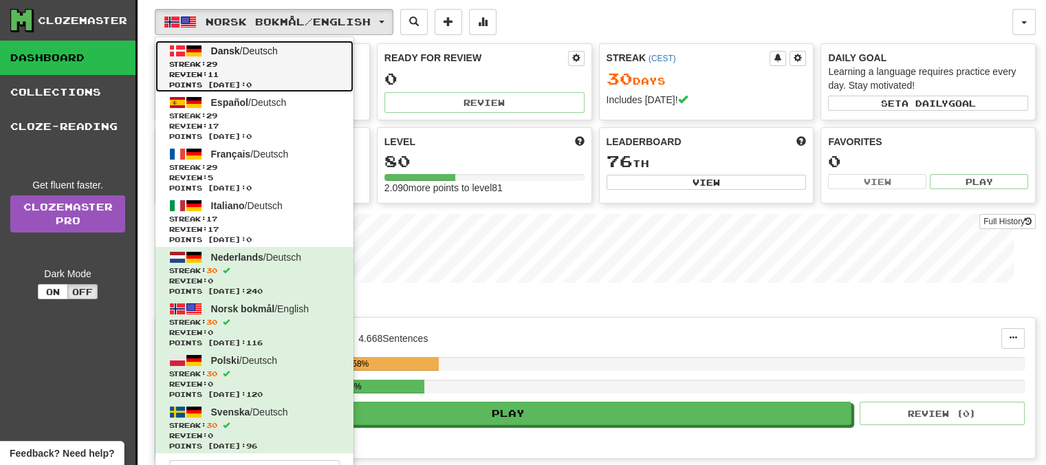
click at [251, 47] on span "Dansk / Deutsch" at bounding box center [244, 50] width 67 height 11
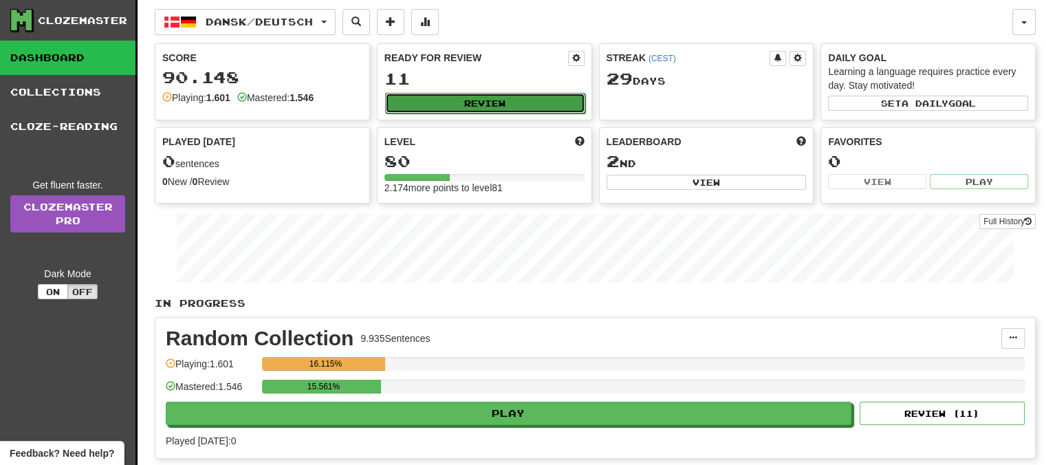
click at [488, 100] on button "Review" at bounding box center [485, 103] width 200 height 21
select select "**"
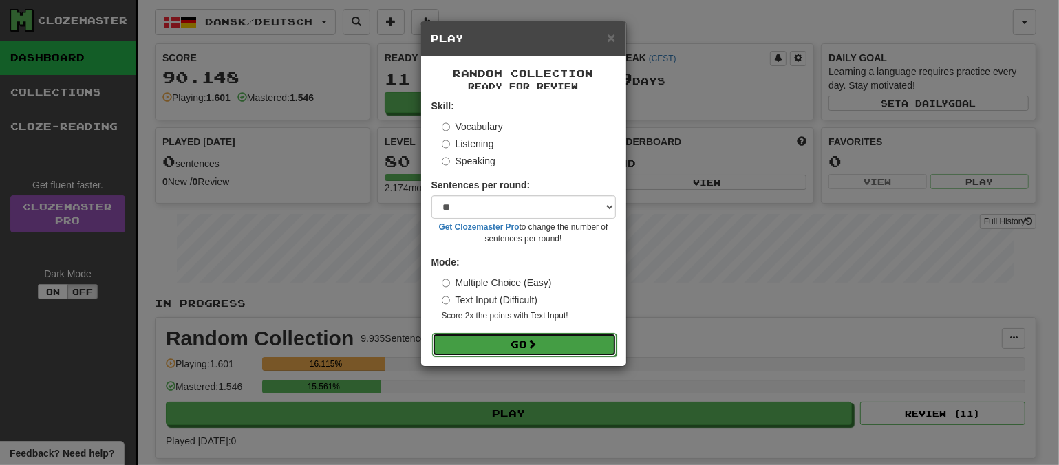
click at [545, 344] on button "Go" at bounding box center [524, 344] width 184 height 23
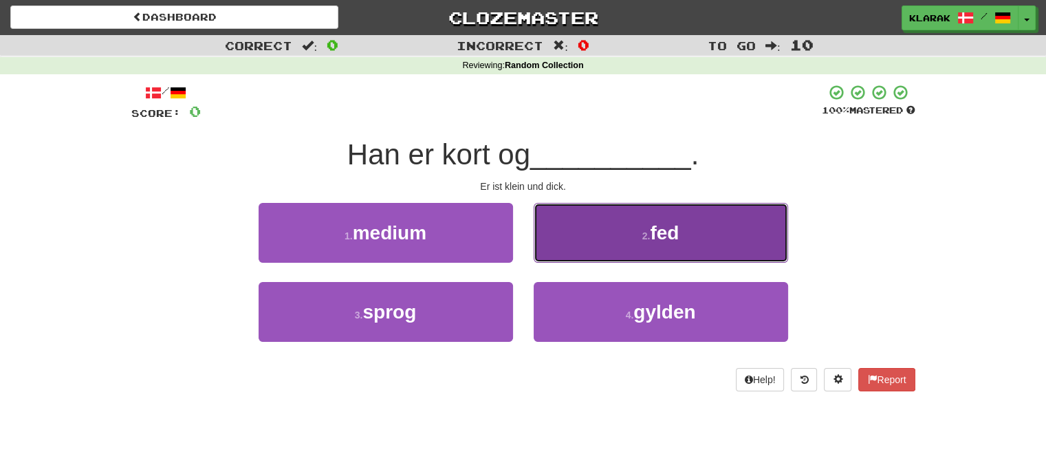
click at [581, 232] on button "2 . fed" at bounding box center [661, 233] width 254 height 60
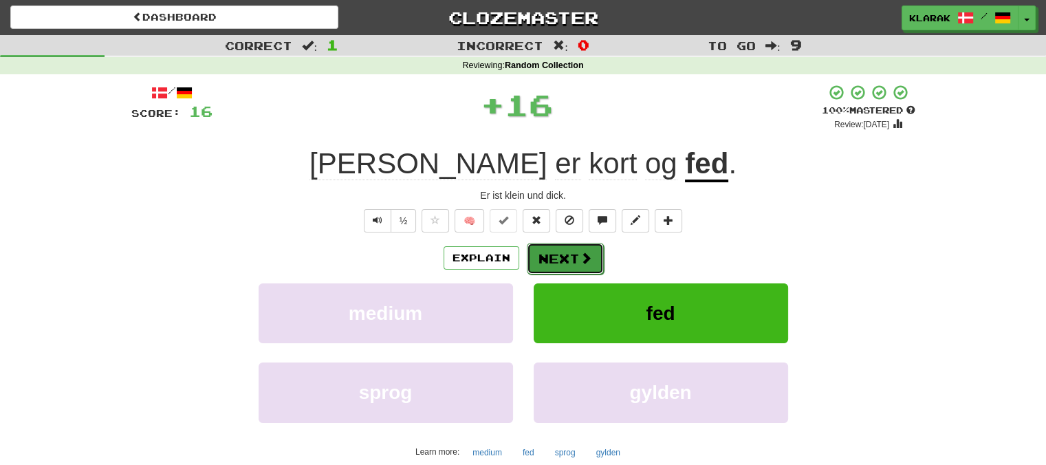
click at [556, 254] on button "Next" at bounding box center [565, 259] width 77 height 32
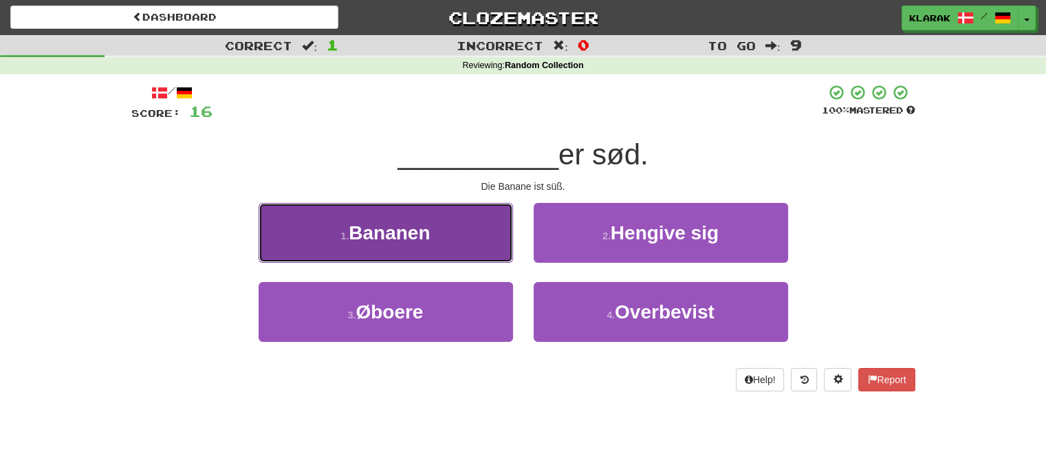
click at [462, 225] on button "1 . Bananen" at bounding box center [386, 233] width 254 height 60
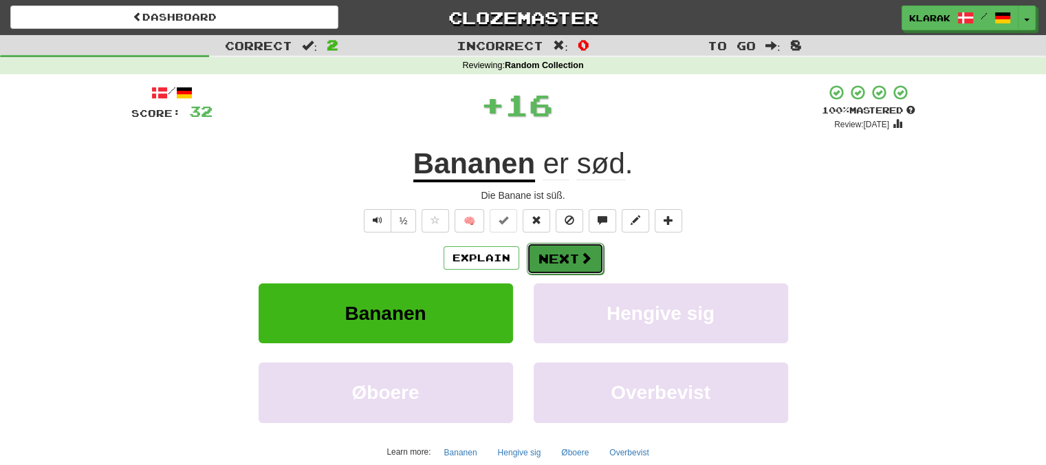
click at [568, 245] on button "Next" at bounding box center [565, 259] width 77 height 32
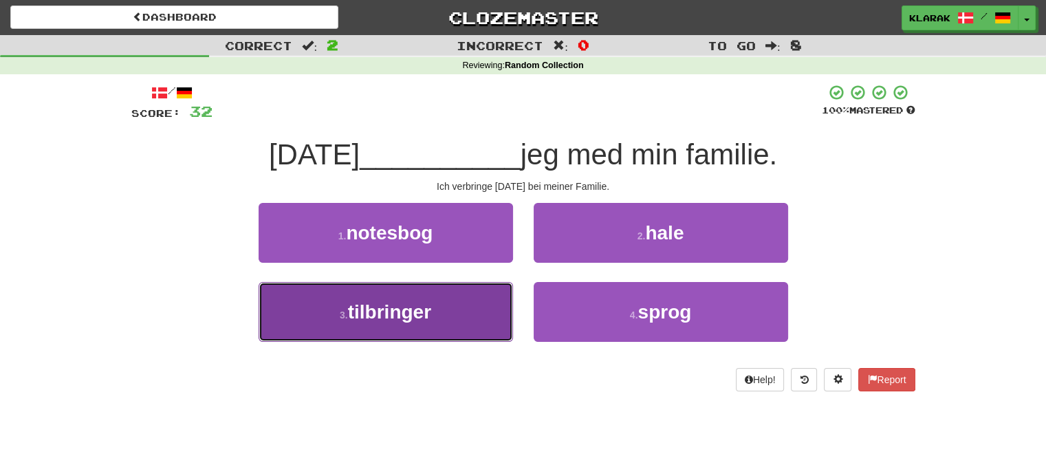
click at [452, 313] on button "3 . tilbringer" at bounding box center [386, 312] width 254 height 60
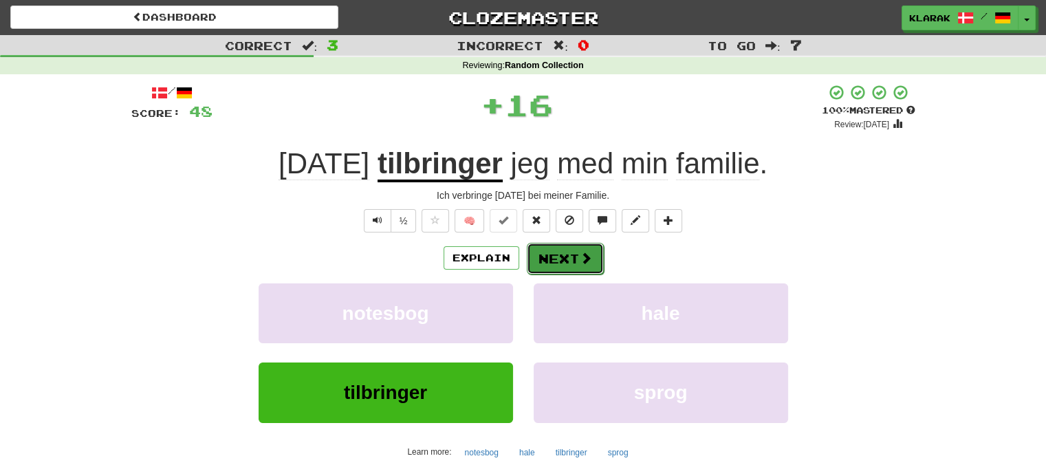
click at [565, 260] on button "Next" at bounding box center [565, 259] width 77 height 32
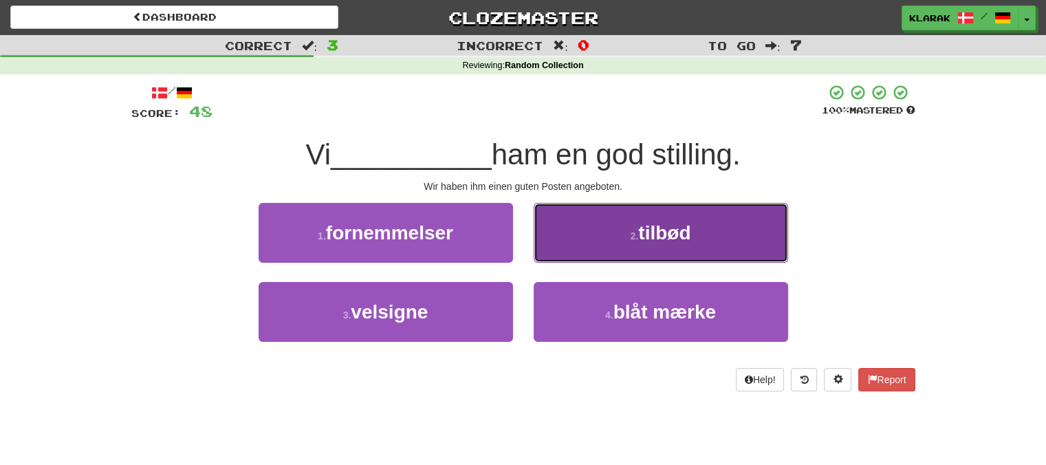
click at [577, 221] on button "2 . tilbød" at bounding box center [661, 233] width 254 height 60
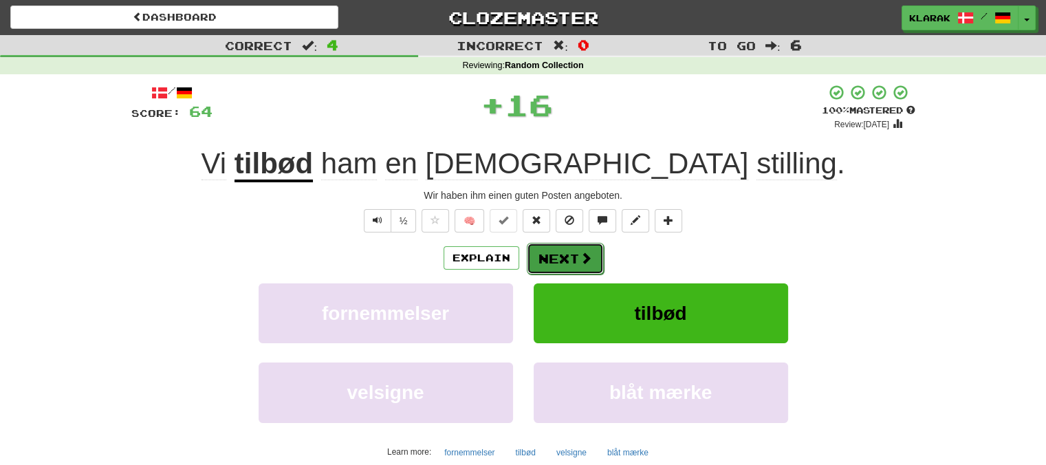
click at [551, 254] on button "Next" at bounding box center [565, 259] width 77 height 32
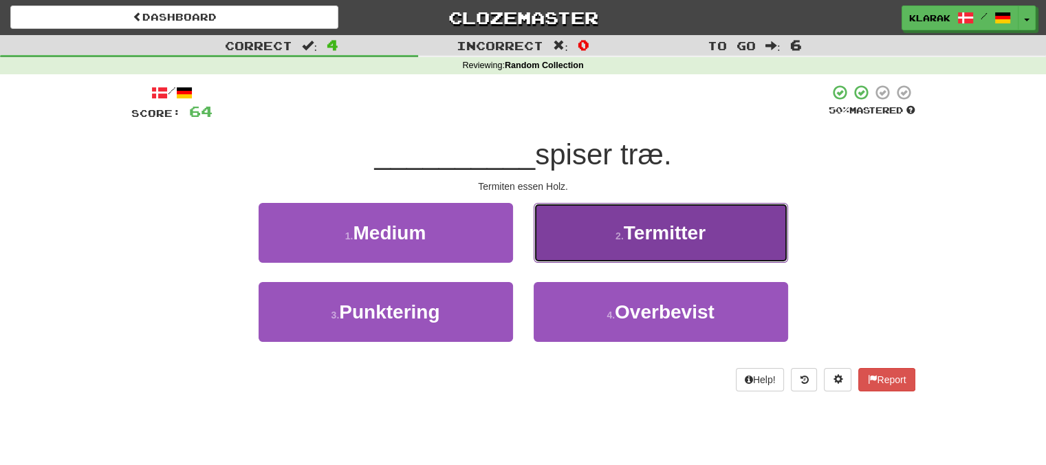
click at [576, 233] on button "2 . Termitter" at bounding box center [661, 233] width 254 height 60
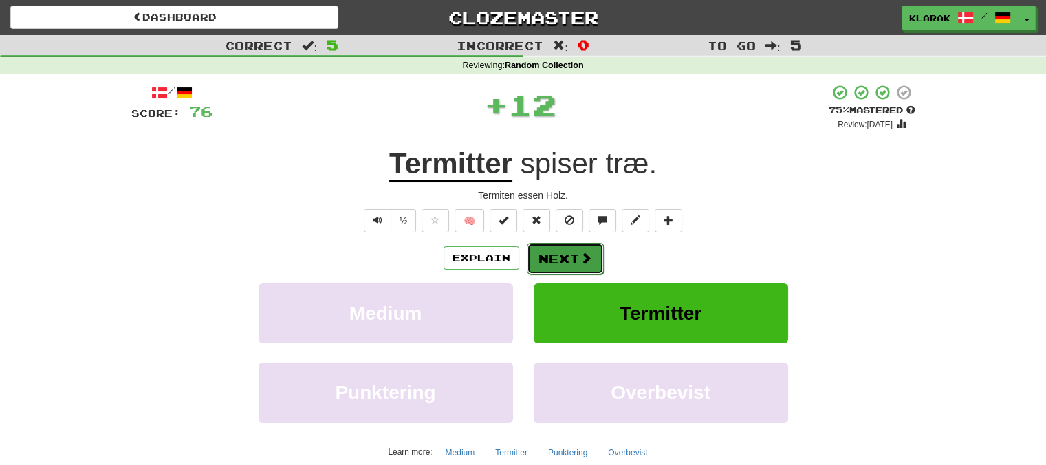
click at [555, 252] on button "Next" at bounding box center [565, 259] width 77 height 32
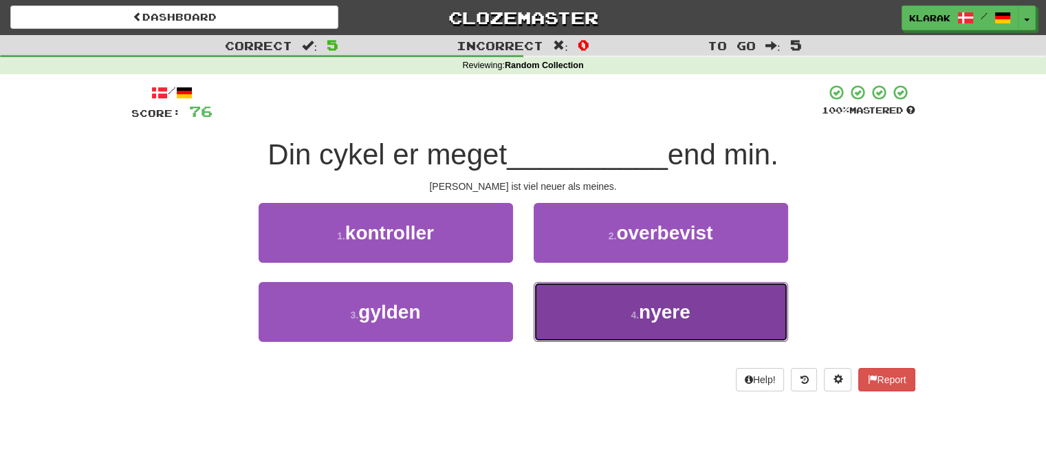
click at [557, 309] on button "4 . nyere" at bounding box center [661, 312] width 254 height 60
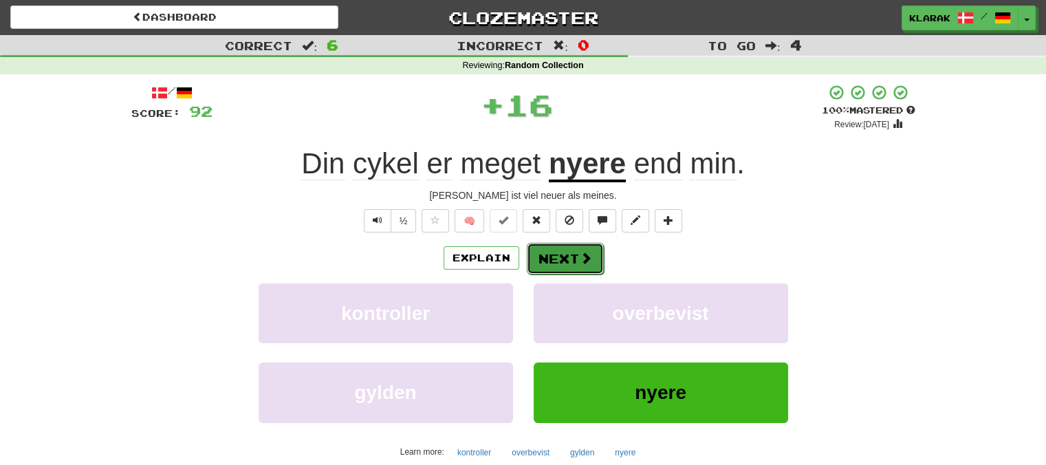
click at [551, 260] on button "Next" at bounding box center [565, 259] width 77 height 32
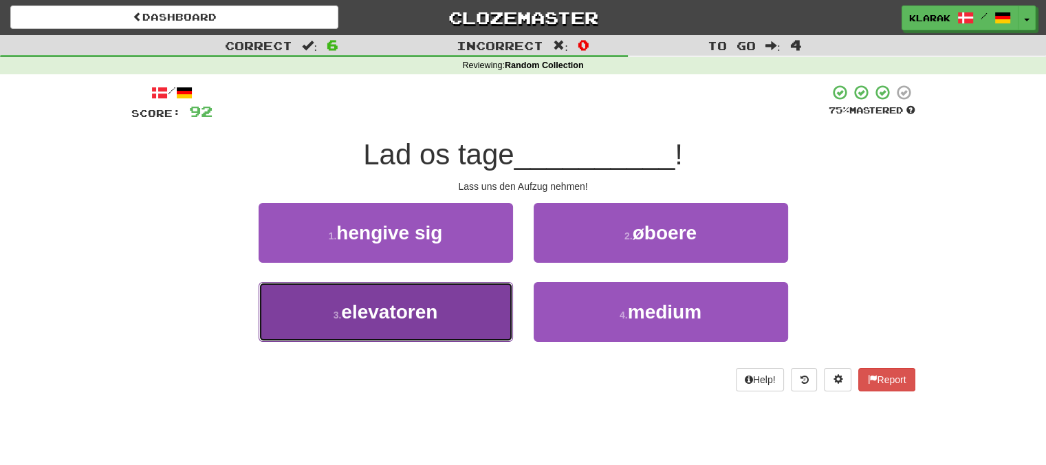
click at [441, 305] on button "3 . elevatoren" at bounding box center [386, 312] width 254 height 60
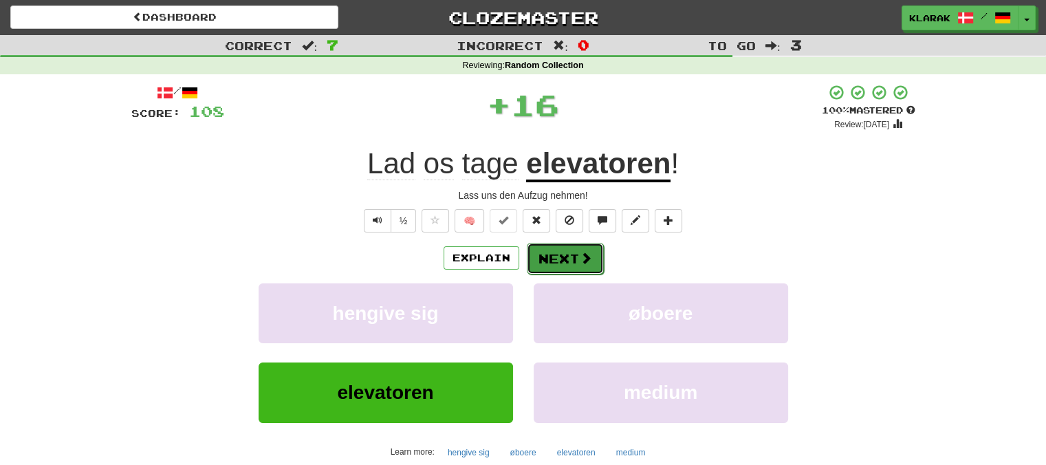
click at [564, 253] on button "Next" at bounding box center [565, 259] width 77 height 32
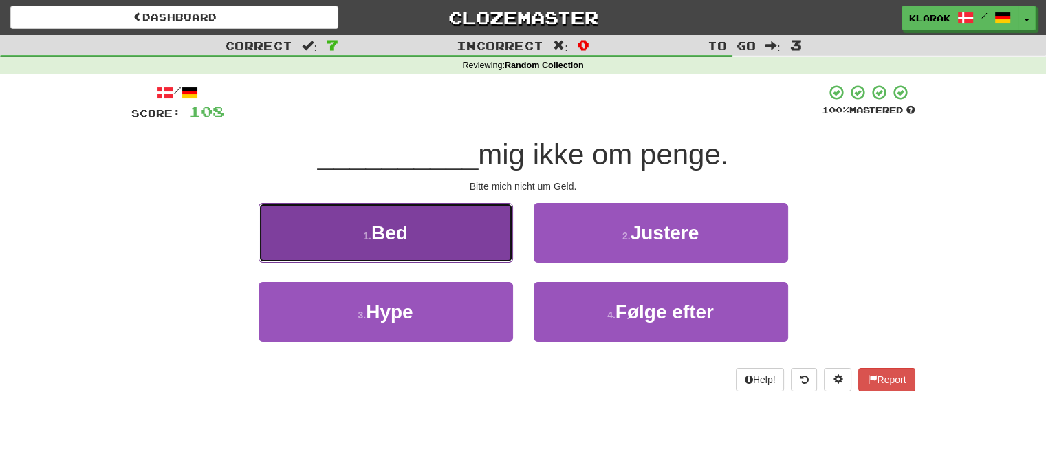
click at [469, 232] on button "1 . Bed" at bounding box center [386, 233] width 254 height 60
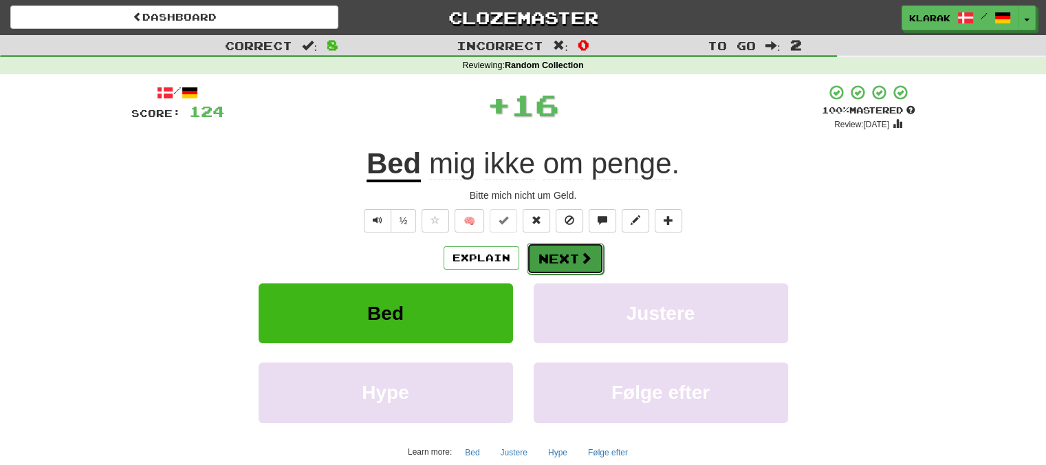
click at [570, 253] on button "Next" at bounding box center [565, 259] width 77 height 32
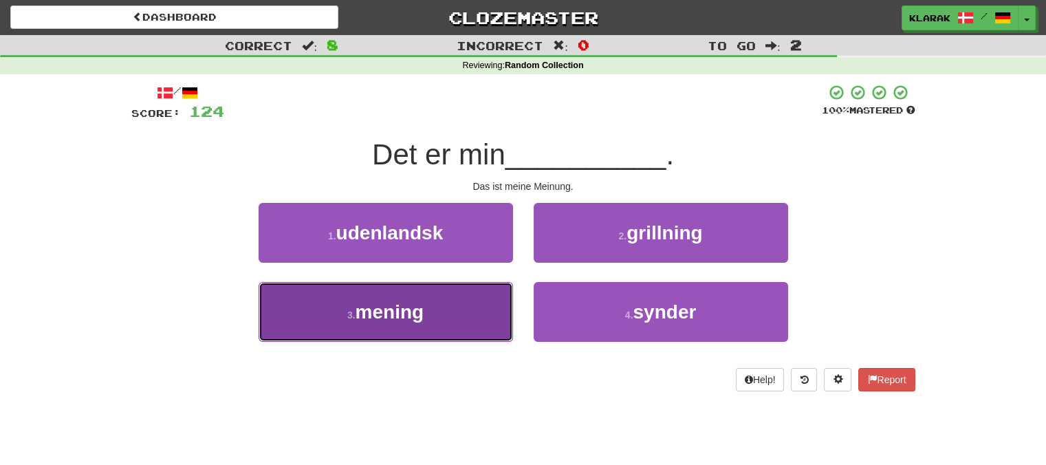
click at [429, 311] on button "3 . mening" at bounding box center [386, 312] width 254 height 60
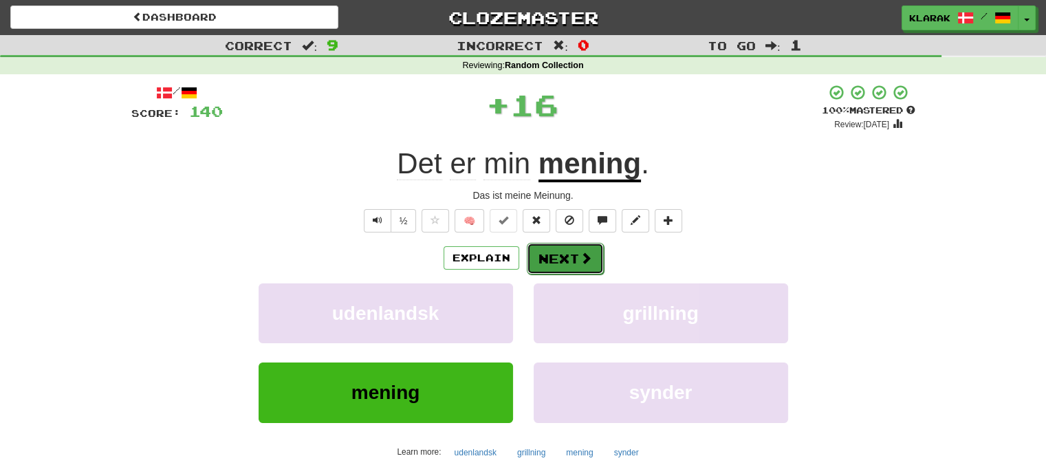
click at [563, 255] on button "Next" at bounding box center [565, 259] width 77 height 32
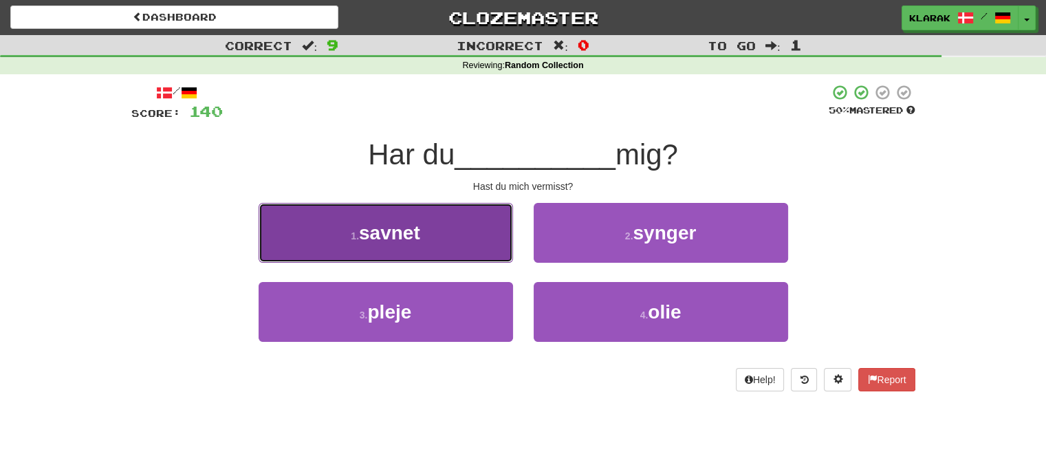
click at [457, 241] on button "1 . savnet" at bounding box center [386, 233] width 254 height 60
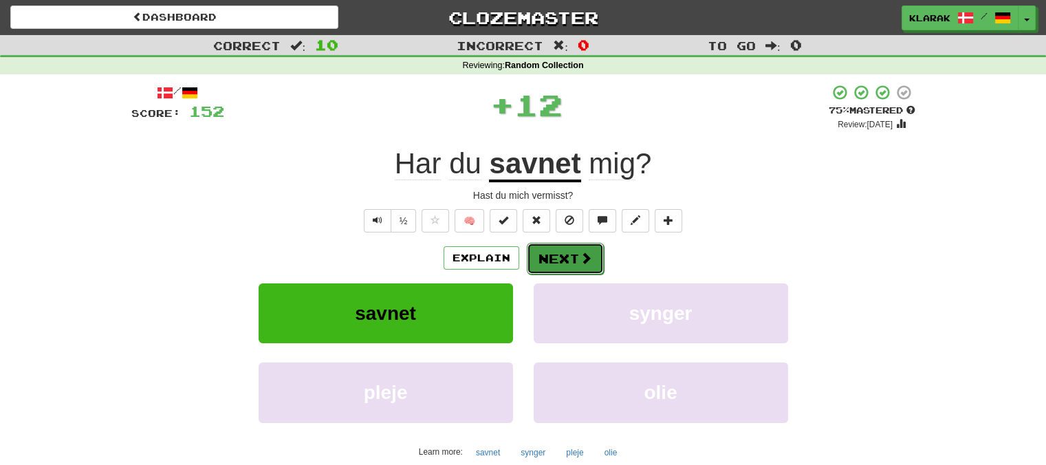
click at [558, 251] on button "Next" at bounding box center [565, 259] width 77 height 32
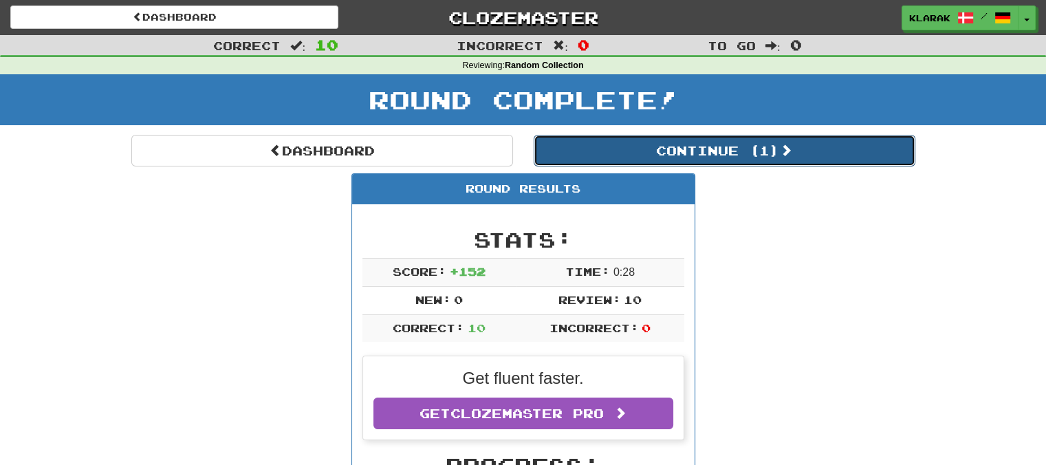
click at [730, 152] on button "Continue ( 1 )" at bounding box center [725, 151] width 382 height 32
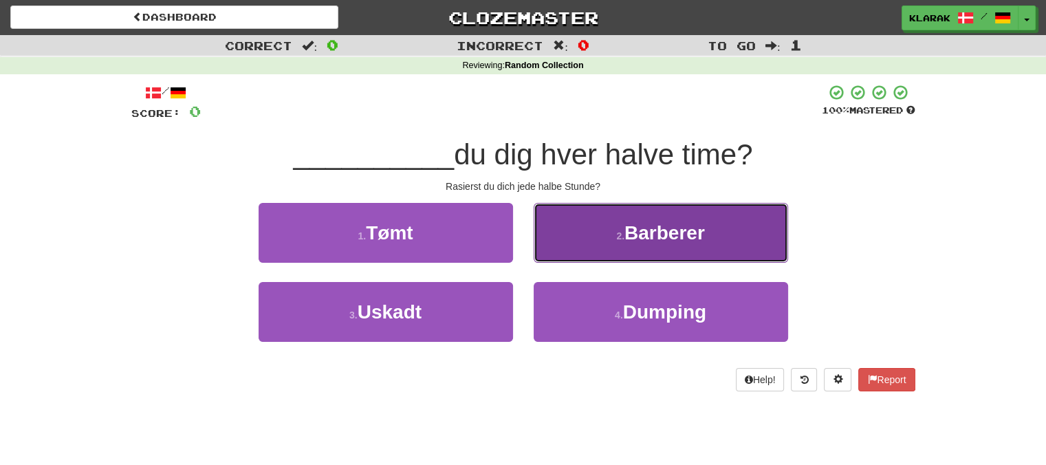
click at [631, 230] on span "Barberer" at bounding box center [665, 232] width 80 height 21
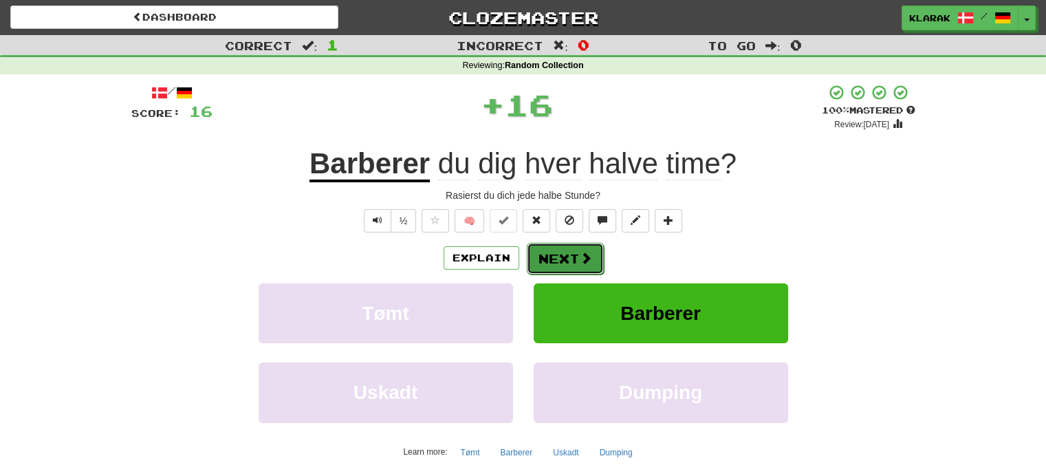
click at [573, 248] on button "Next" at bounding box center [565, 259] width 77 height 32
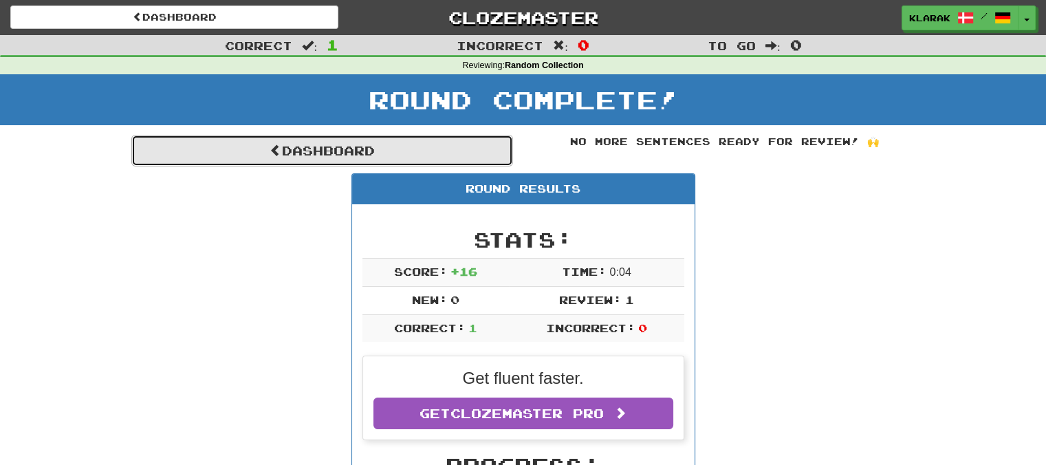
click at [296, 148] on link "Dashboard" at bounding box center [322, 151] width 382 height 32
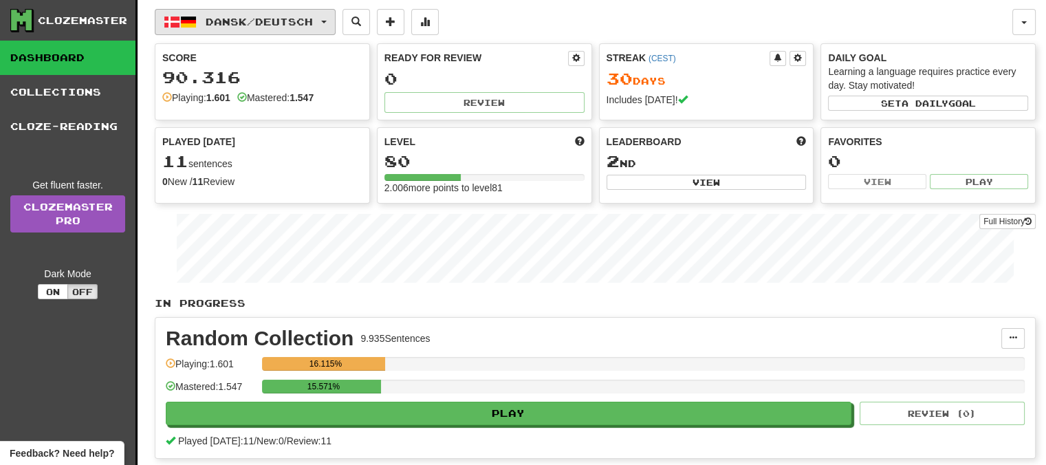
click at [333, 18] on button "Dansk / Deutsch" at bounding box center [245, 22] width 181 height 26
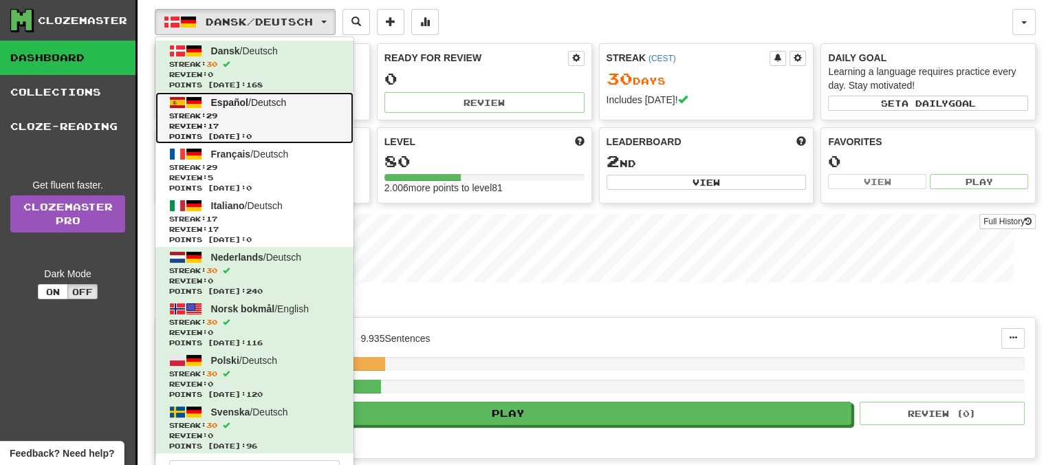
click at [222, 101] on span "Español" at bounding box center [229, 102] width 37 height 11
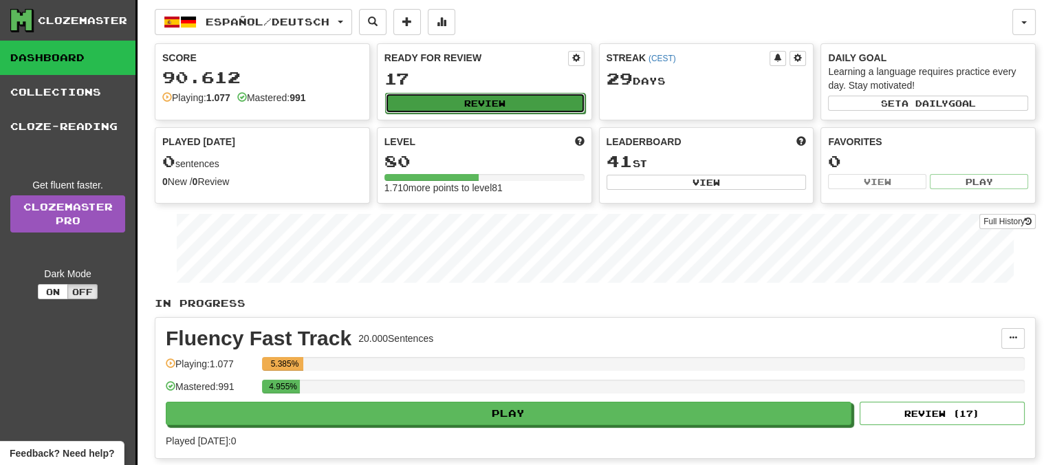
click at [470, 96] on button "Review" at bounding box center [485, 103] width 200 height 21
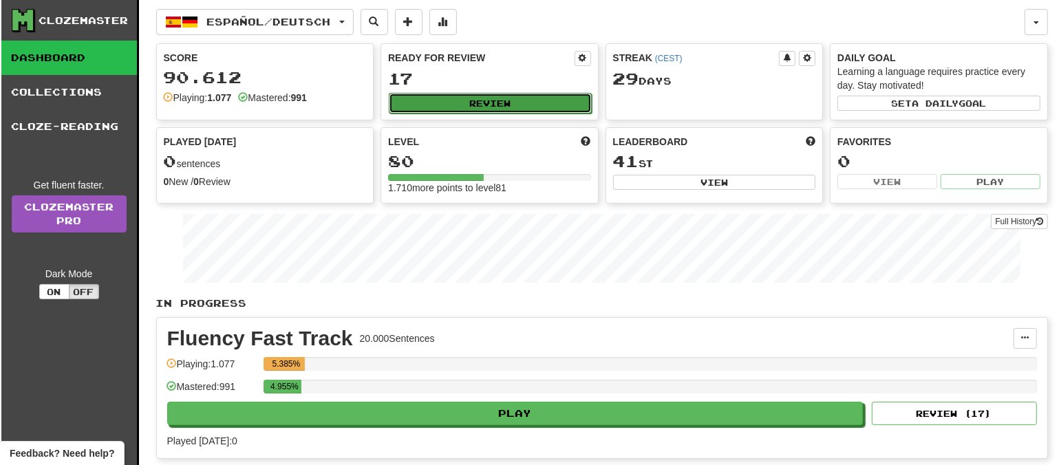
select select "**"
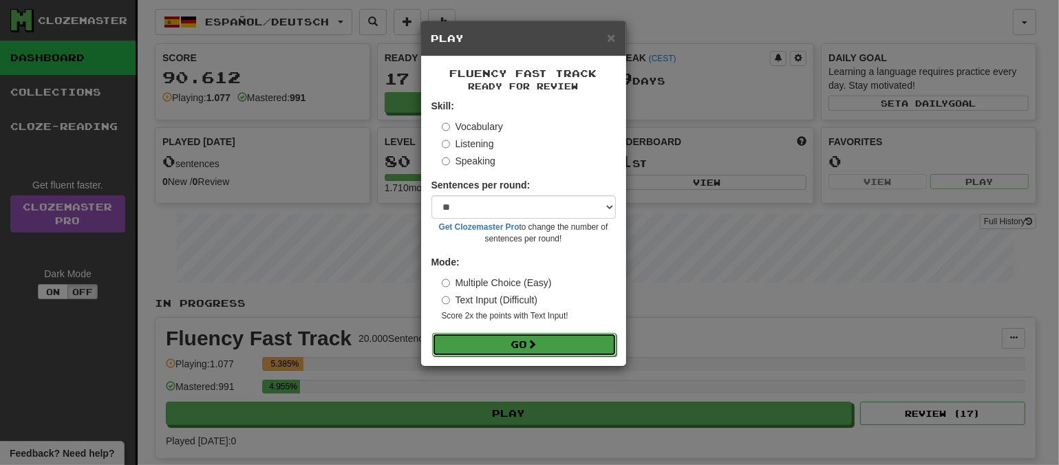
click at [549, 345] on button "Go" at bounding box center [524, 344] width 184 height 23
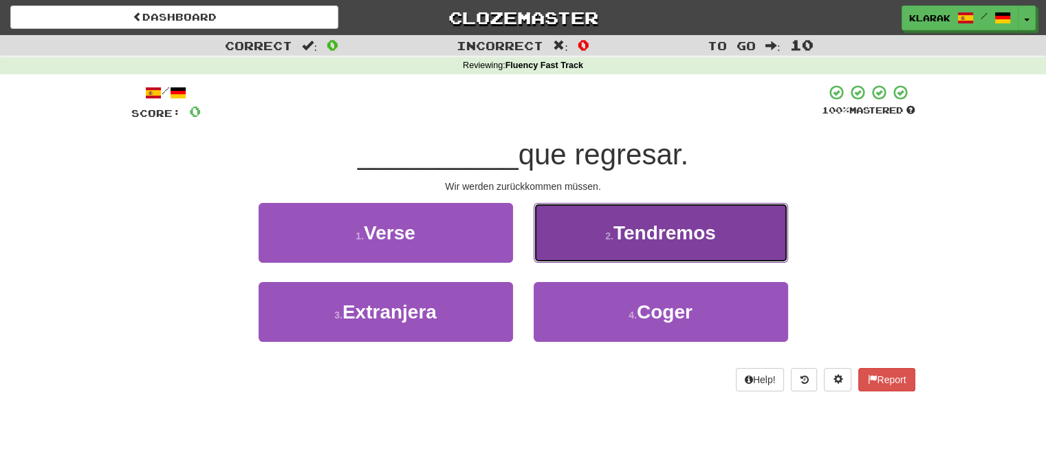
click at [581, 225] on button "2 . Tendremos" at bounding box center [661, 233] width 254 height 60
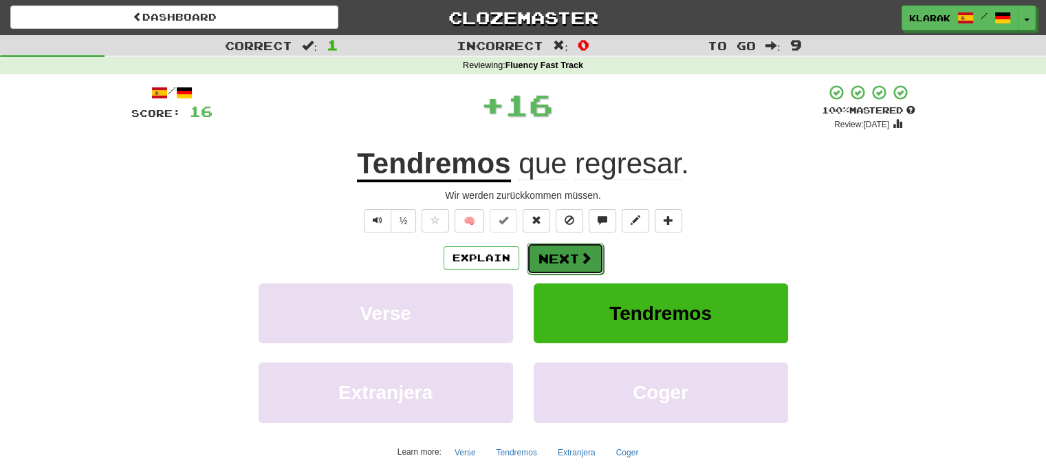
click at [565, 256] on button "Next" at bounding box center [565, 259] width 77 height 32
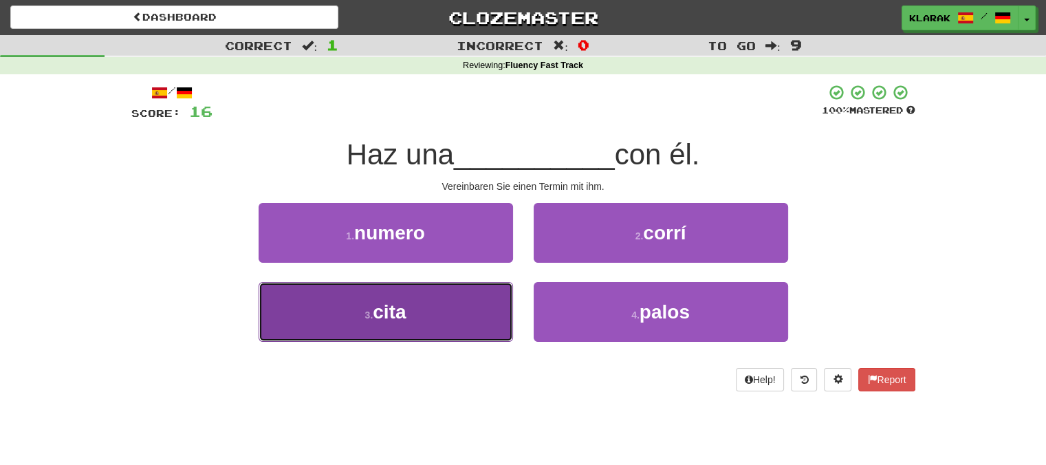
click at [424, 316] on button "3 . cita" at bounding box center [386, 312] width 254 height 60
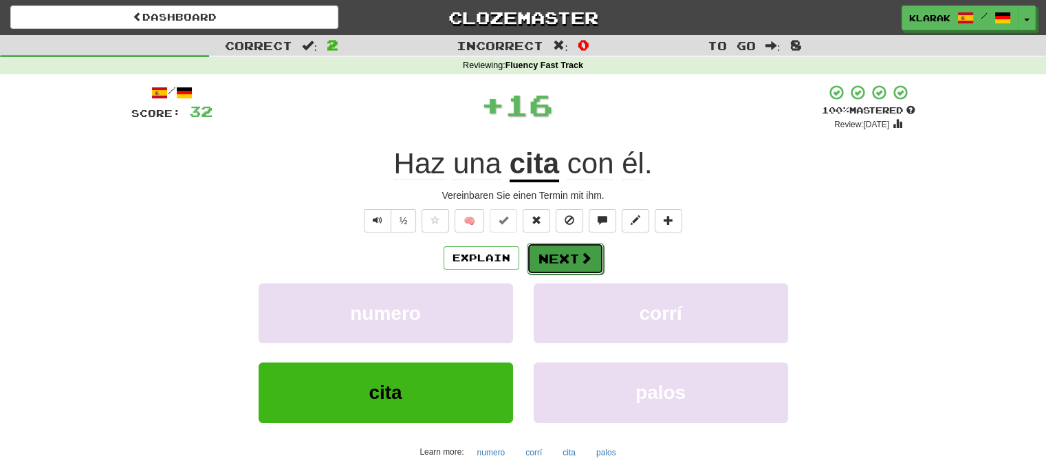
click at [560, 252] on button "Next" at bounding box center [565, 259] width 77 height 32
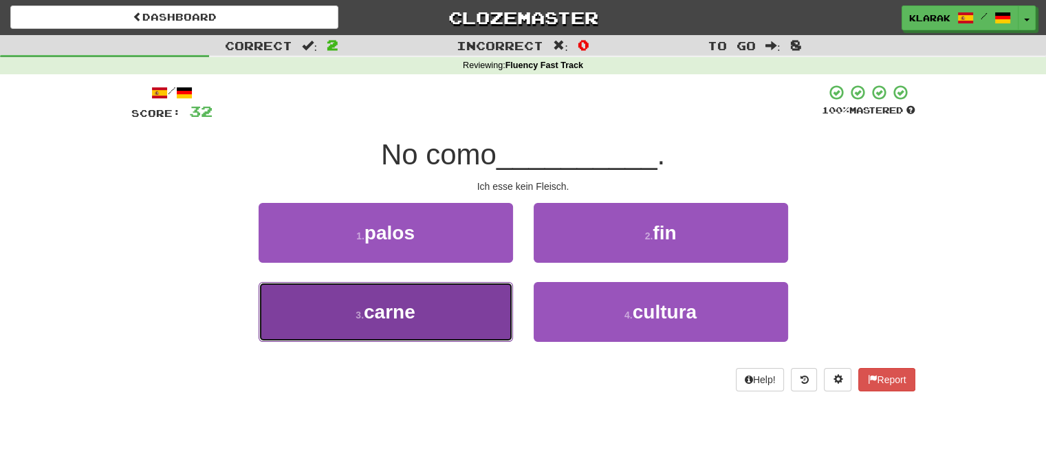
click at [441, 315] on button "3 . carne" at bounding box center [386, 312] width 254 height 60
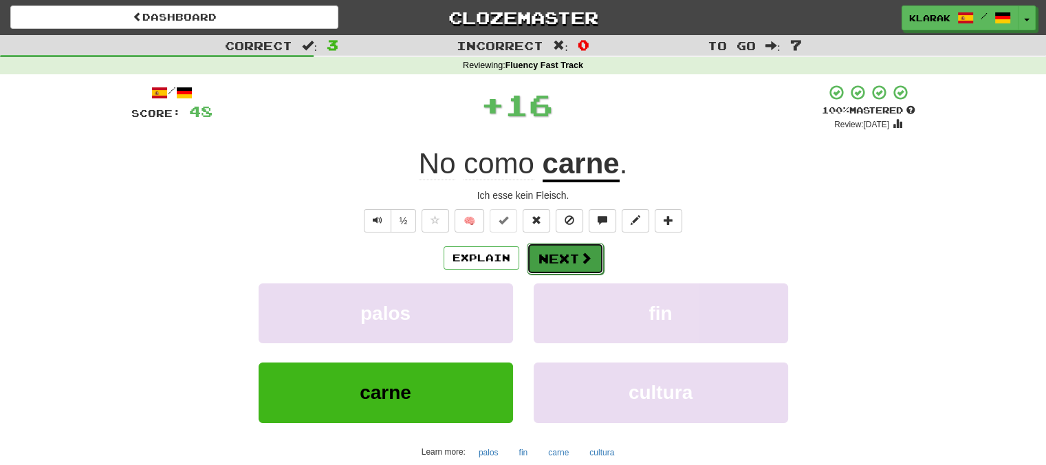
click at [575, 260] on button "Next" at bounding box center [565, 259] width 77 height 32
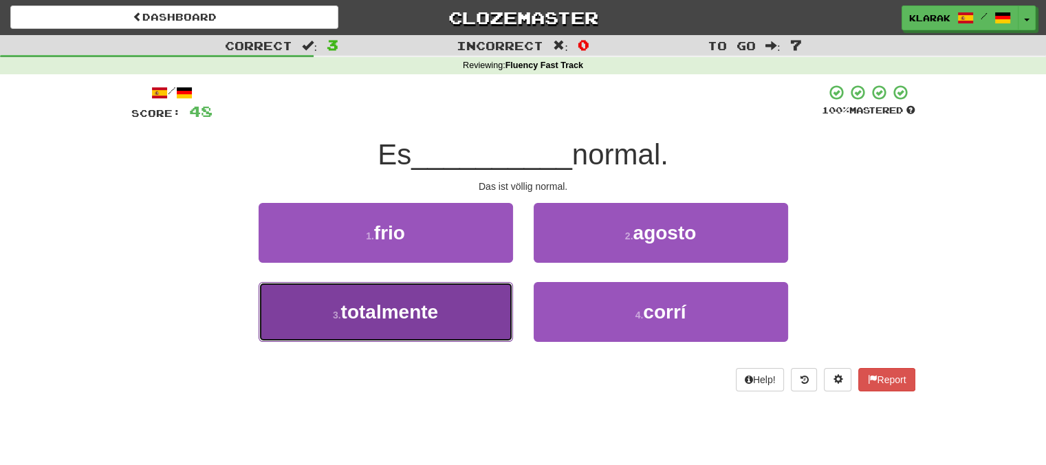
click at [433, 309] on span "totalmente" at bounding box center [390, 311] width 98 height 21
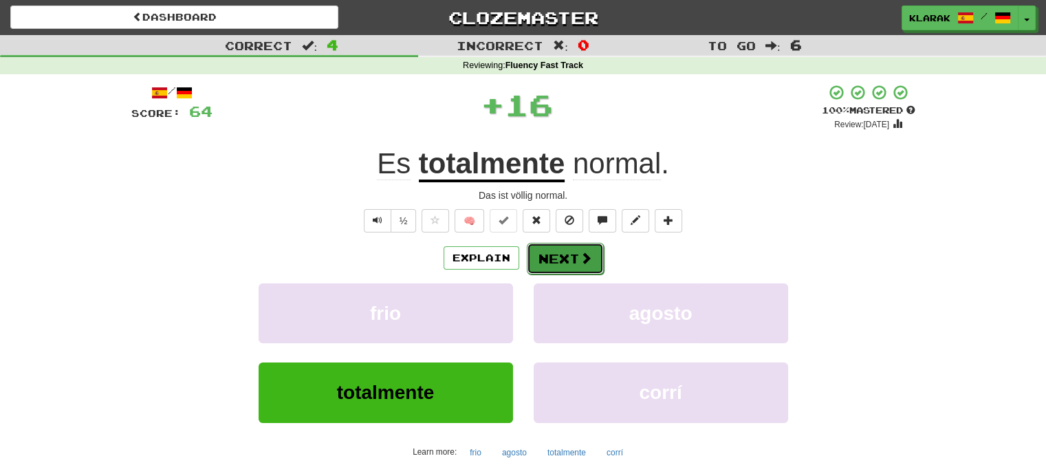
click at [558, 252] on button "Next" at bounding box center [565, 259] width 77 height 32
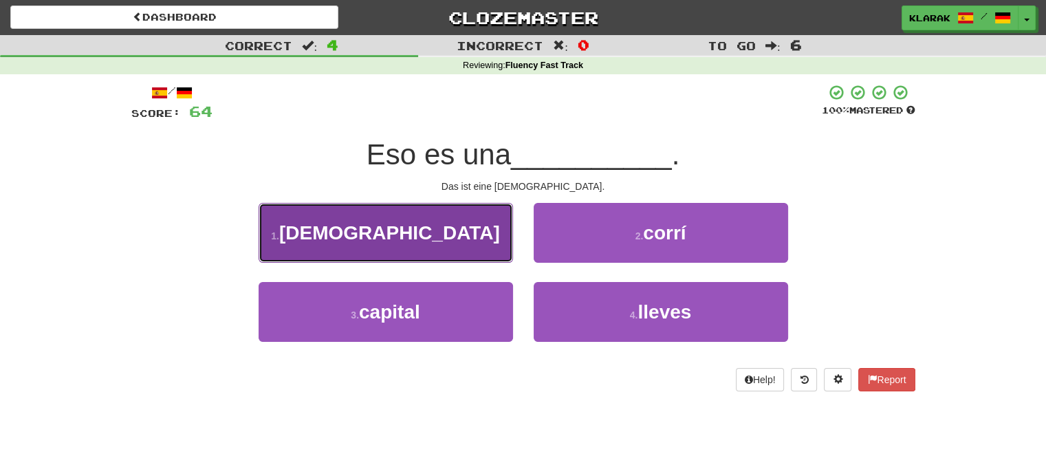
click at [464, 239] on button "1 . iglesia" at bounding box center [386, 233] width 254 height 60
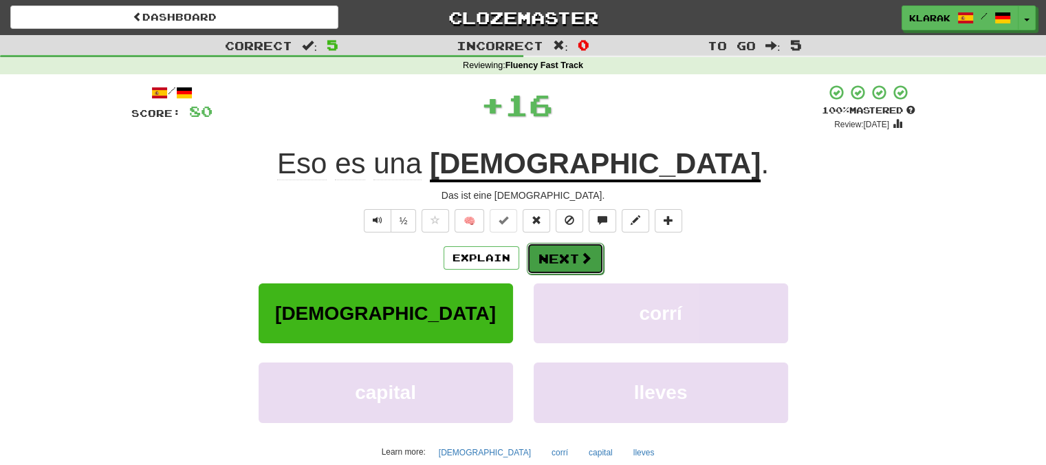
click at [544, 250] on button "Next" at bounding box center [565, 259] width 77 height 32
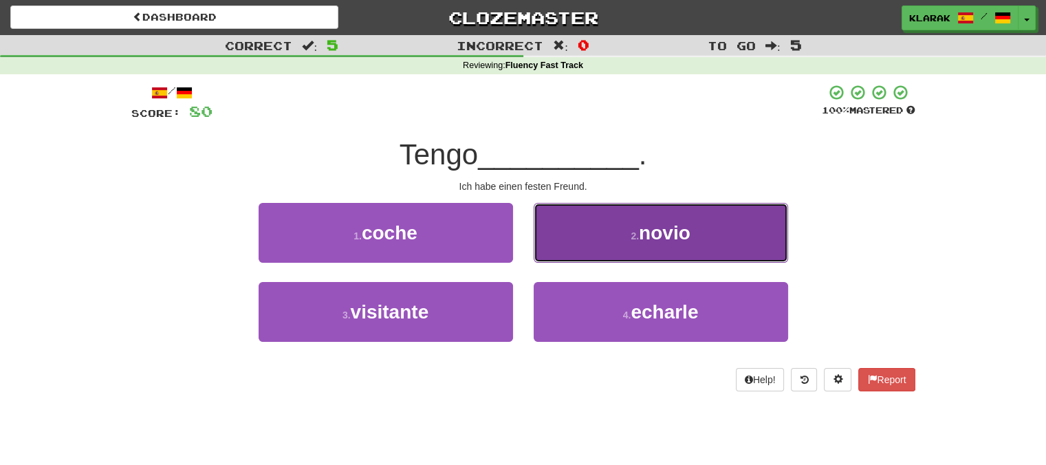
click at [585, 238] on button "2 . novio" at bounding box center [661, 233] width 254 height 60
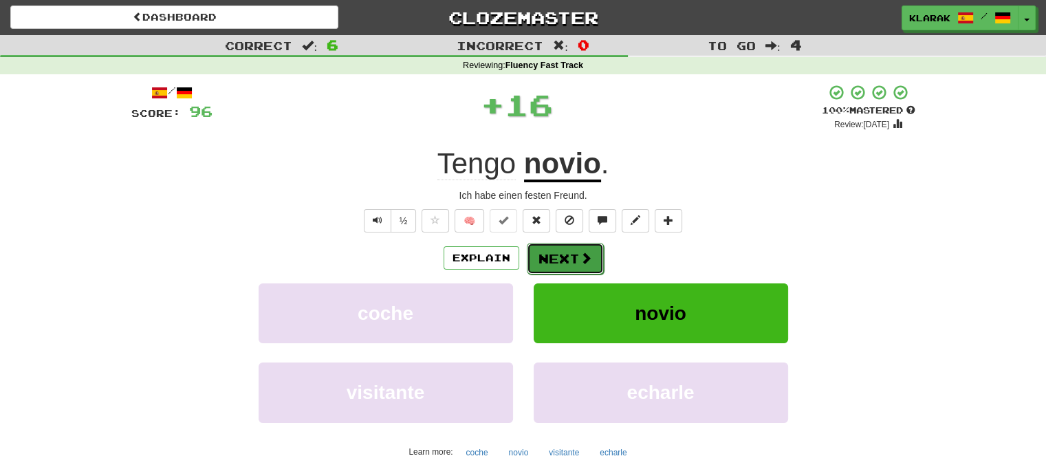
click at [547, 257] on button "Next" at bounding box center [565, 259] width 77 height 32
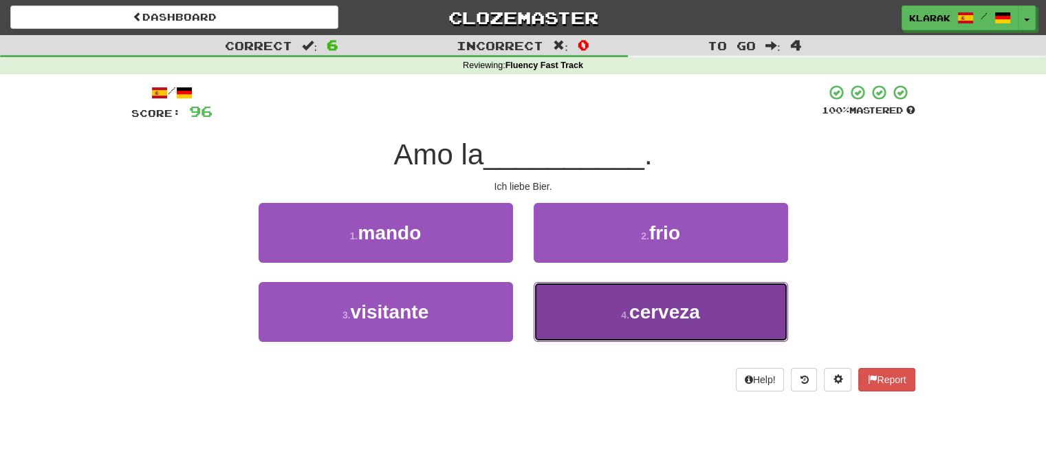
click at [583, 305] on button "4 . cerveza" at bounding box center [661, 312] width 254 height 60
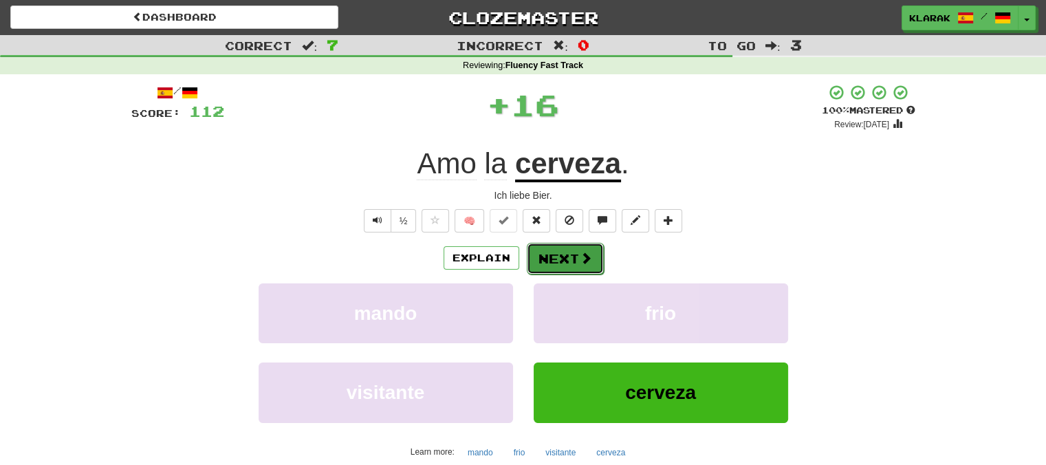
click at [565, 255] on button "Next" at bounding box center [565, 259] width 77 height 32
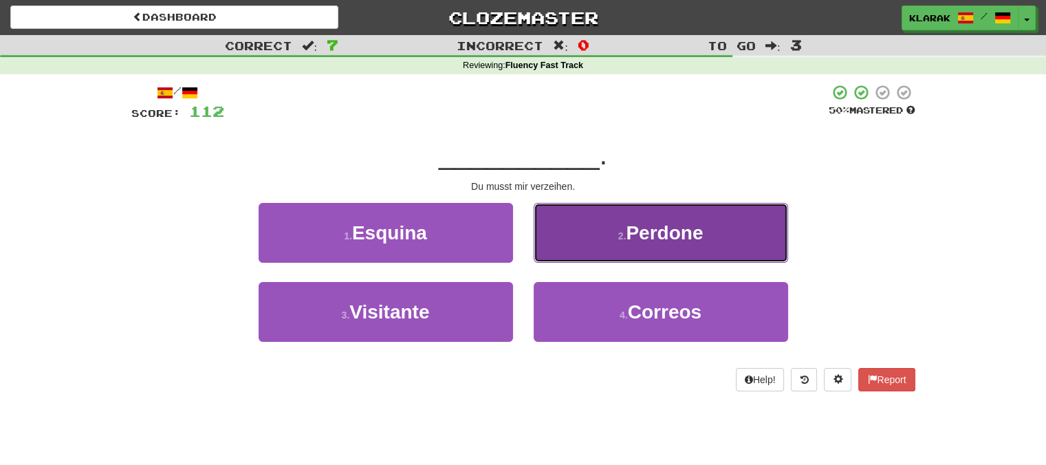
click at [614, 229] on button "2 . Perdone" at bounding box center [661, 233] width 254 height 60
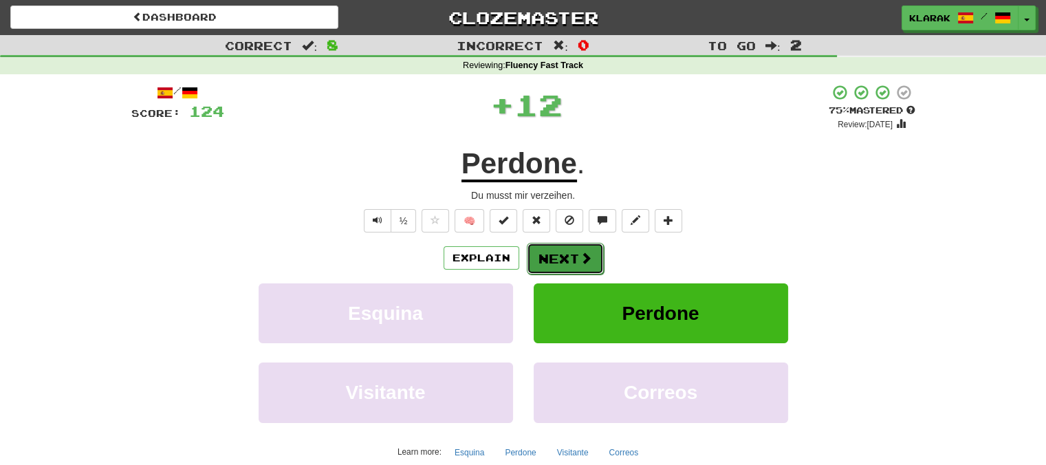
click at [572, 256] on button "Next" at bounding box center [565, 259] width 77 height 32
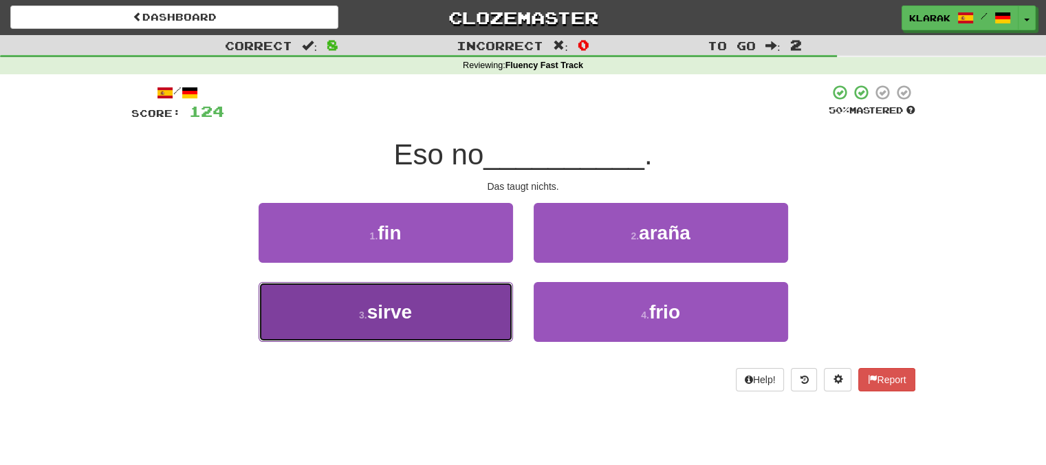
click at [434, 307] on button "3 . sirve" at bounding box center [386, 312] width 254 height 60
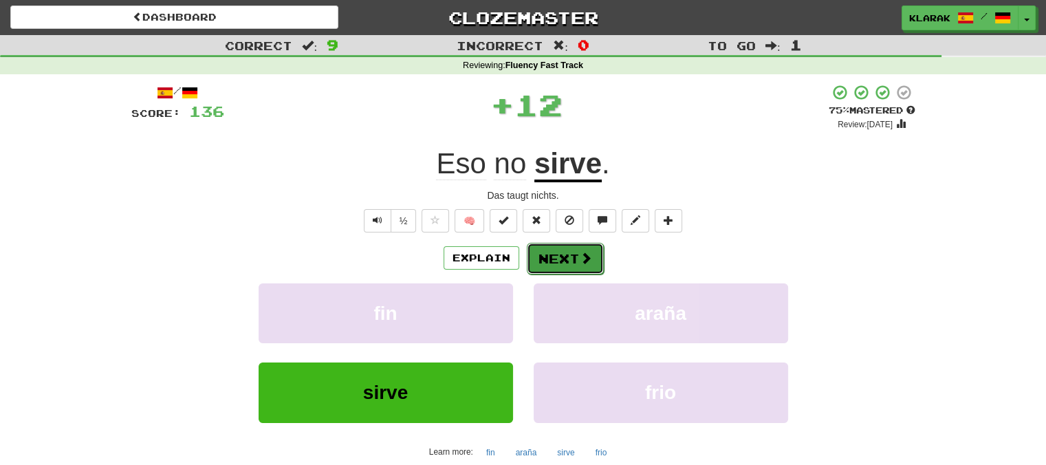
click at [561, 257] on button "Next" at bounding box center [565, 259] width 77 height 32
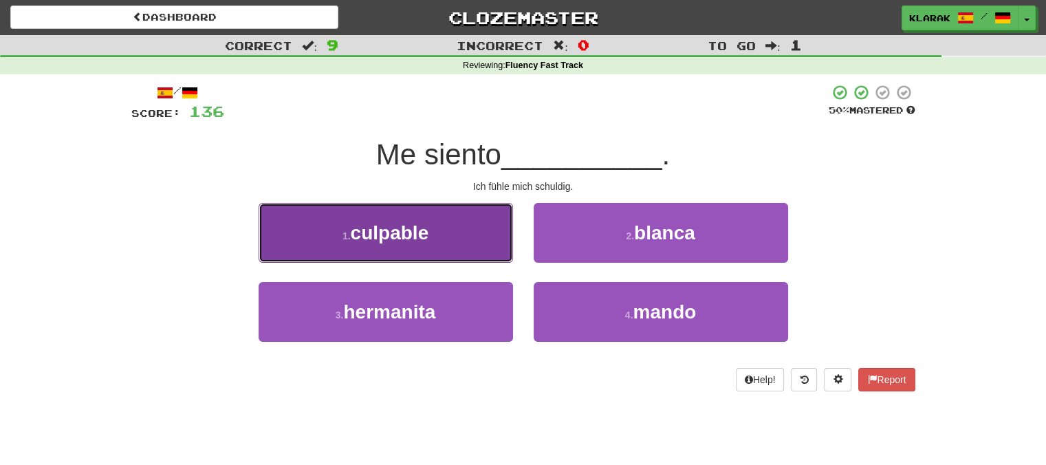
click at [460, 230] on button "1 . culpable" at bounding box center [386, 233] width 254 height 60
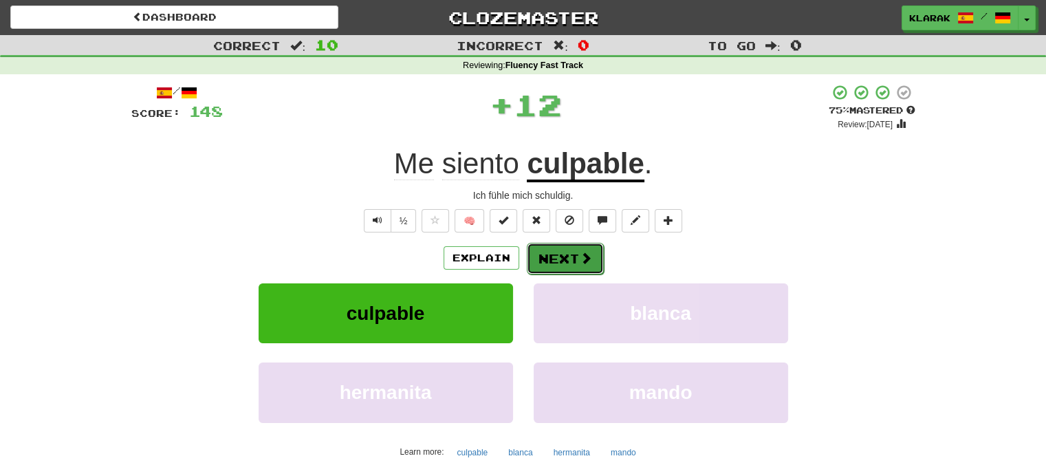
click at [563, 250] on button "Next" at bounding box center [565, 259] width 77 height 32
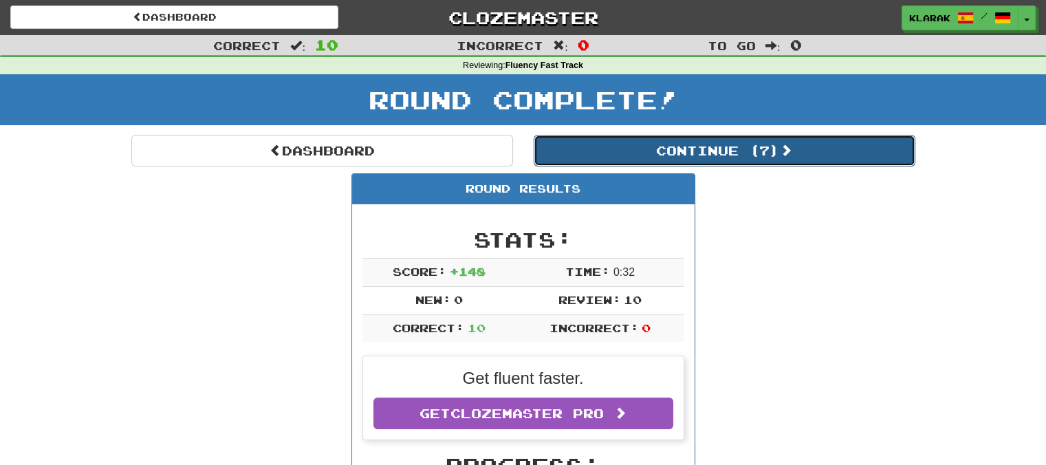
click at [754, 155] on button "Continue ( 7 )" at bounding box center [725, 151] width 382 height 32
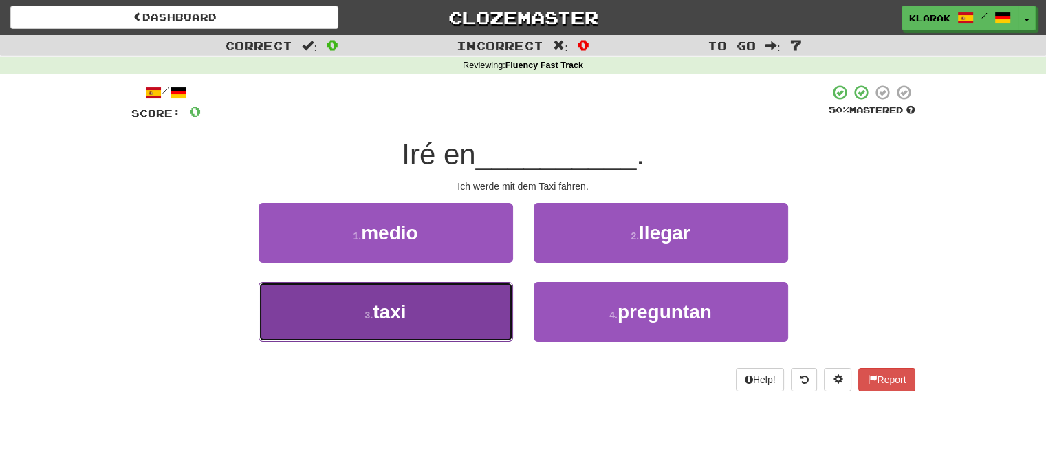
click at [423, 305] on button "3 . taxi" at bounding box center [386, 312] width 254 height 60
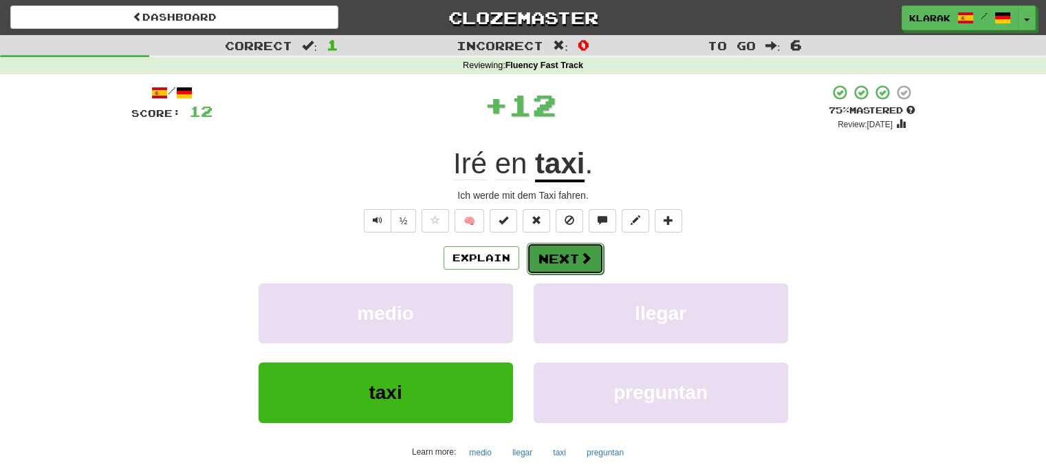
click at [560, 258] on button "Next" at bounding box center [565, 259] width 77 height 32
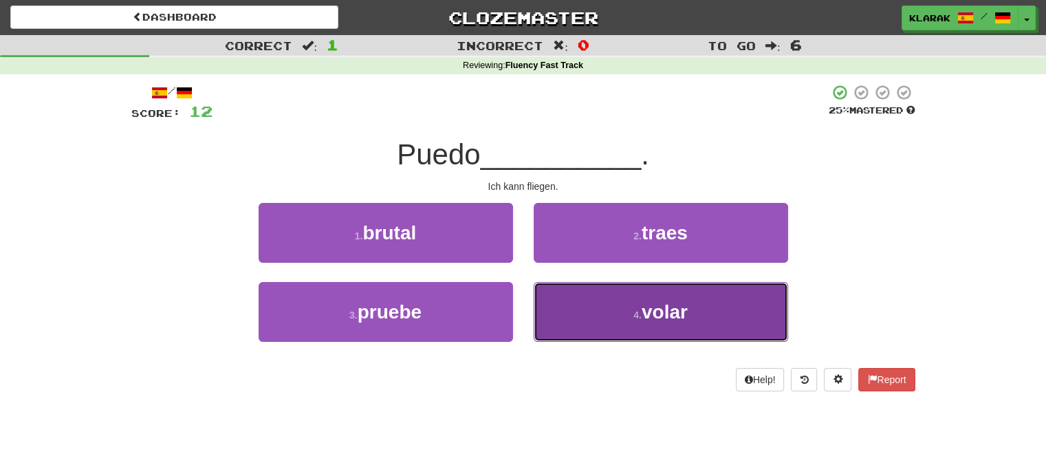
click at [582, 307] on button "4 . volar" at bounding box center [661, 312] width 254 height 60
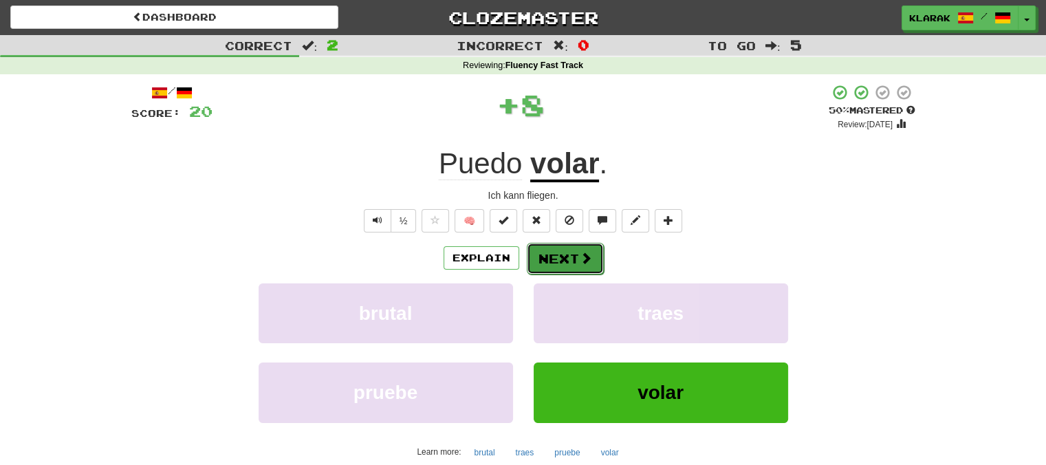
click at [558, 259] on button "Next" at bounding box center [565, 259] width 77 height 32
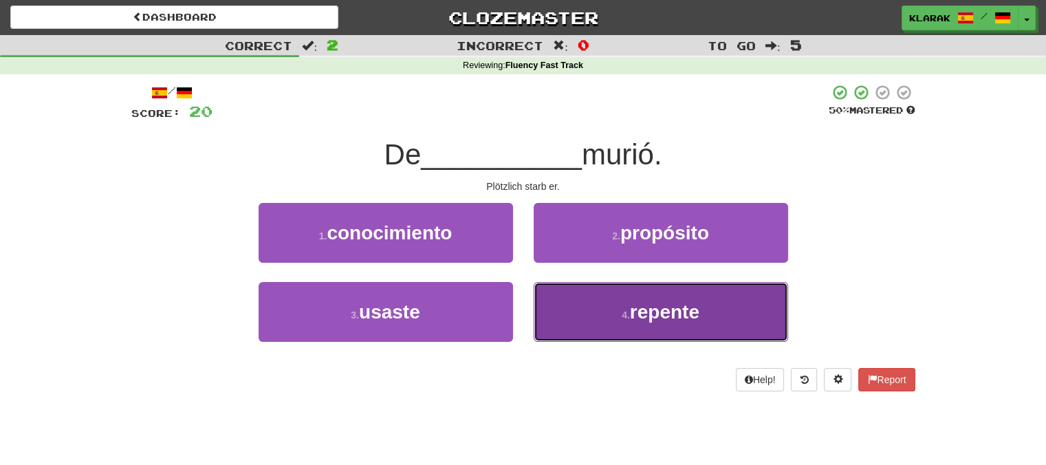
click at [591, 314] on button "4 . repente" at bounding box center [661, 312] width 254 height 60
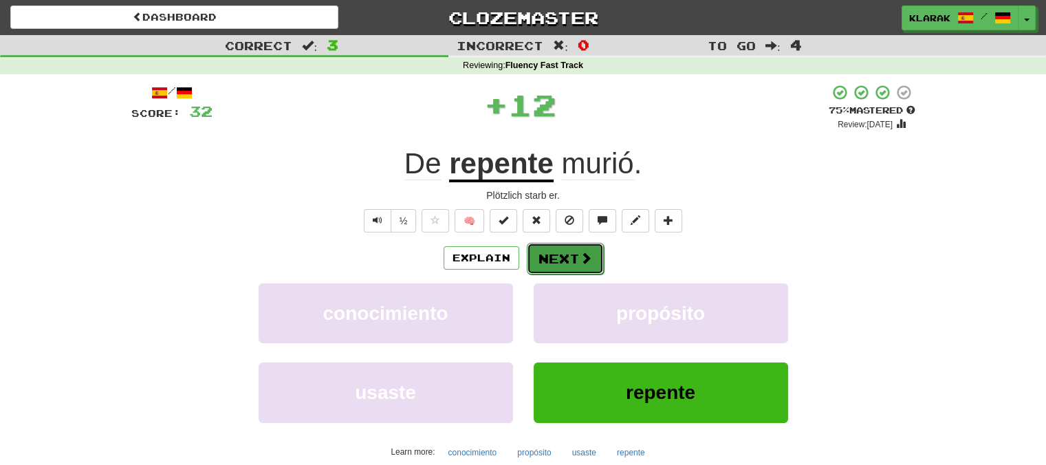
click at [564, 258] on button "Next" at bounding box center [565, 259] width 77 height 32
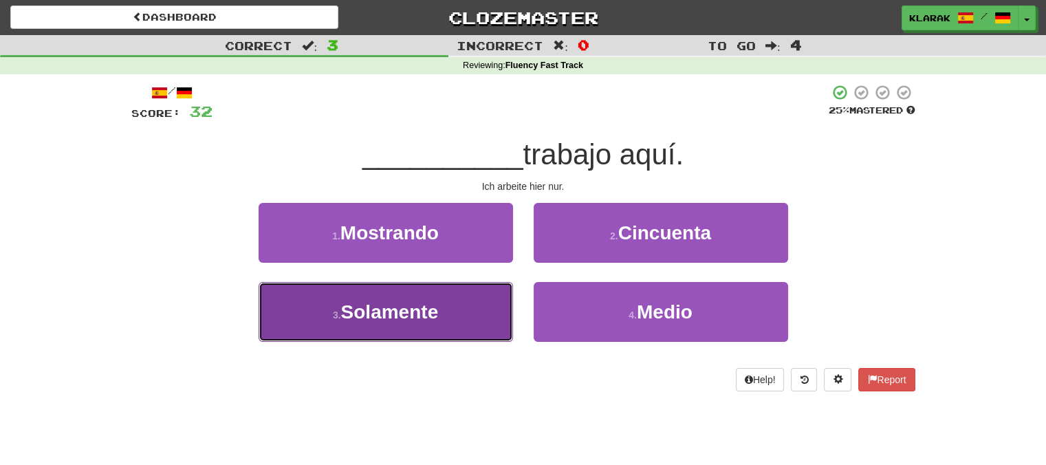
click at [433, 329] on button "3 . Solamente" at bounding box center [386, 312] width 254 height 60
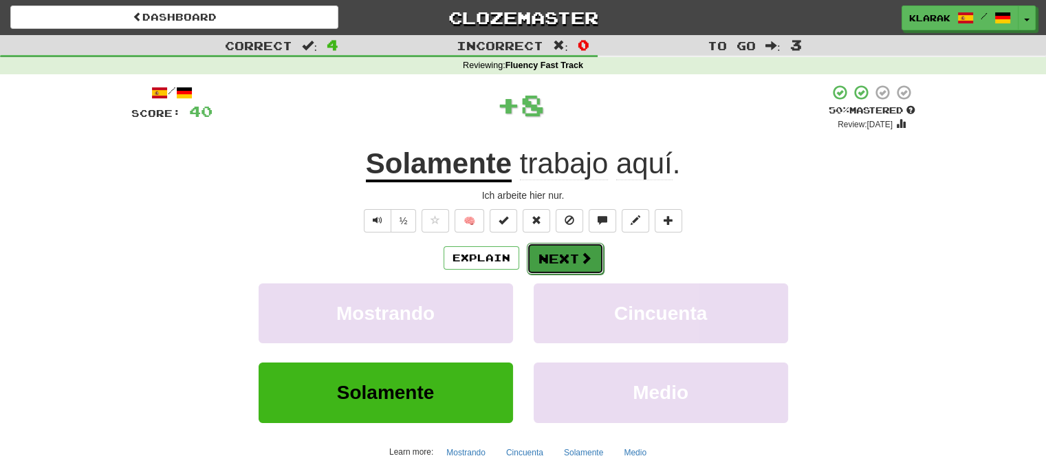
click at [581, 255] on span at bounding box center [586, 258] width 12 height 12
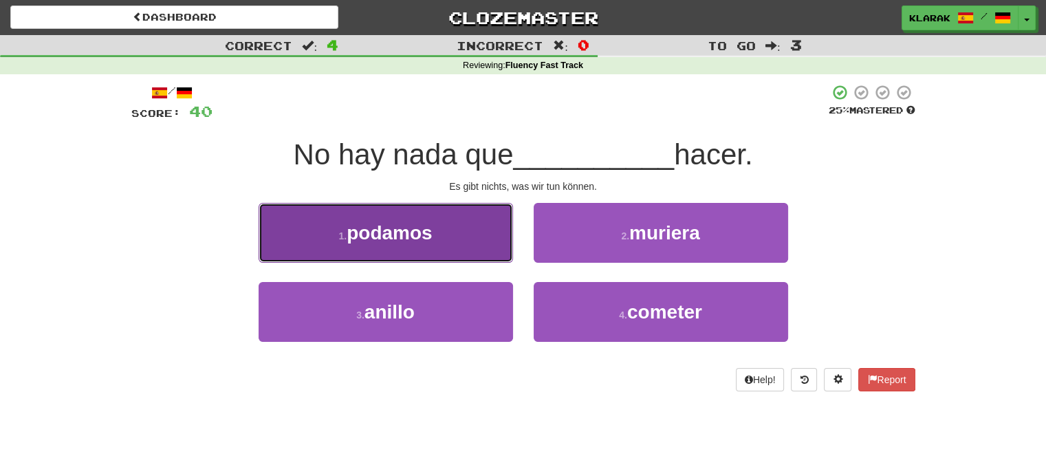
click at [471, 223] on button "1 . podamos" at bounding box center [386, 233] width 254 height 60
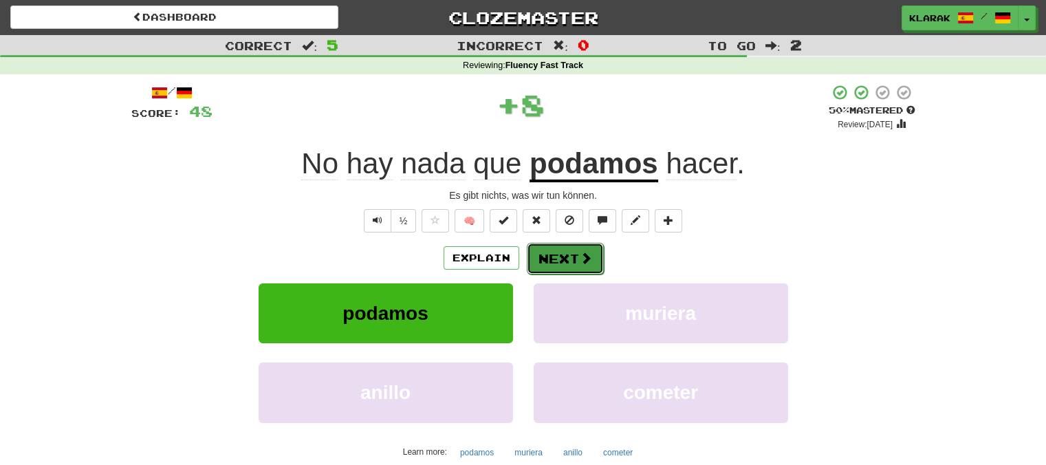
click at [552, 256] on button "Next" at bounding box center [565, 259] width 77 height 32
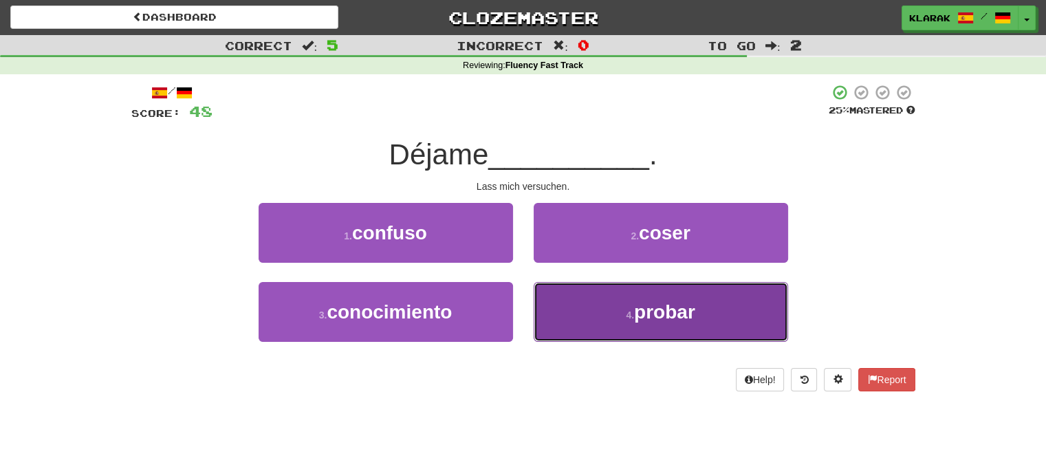
click at [592, 310] on button "4 . probar" at bounding box center [661, 312] width 254 height 60
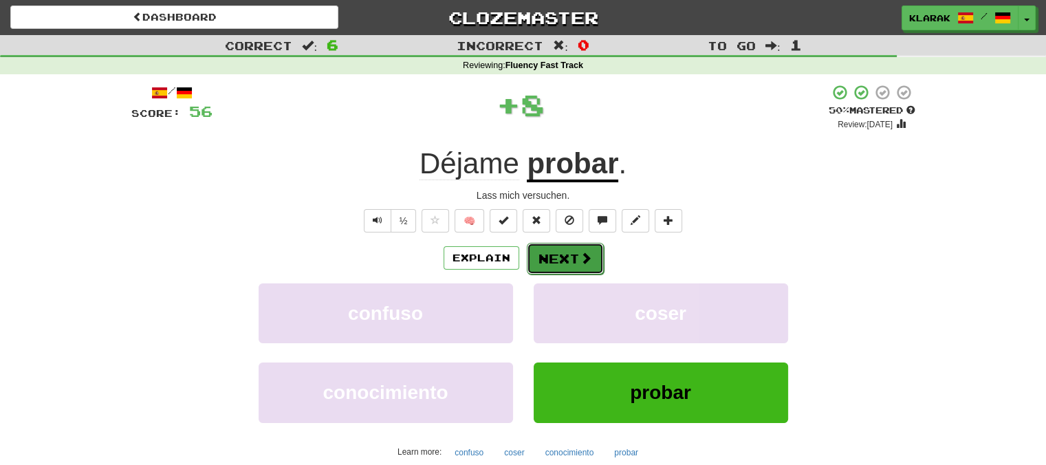
click at [567, 252] on button "Next" at bounding box center [565, 259] width 77 height 32
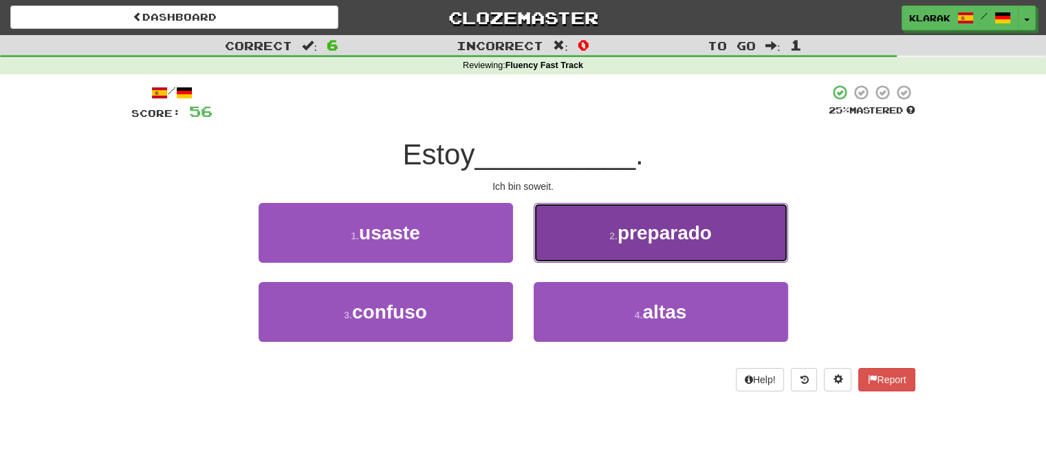
click at [609, 224] on button "2 . preparado" at bounding box center [661, 233] width 254 height 60
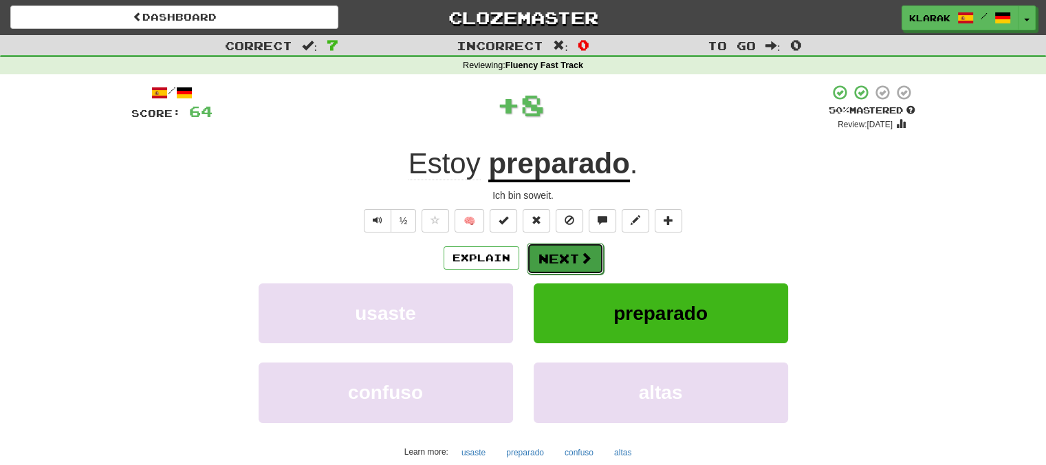
click at [570, 255] on button "Next" at bounding box center [565, 259] width 77 height 32
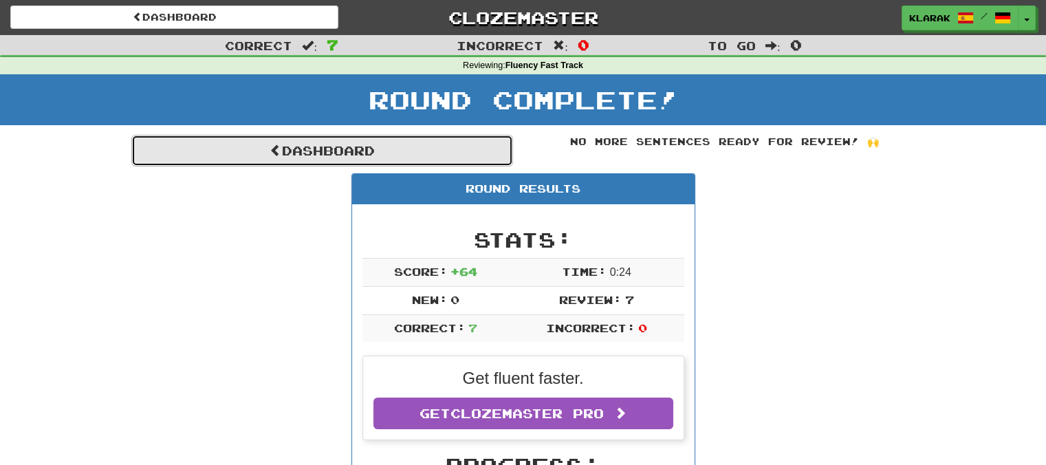
click at [297, 153] on link "Dashboard" at bounding box center [322, 151] width 382 height 32
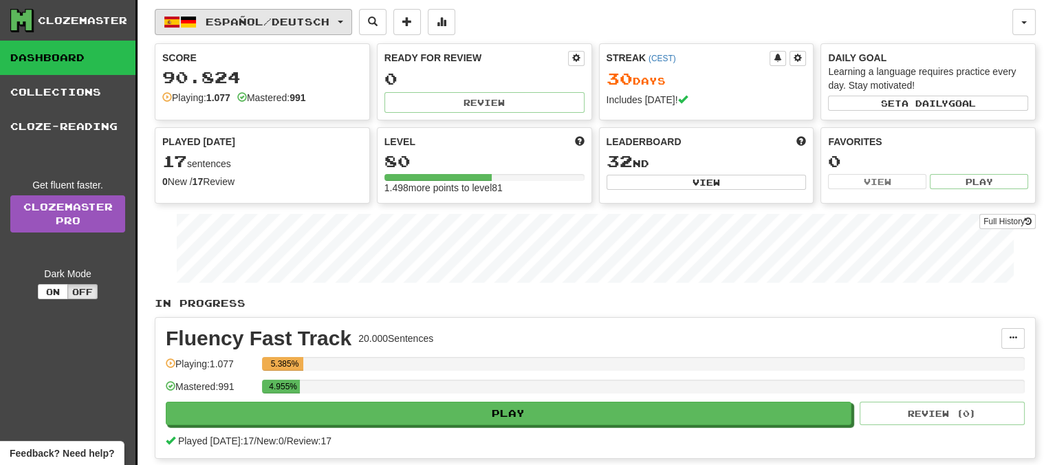
click at [352, 19] on button "Español / Deutsch" at bounding box center [253, 22] width 197 height 26
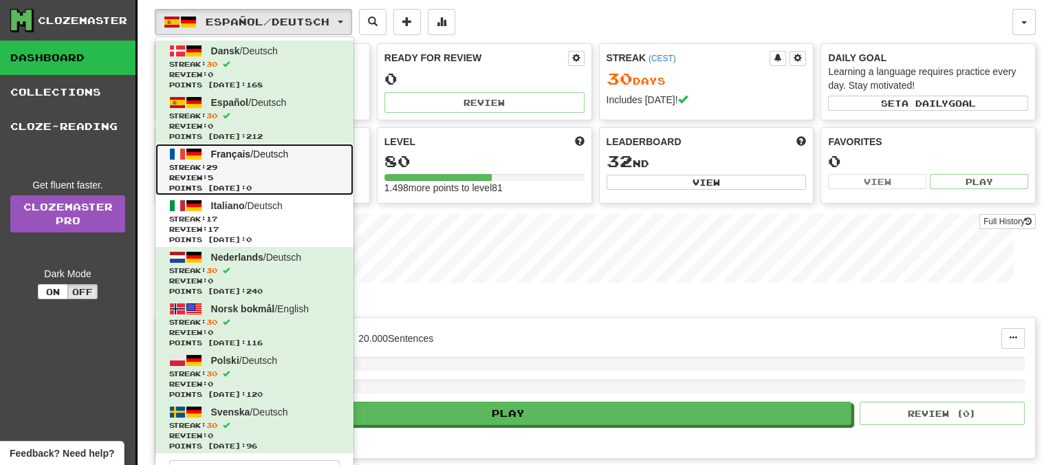
click at [234, 153] on span "Français" at bounding box center [231, 154] width 40 height 11
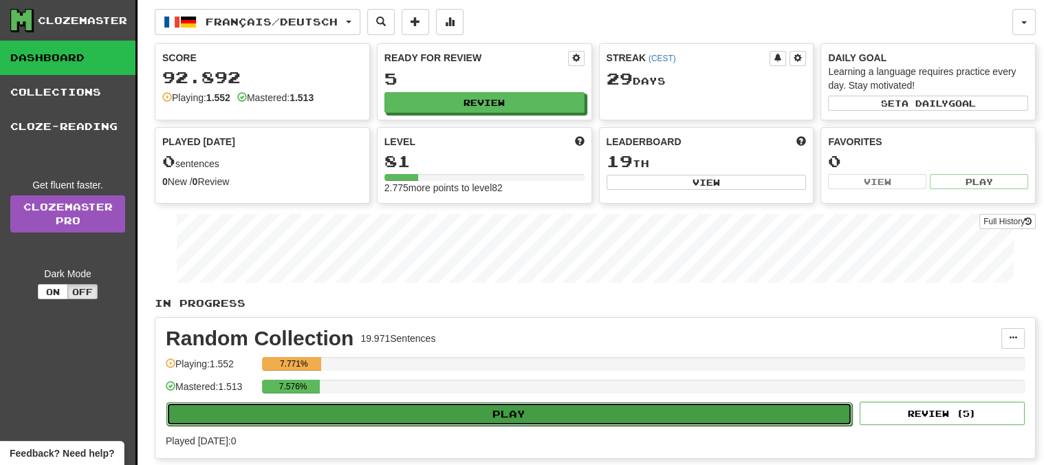
click at [519, 409] on button "Play" at bounding box center [509, 413] width 686 height 23
select select "**"
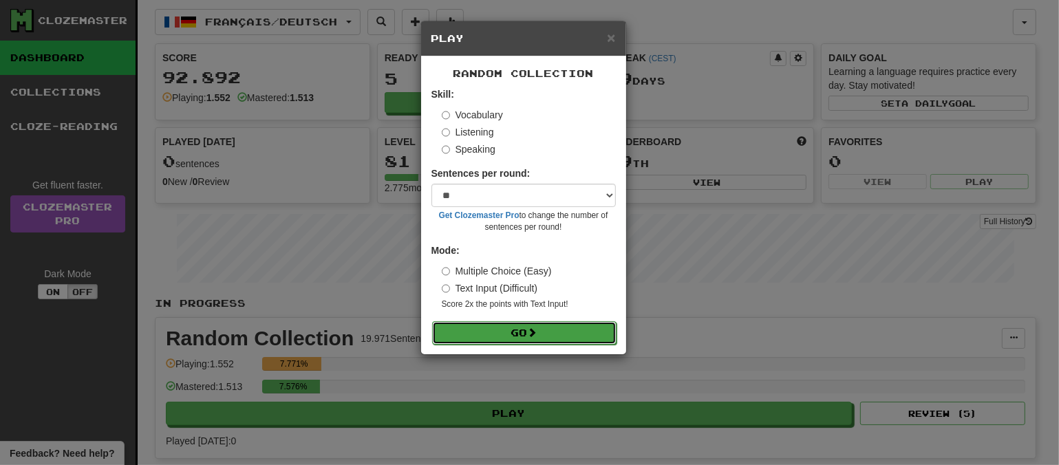
click at [537, 332] on span at bounding box center [533, 332] width 10 height 10
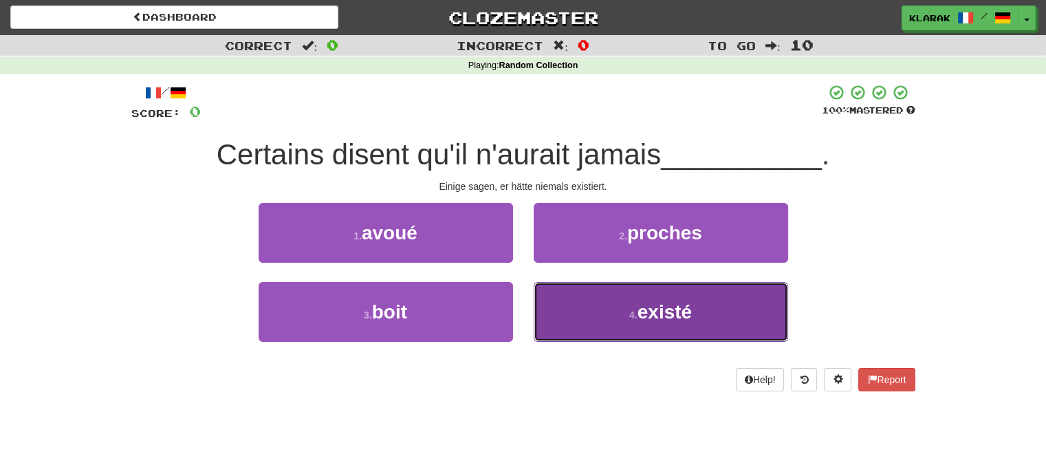
click at [614, 325] on button "4 . existé" at bounding box center [661, 312] width 254 height 60
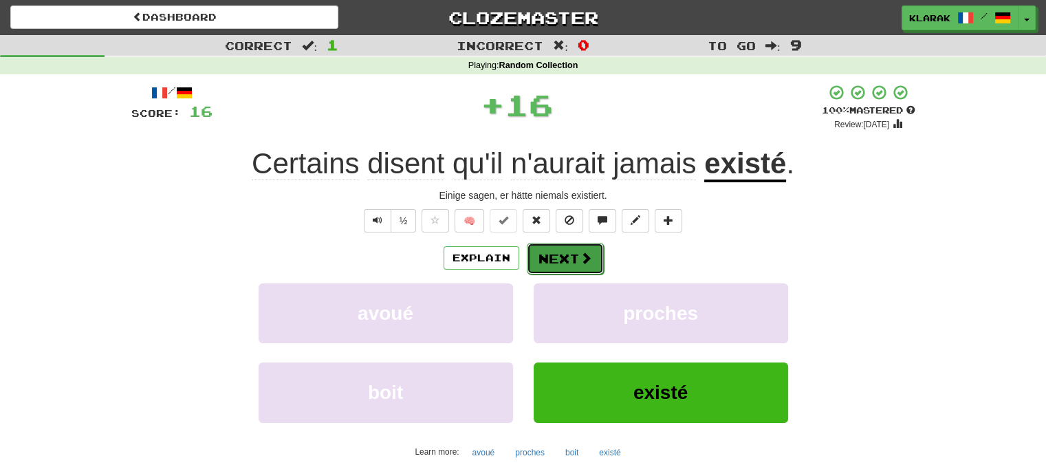
click at [580, 261] on span at bounding box center [586, 258] width 12 height 12
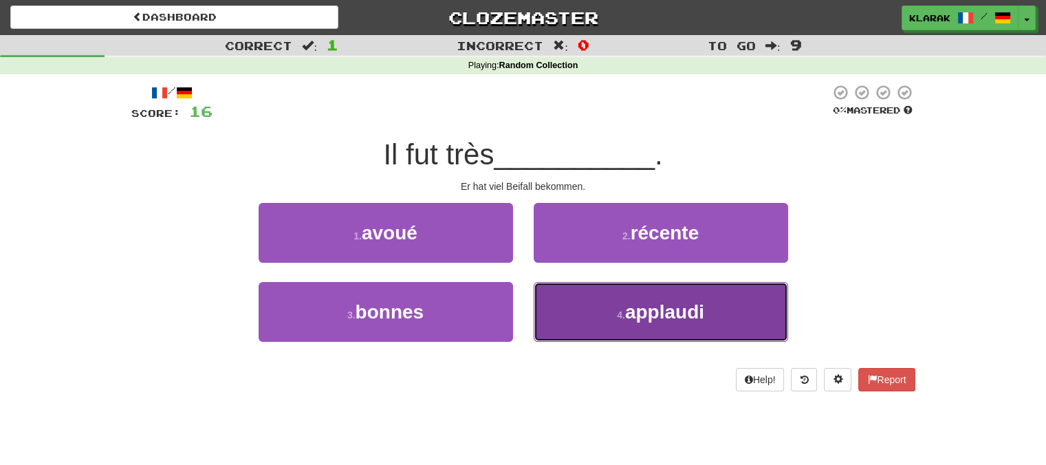
click at [625, 316] on small "4 ." at bounding box center [621, 315] width 8 height 11
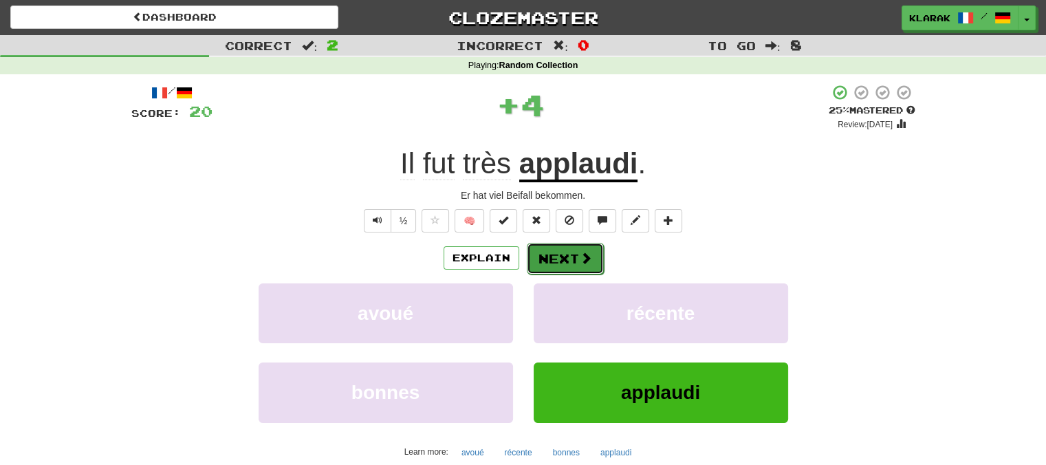
click at [584, 258] on span at bounding box center [586, 258] width 12 height 12
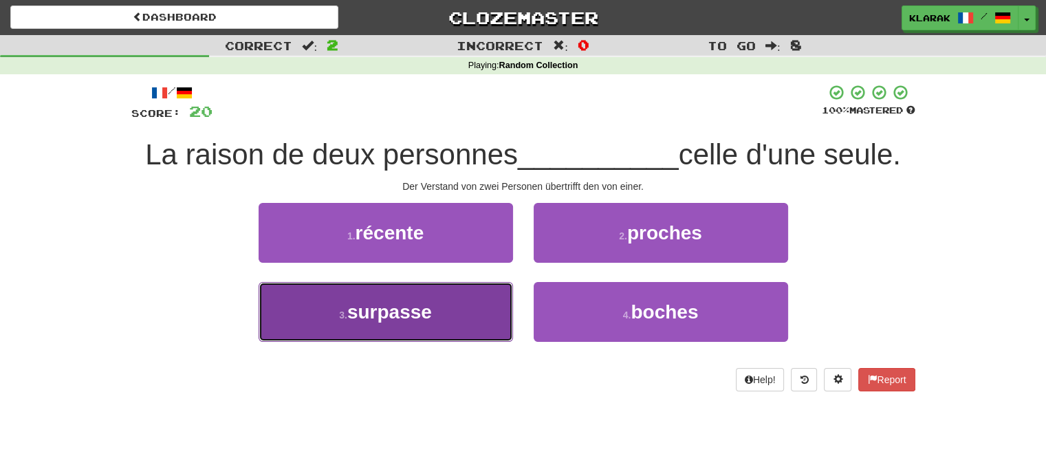
click at [466, 308] on button "3 . surpasse" at bounding box center [386, 312] width 254 height 60
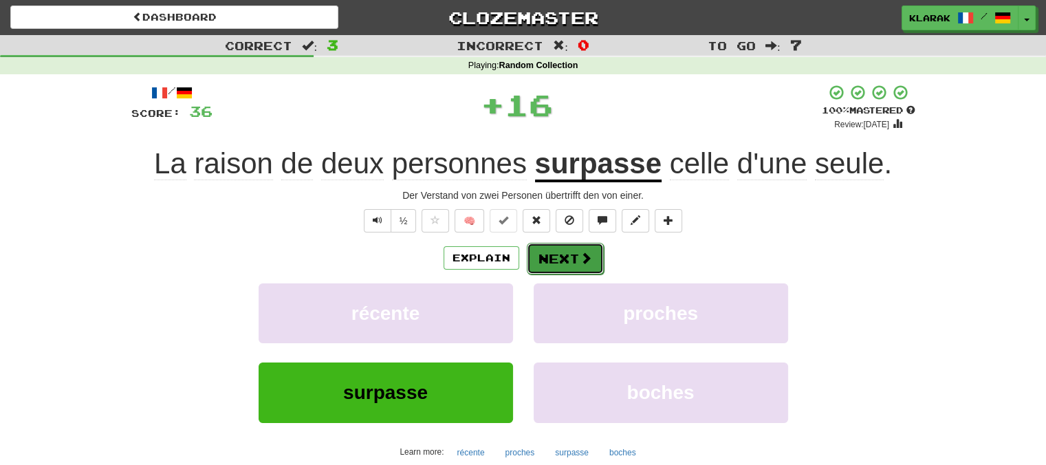
click at [580, 252] on span at bounding box center [586, 258] width 12 height 12
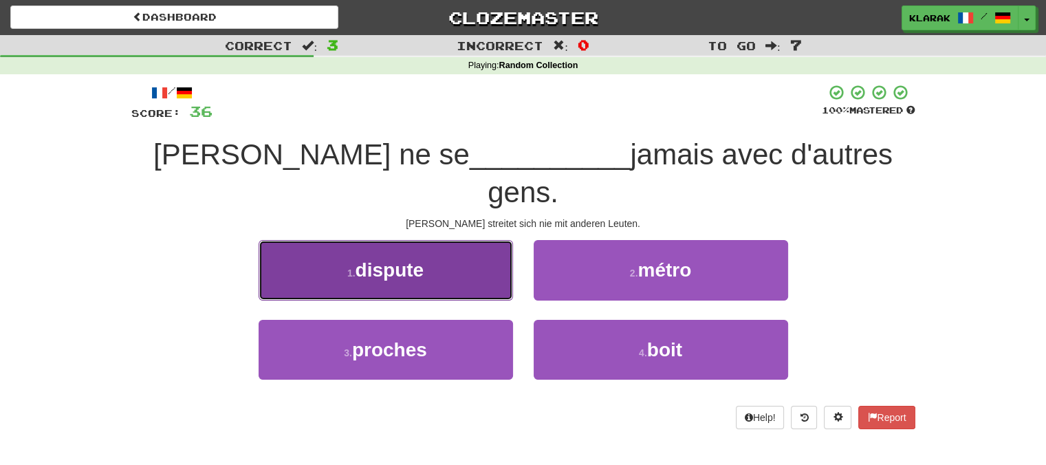
click at [453, 240] on button "1 . dispute" at bounding box center [386, 270] width 254 height 60
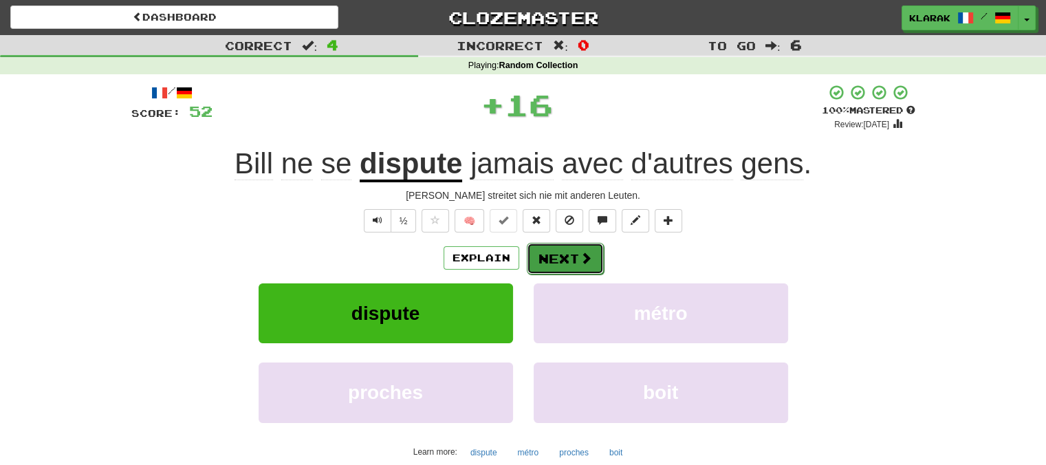
click at [541, 248] on button "Next" at bounding box center [565, 259] width 77 height 32
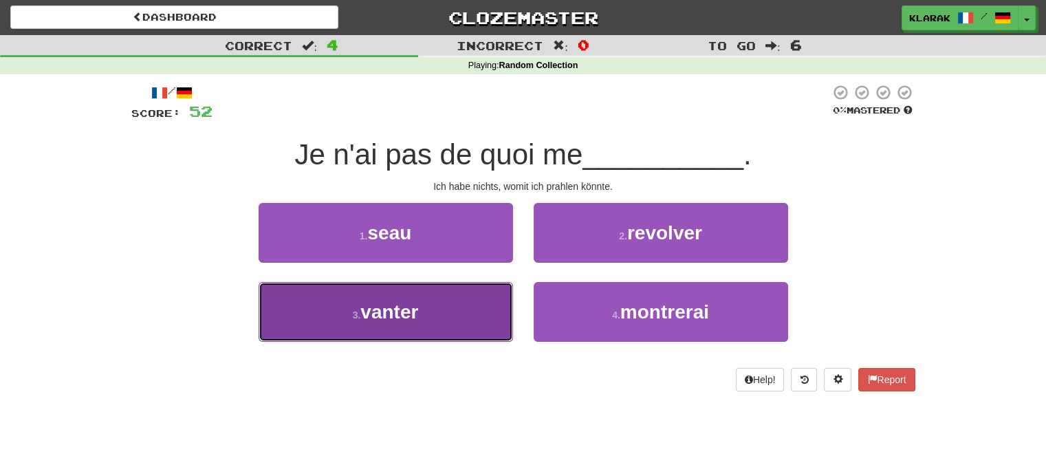
click at [435, 309] on button "3 . vanter" at bounding box center [386, 312] width 254 height 60
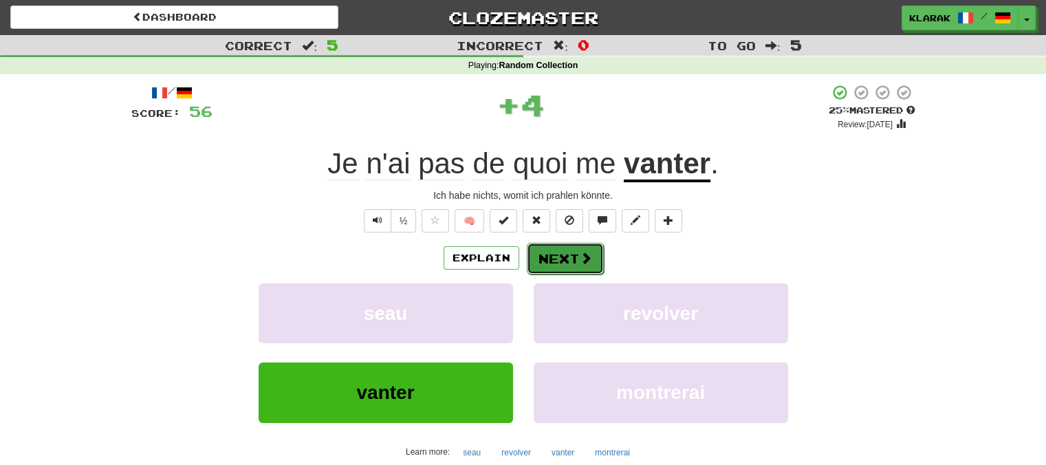
click at [573, 263] on button "Next" at bounding box center [565, 259] width 77 height 32
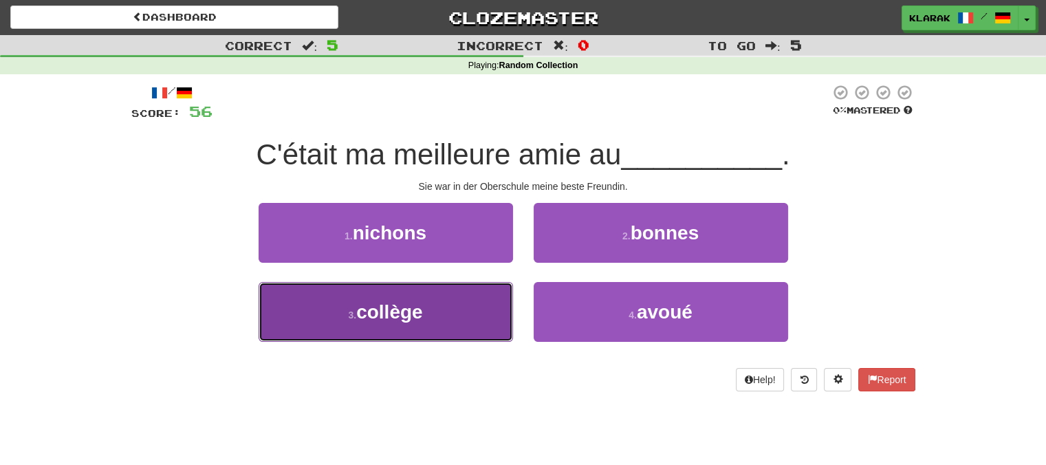
click at [415, 319] on span "collège" at bounding box center [389, 311] width 66 height 21
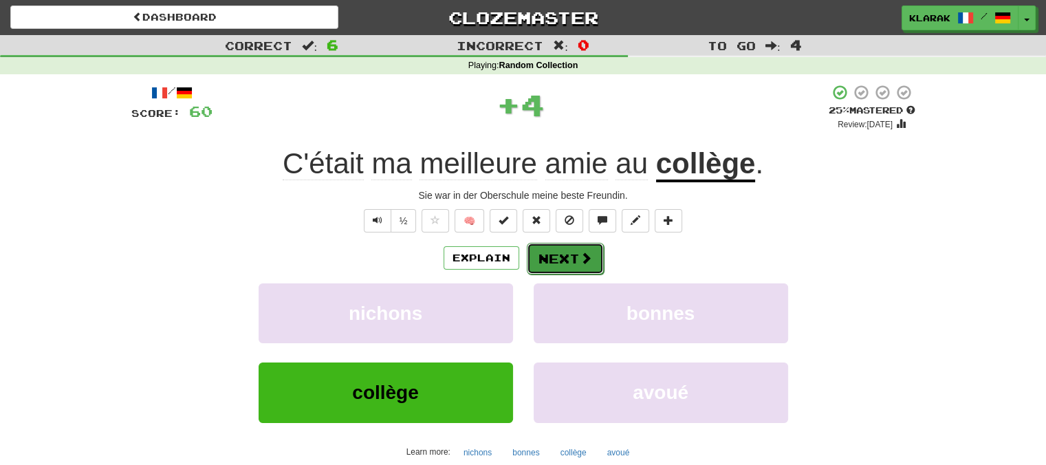
click at [561, 246] on button "Next" at bounding box center [565, 259] width 77 height 32
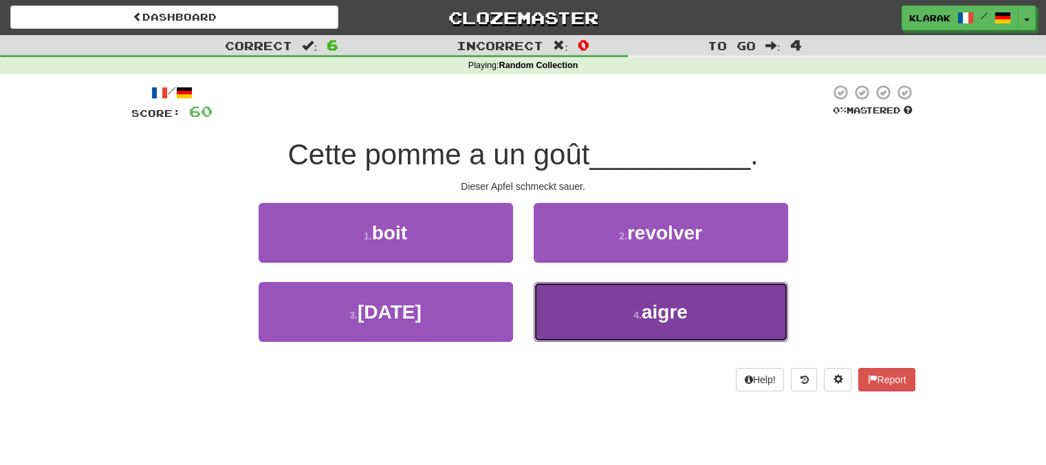
click at [630, 316] on button "4 . aigre" at bounding box center [661, 312] width 254 height 60
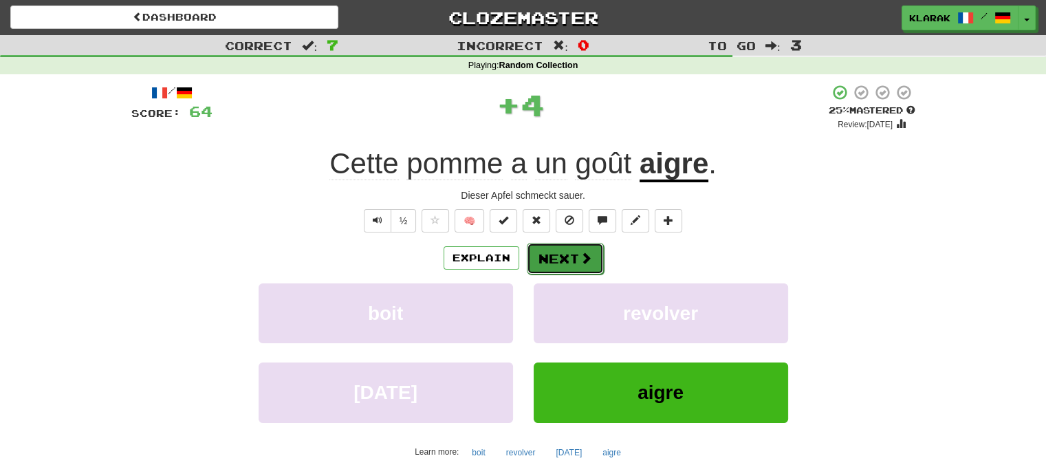
click at [571, 252] on button "Next" at bounding box center [565, 259] width 77 height 32
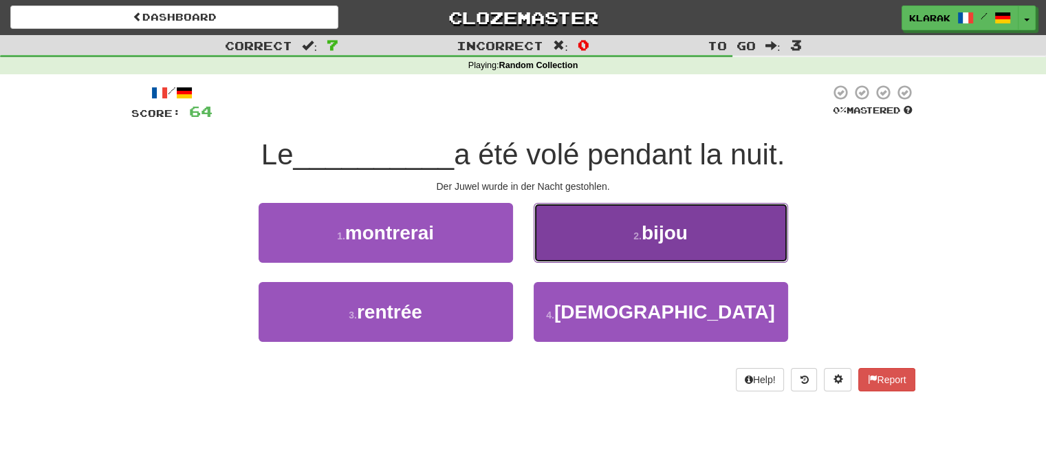
click at [607, 229] on button "2 . bijou" at bounding box center [661, 233] width 254 height 60
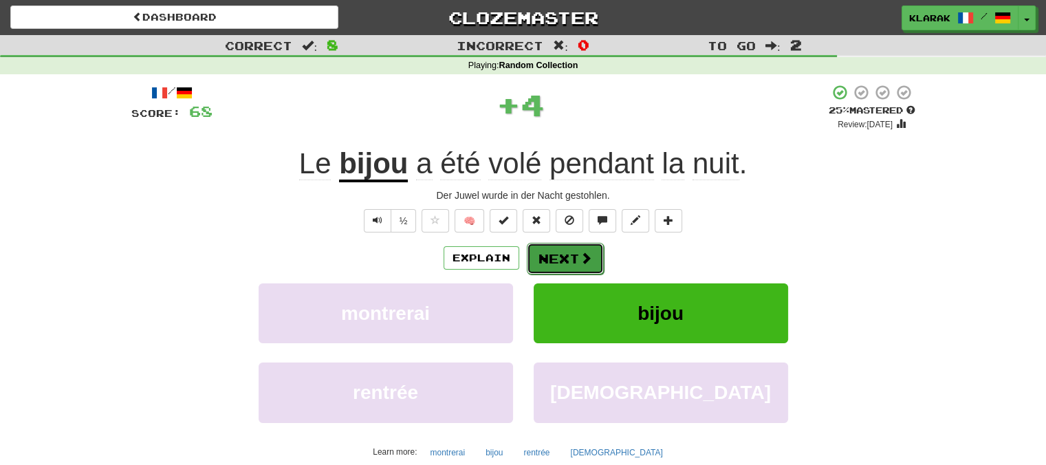
click at [582, 252] on span at bounding box center [586, 258] width 12 height 12
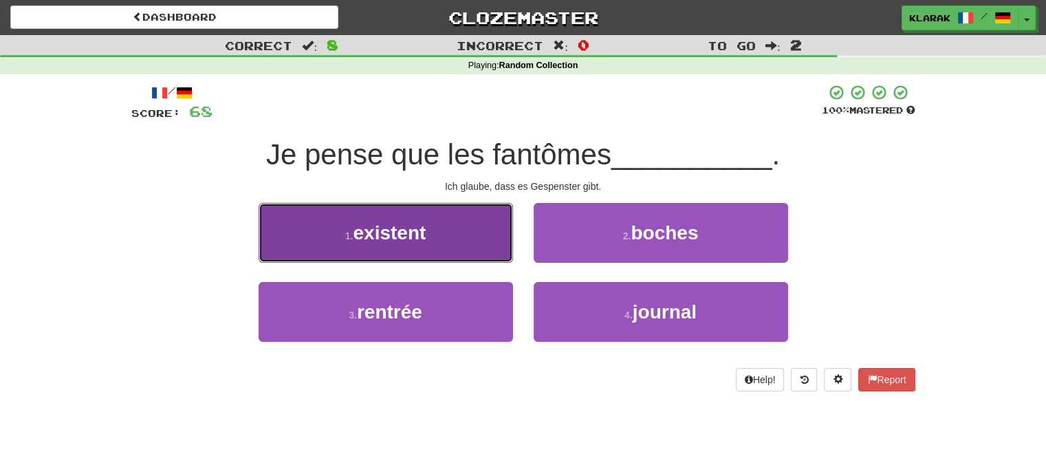
click at [441, 234] on button "1 . existent" at bounding box center [386, 233] width 254 height 60
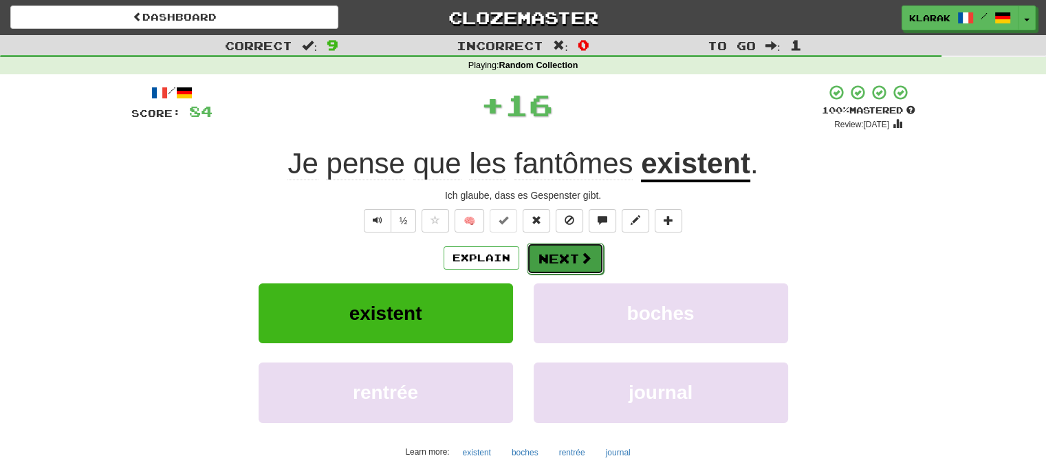
click at [556, 252] on button "Next" at bounding box center [565, 259] width 77 height 32
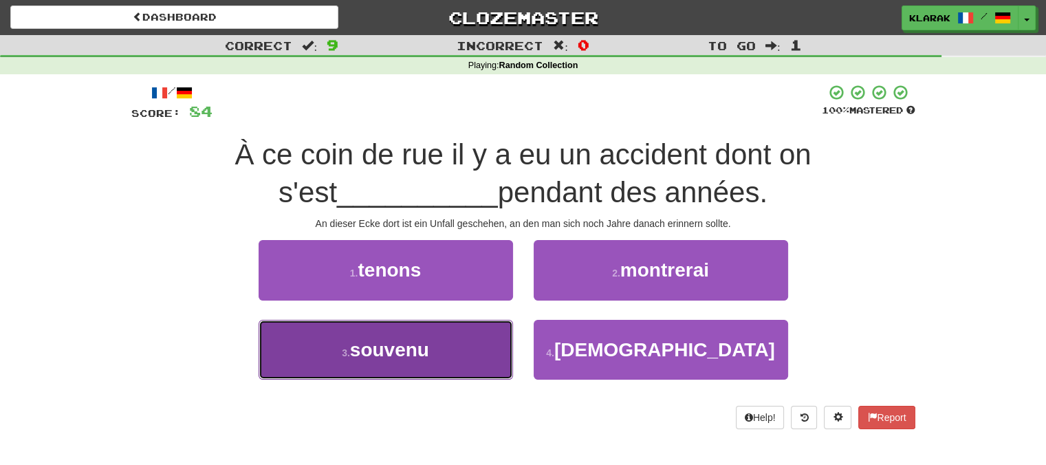
click at [406, 355] on span "souvenu" at bounding box center [389, 349] width 79 height 21
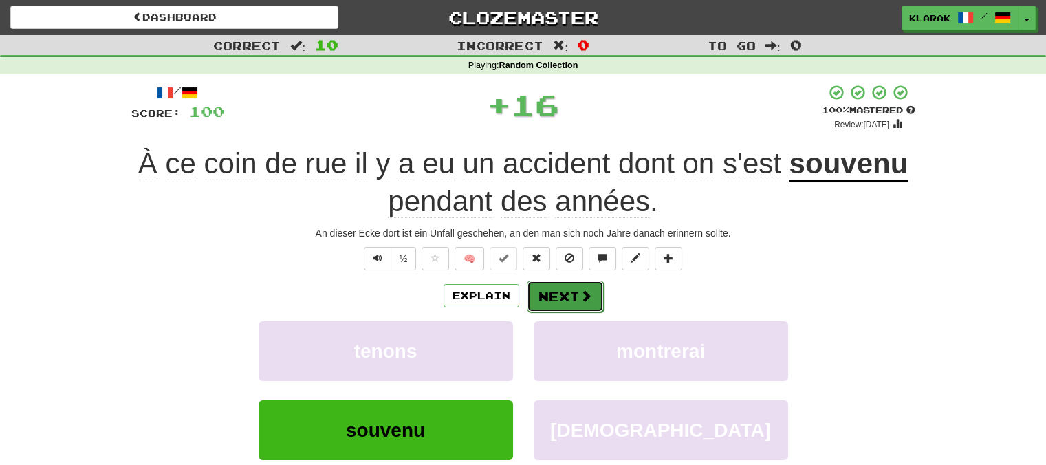
click at [550, 288] on button "Next" at bounding box center [565, 297] width 77 height 32
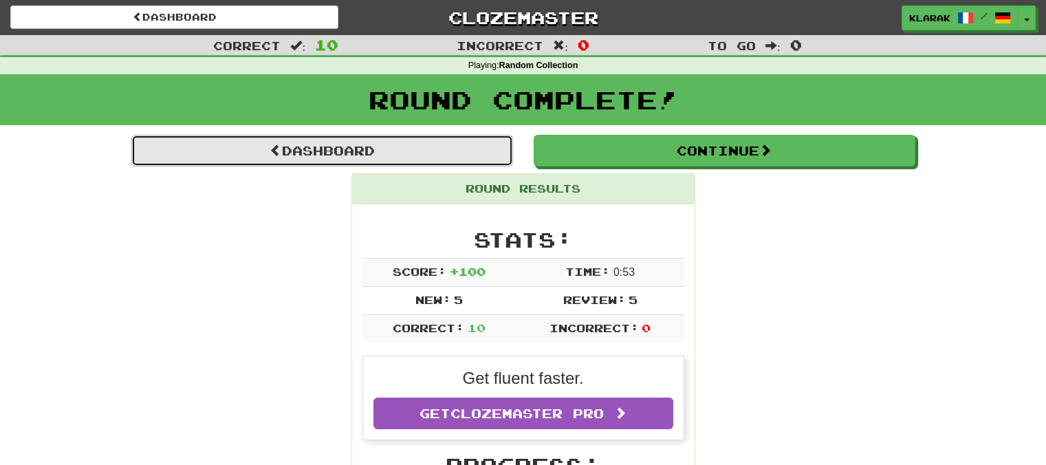
click at [338, 150] on link "Dashboard" at bounding box center [322, 151] width 382 height 32
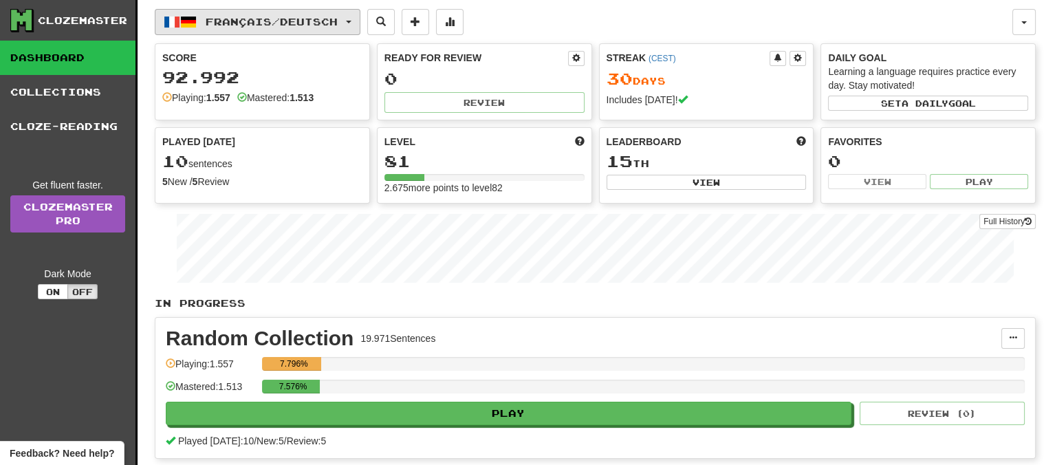
click at [360, 16] on button "Français / Deutsch" at bounding box center [258, 22] width 206 height 26
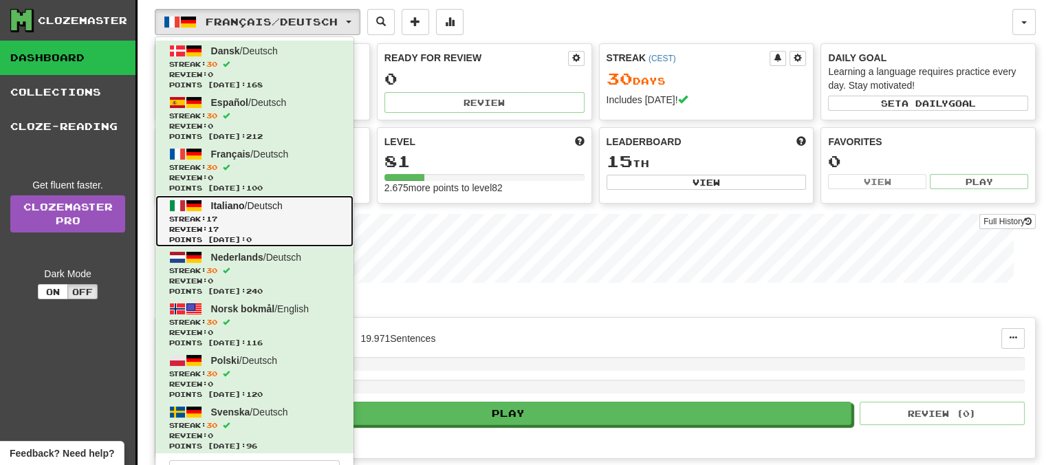
click at [228, 204] on span "Italiano" at bounding box center [228, 205] width 34 height 11
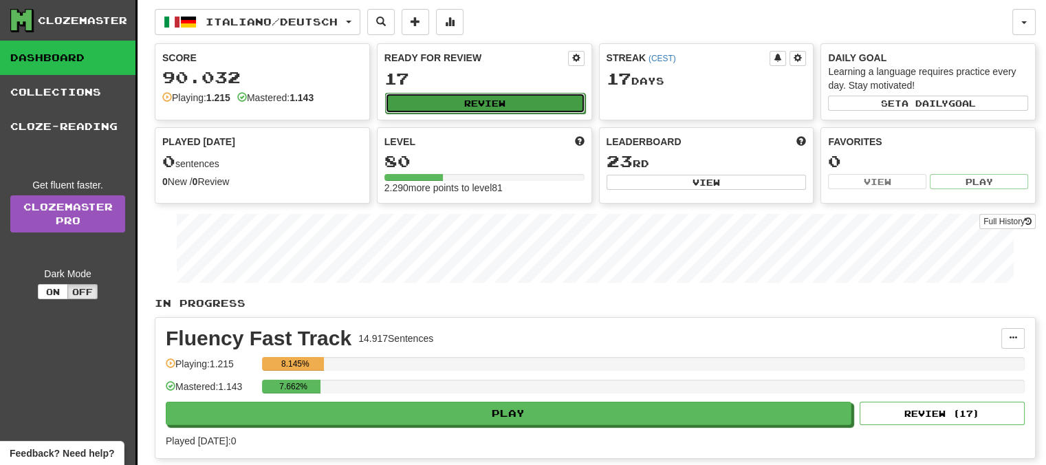
click at [504, 98] on button "Review" at bounding box center [485, 103] width 200 height 21
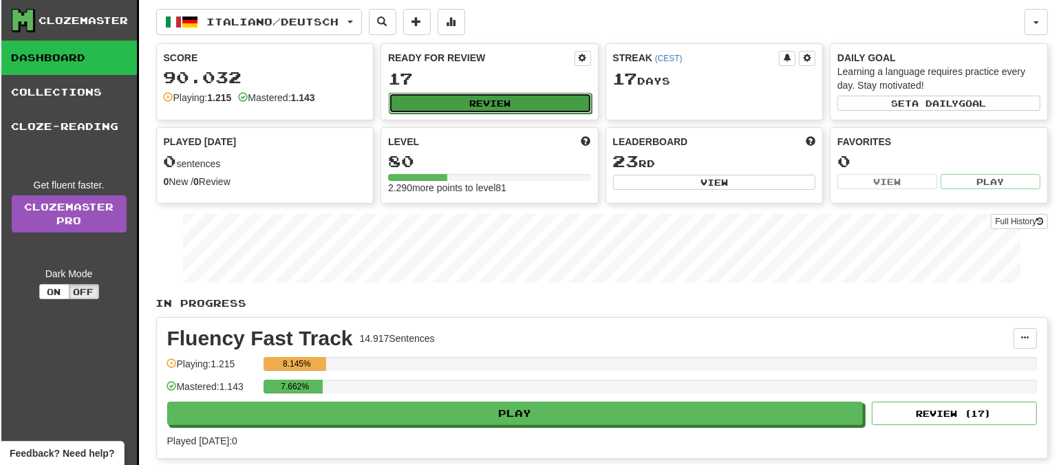
select select "**"
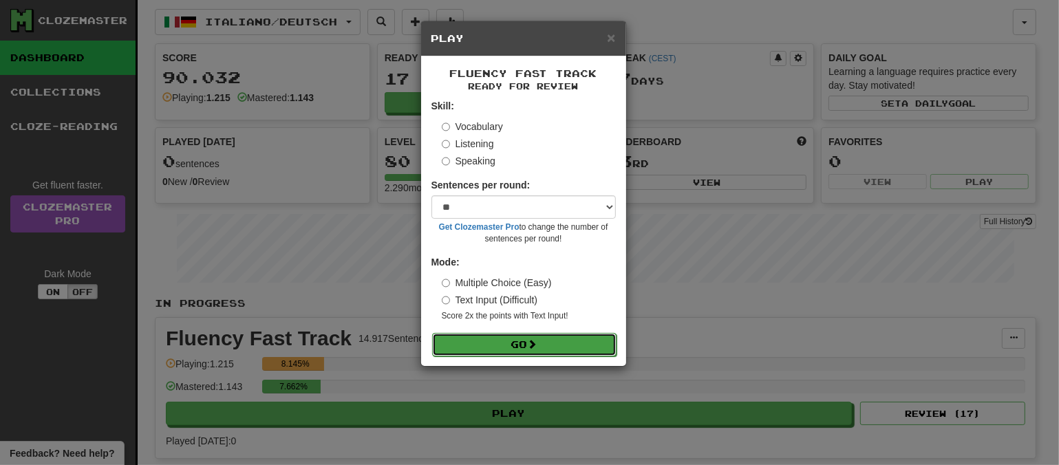
click at [522, 344] on button "Go" at bounding box center [524, 344] width 184 height 23
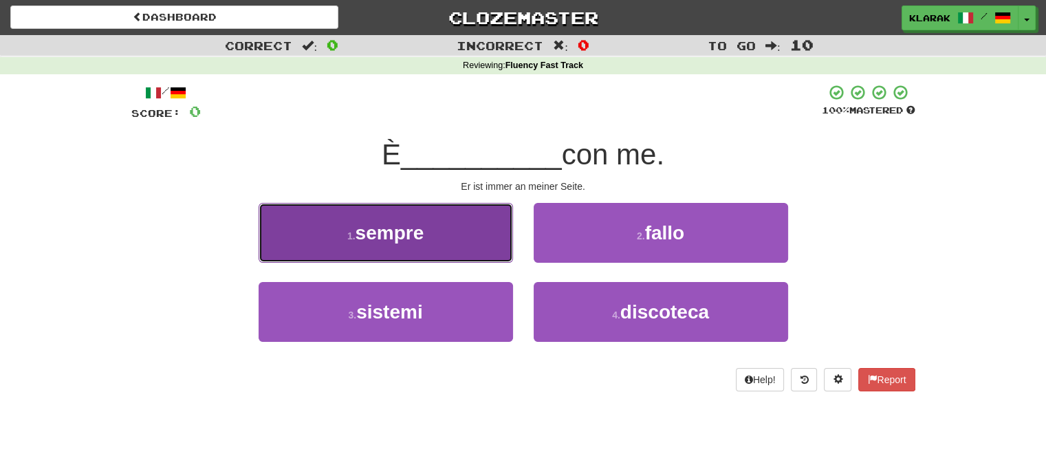
click at [457, 239] on button "1 . sempre" at bounding box center [386, 233] width 254 height 60
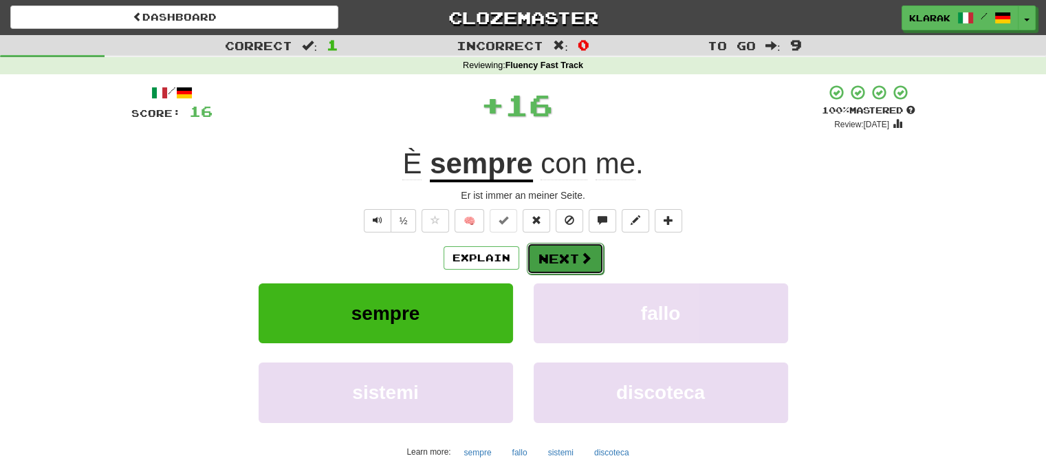
click at [547, 252] on button "Next" at bounding box center [565, 259] width 77 height 32
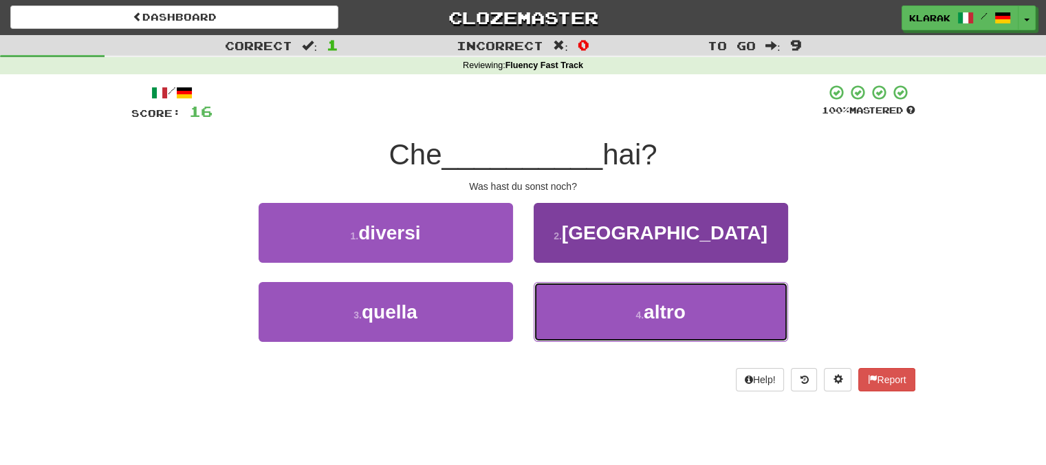
drag, startPoint x: 594, startPoint y: 313, endPoint x: 585, endPoint y: 290, distance: 24.4
click at [594, 312] on button "4 . altro" at bounding box center [661, 312] width 254 height 60
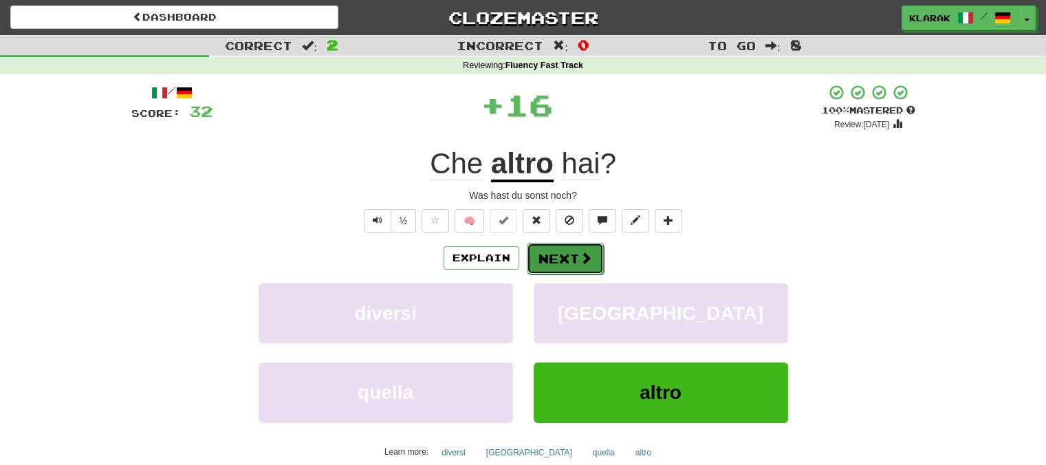
click at [572, 254] on button "Next" at bounding box center [565, 259] width 77 height 32
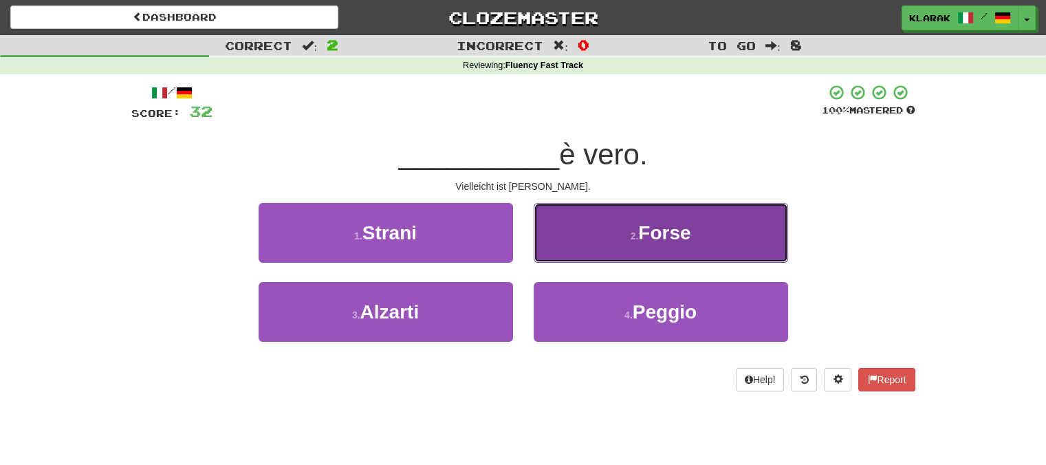
click at [602, 235] on button "2 . Forse" at bounding box center [661, 233] width 254 height 60
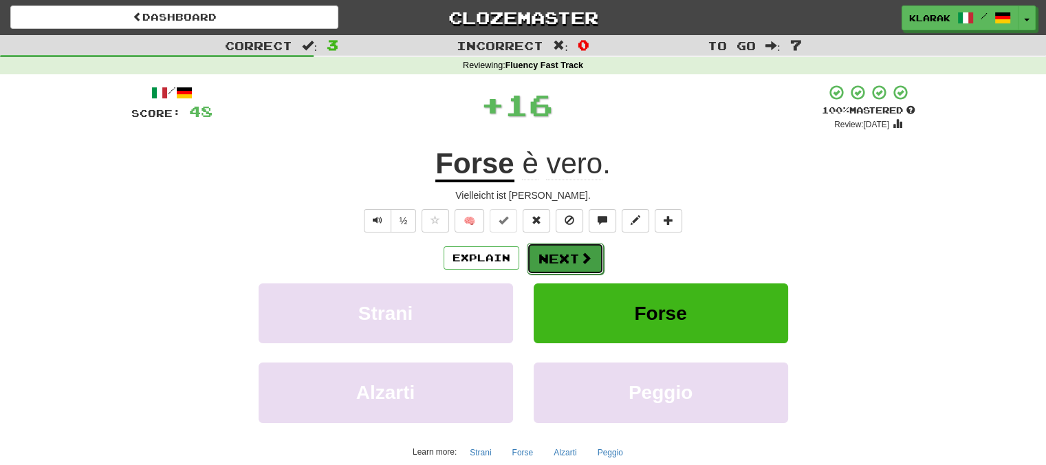
click at [558, 258] on button "Next" at bounding box center [565, 259] width 77 height 32
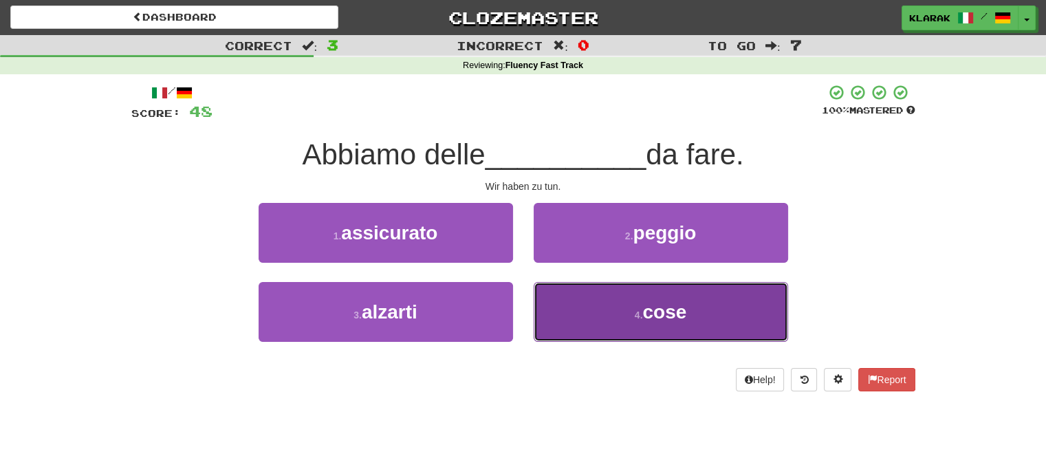
click at [568, 307] on button "4 . cose" at bounding box center [661, 312] width 254 height 60
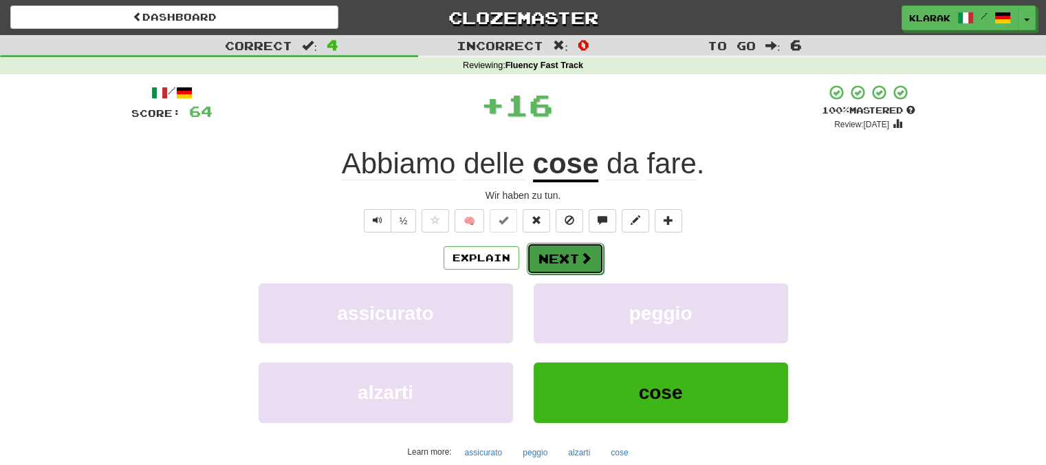
click at [554, 252] on button "Next" at bounding box center [565, 259] width 77 height 32
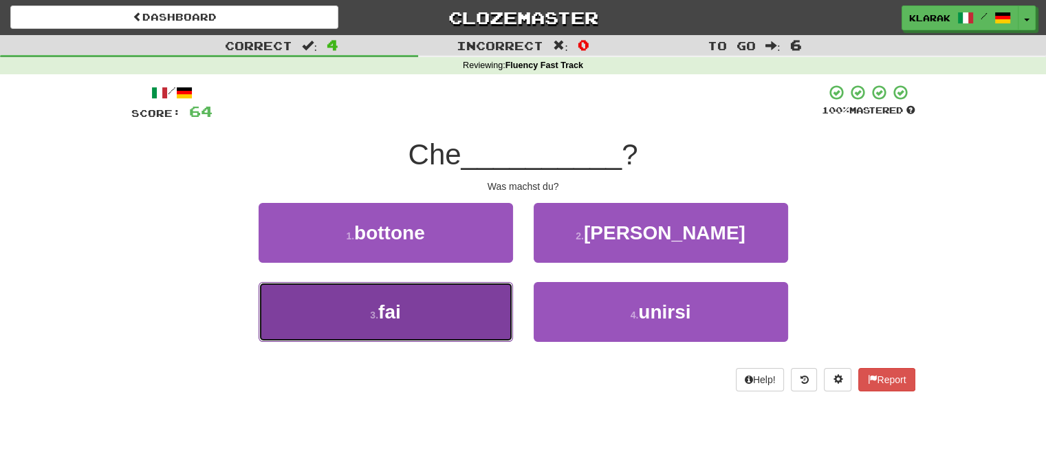
click at [449, 306] on button "3 . fai" at bounding box center [386, 312] width 254 height 60
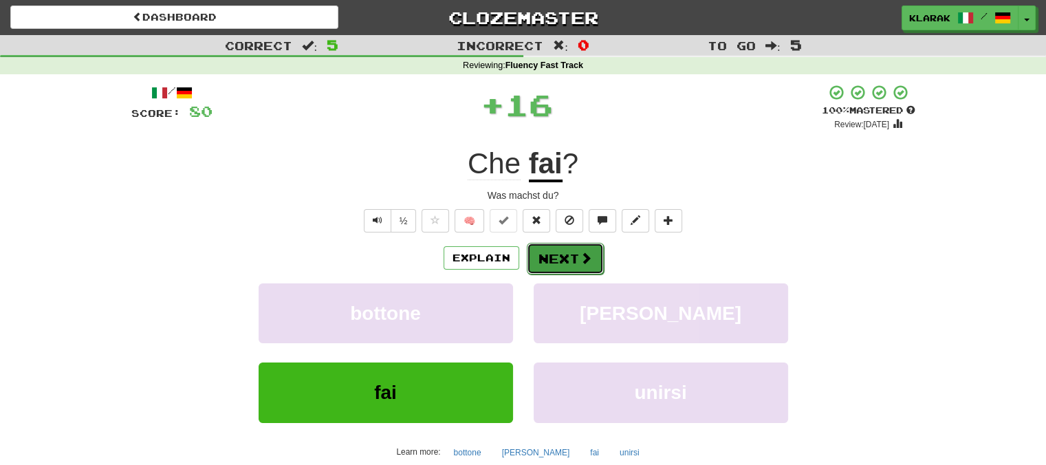
click at [556, 258] on button "Next" at bounding box center [565, 259] width 77 height 32
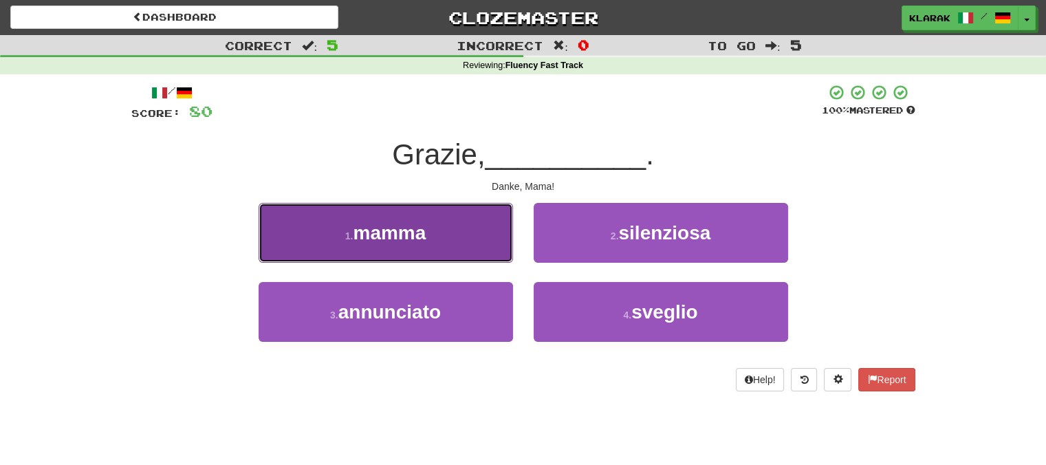
click at [446, 233] on button "1 . mamma" at bounding box center [386, 233] width 254 height 60
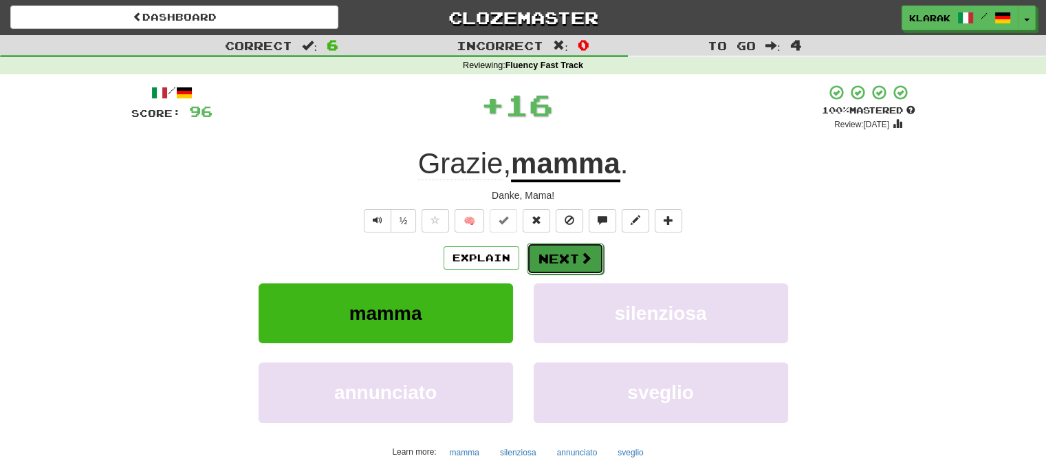
click at [561, 247] on button "Next" at bounding box center [565, 259] width 77 height 32
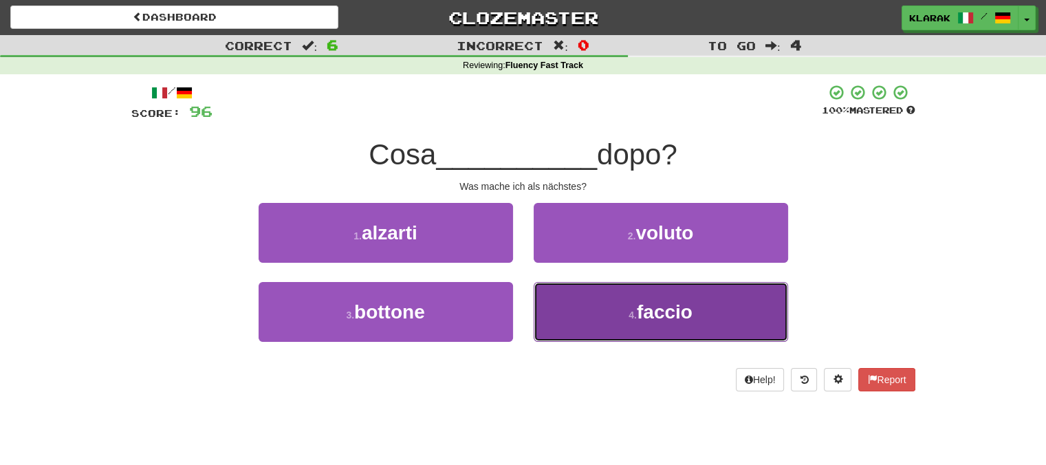
click at [582, 310] on button "4 . faccio" at bounding box center [661, 312] width 254 height 60
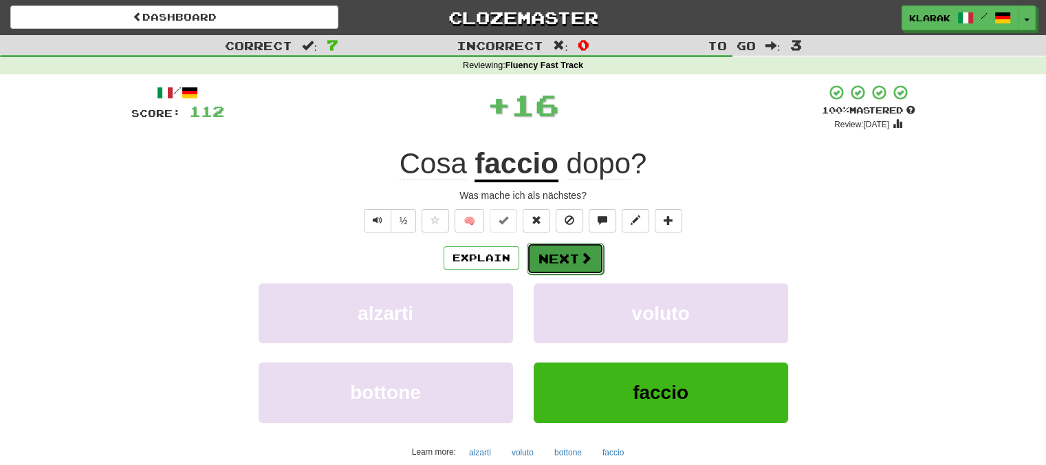
click at [562, 255] on button "Next" at bounding box center [565, 259] width 77 height 32
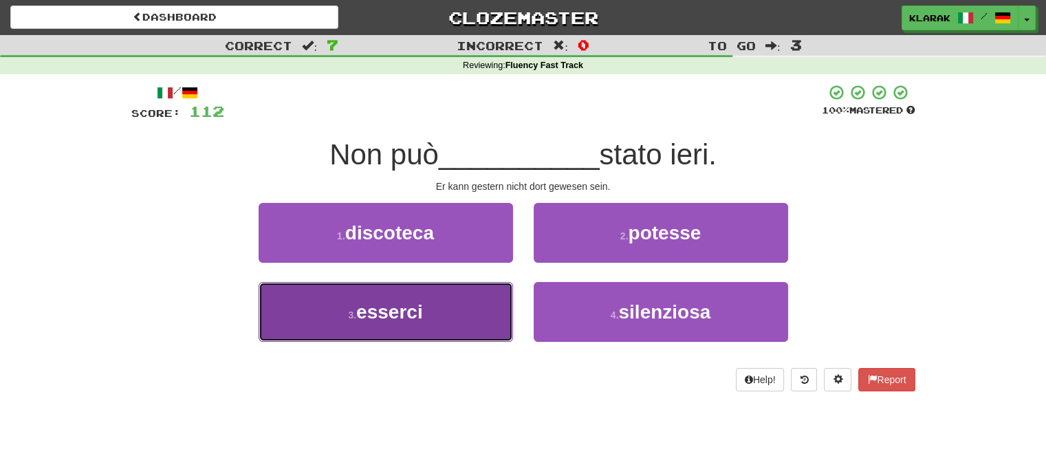
click at [453, 319] on button "3 . esserci" at bounding box center [386, 312] width 254 height 60
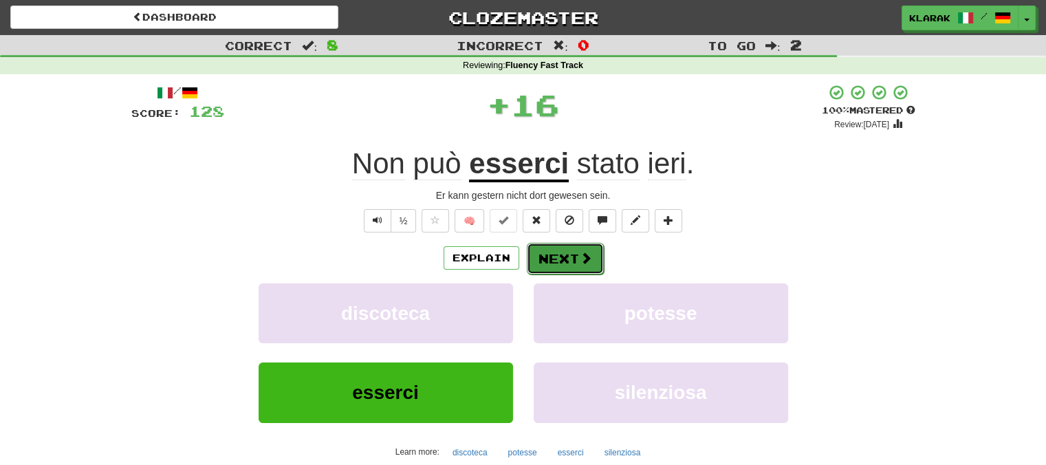
click at [567, 250] on button "Next" at bounding box center [565, 259] width 77 height 32
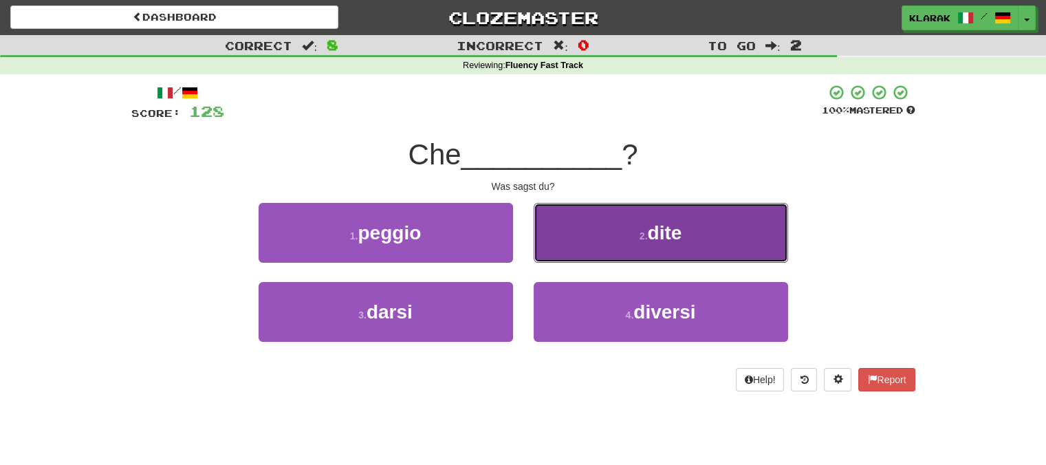
click at [590, 230] on button "2 . dite" at bounding box center [661, 233] width 254 height 60
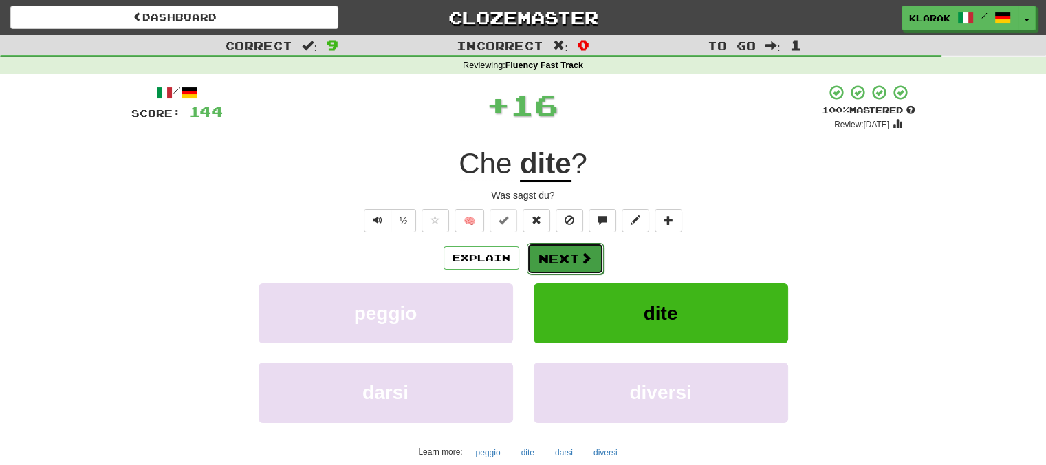
click at [560, 260] on button "Next" at bounding box center [565, 259] width 77 height 32
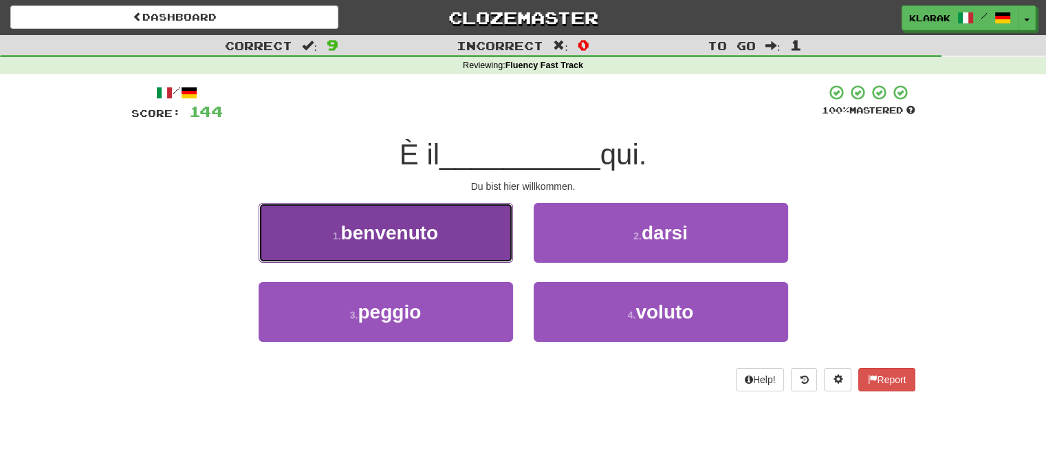
click at [449, 230] on button "1 . benvenuto" at bounding box center [386, 233] width 254 height 60
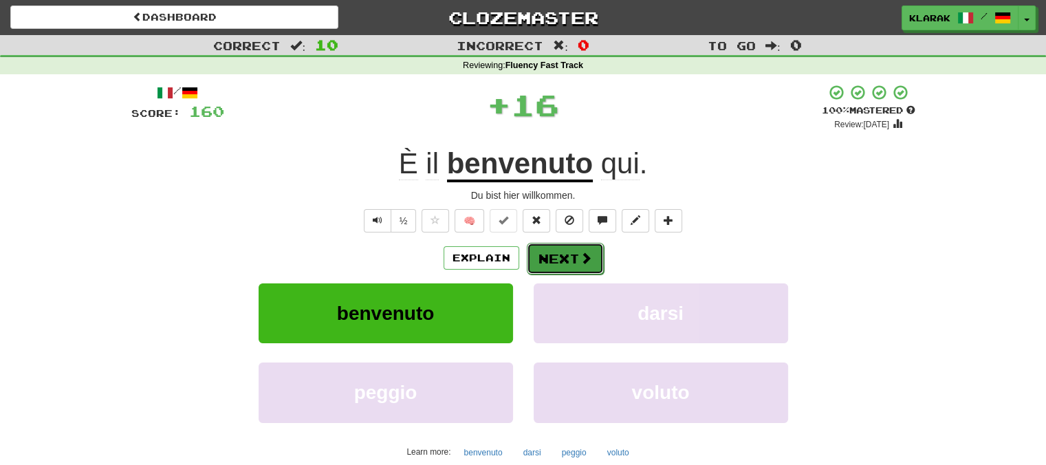
click at [560, 246] on button "Next" at bounding box center [565, 259] width 77 height 32
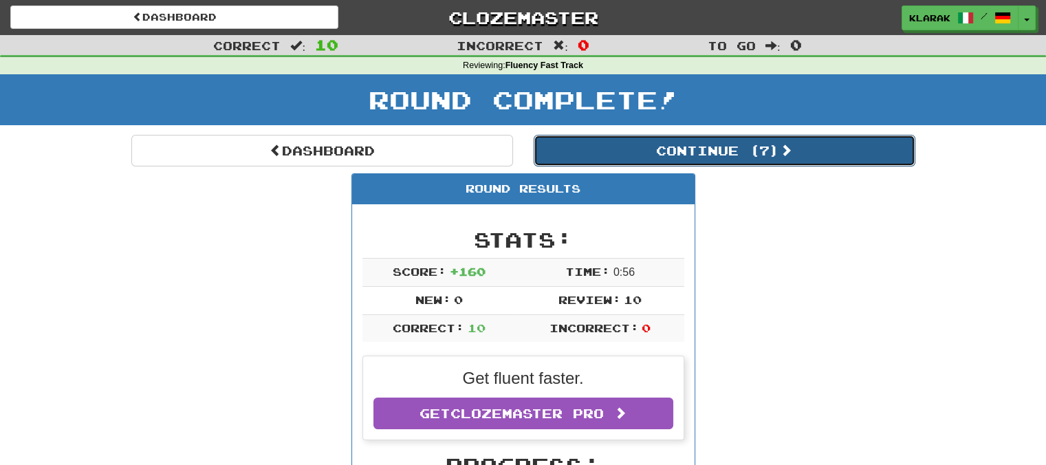
click at [754, 148] on button "Continue ( 7 )" at bounding box center [725, 151] width 382 height 32
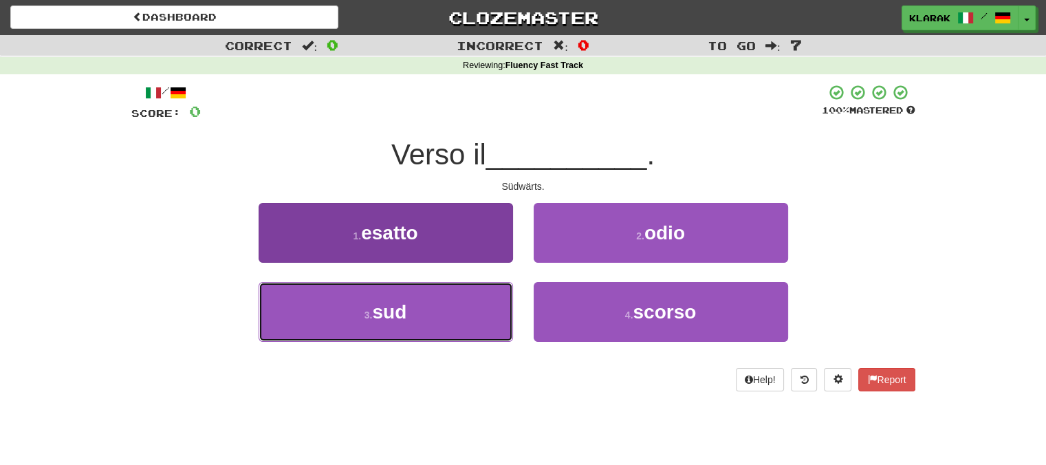
click at [431, 314] on button "3 . sud" at bounding box center [386, 312] width 254 height 60
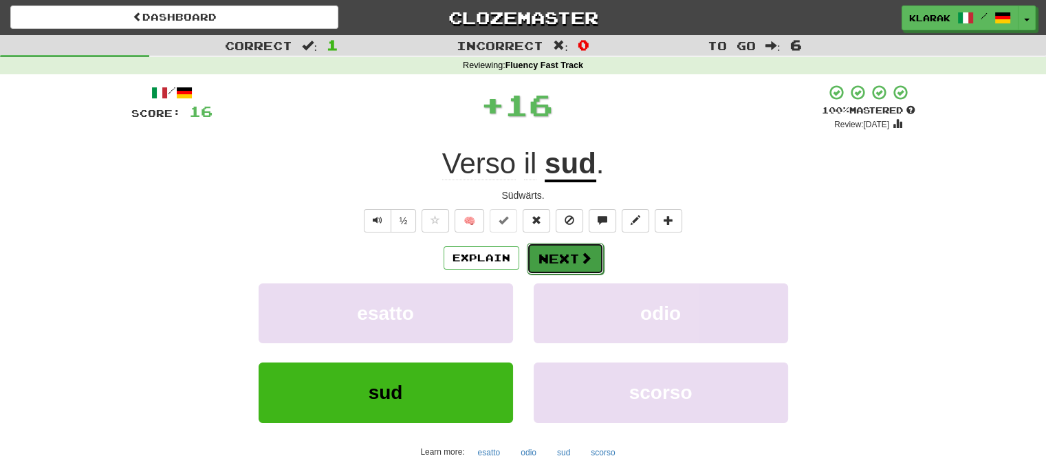
click at [569, 258] on button "Next" at bounding box center [565, 259] width 77 height 32
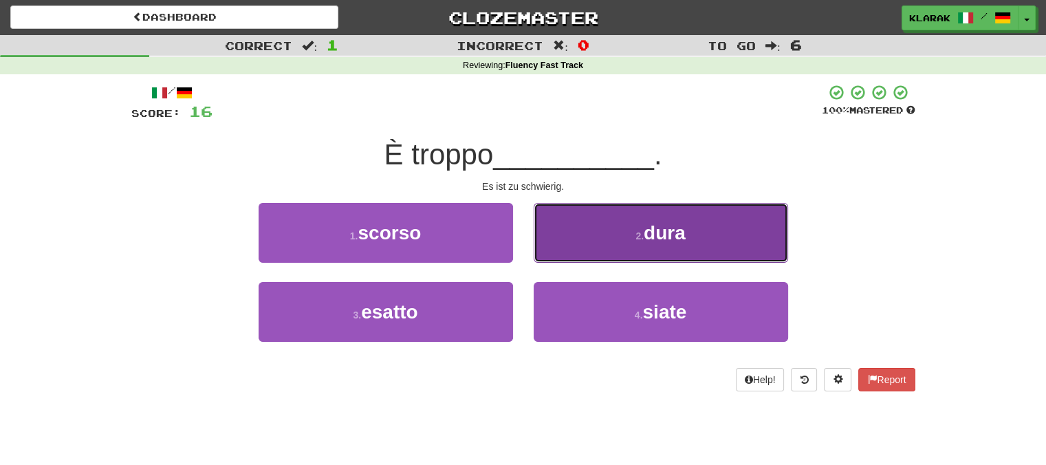
click at [593, 219] on button "2 . dura" at bounding box center [661, 233] width 254 height 60
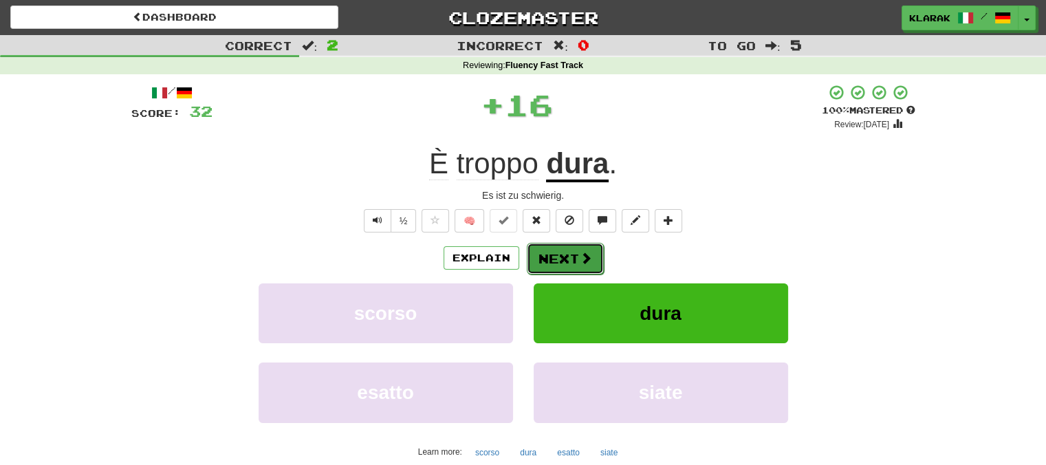
click at [536, 255] on button "Next" at bounding box center [565, 259] width 77 height 32
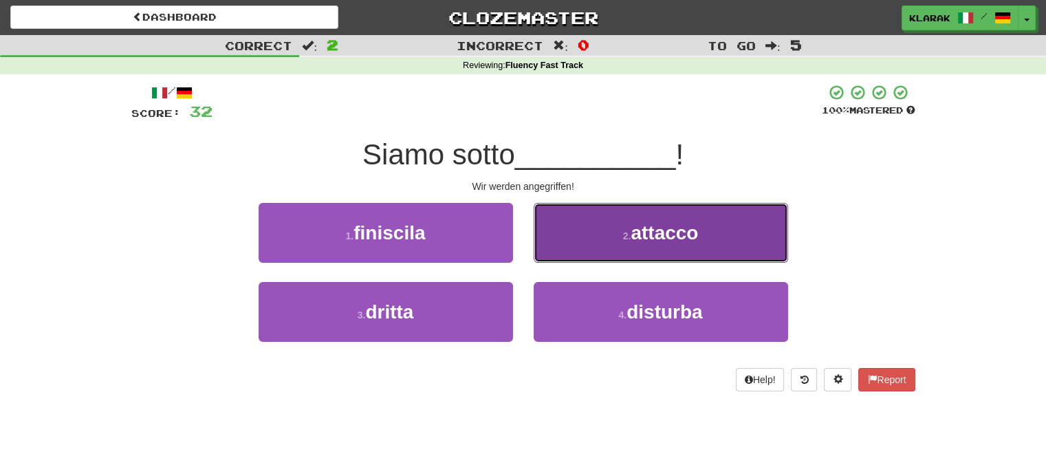
click at [623, 232] on small "2 ." at bounding box center [627, 235] width 8 height 11
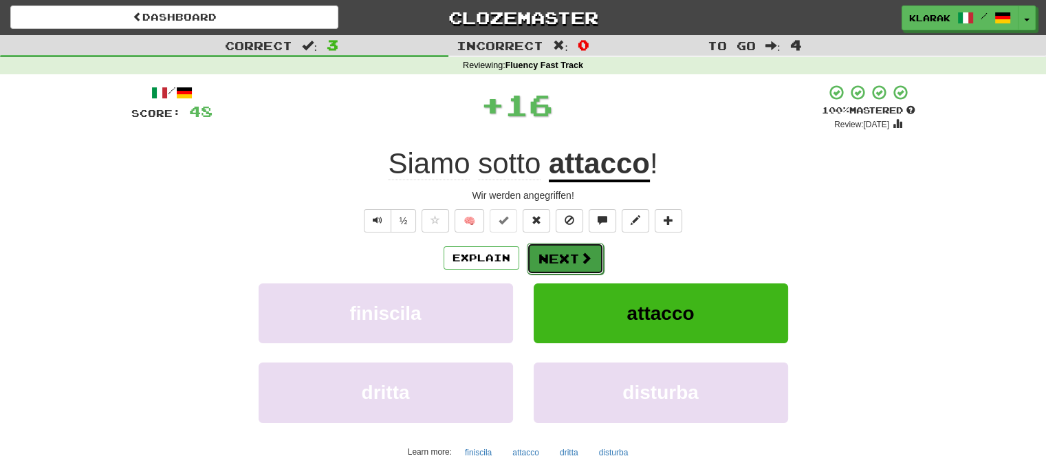
click at [572, 248] on button "Next" at bounding box center [565, 259] width 77 height 32
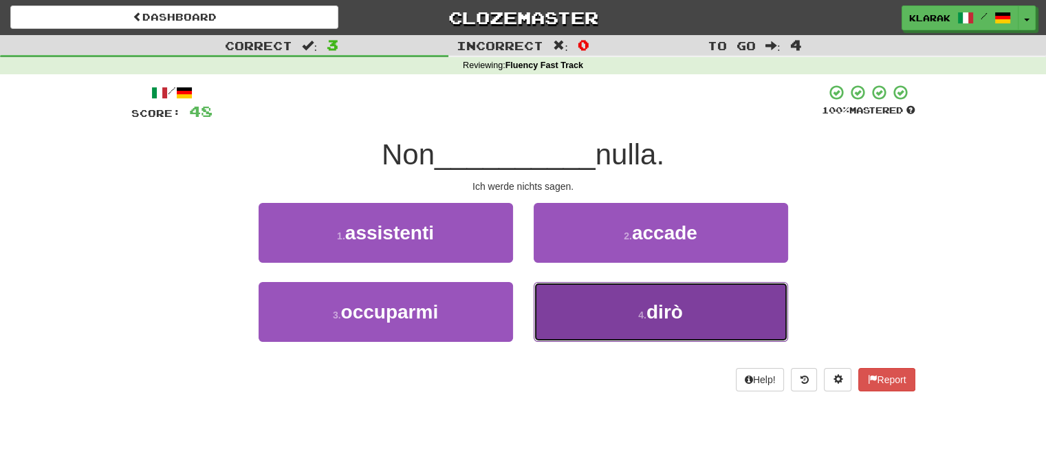
click at [586, 318] on button "4 . dirò" at bounding box center [661, 312] width 254 height 60
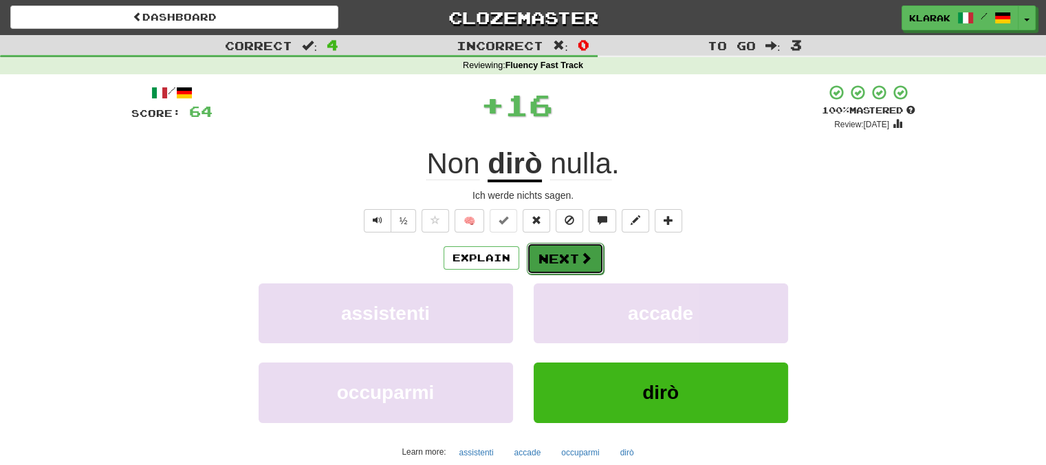
click at [572, 252] on button "Next" at bounding box center [565, 259] width 77 height 32
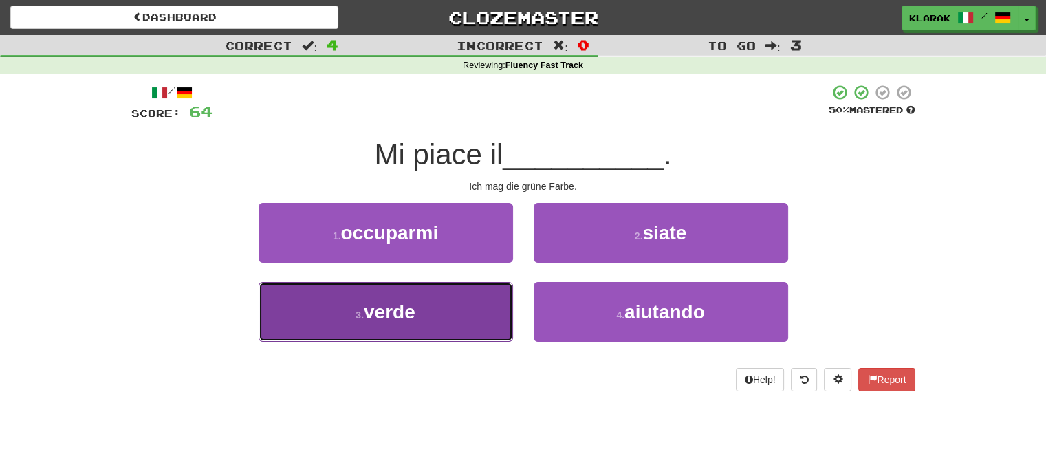
click at [471, 305] on button "3 . verde" at bounding box center [386, 312] width 254 height 60
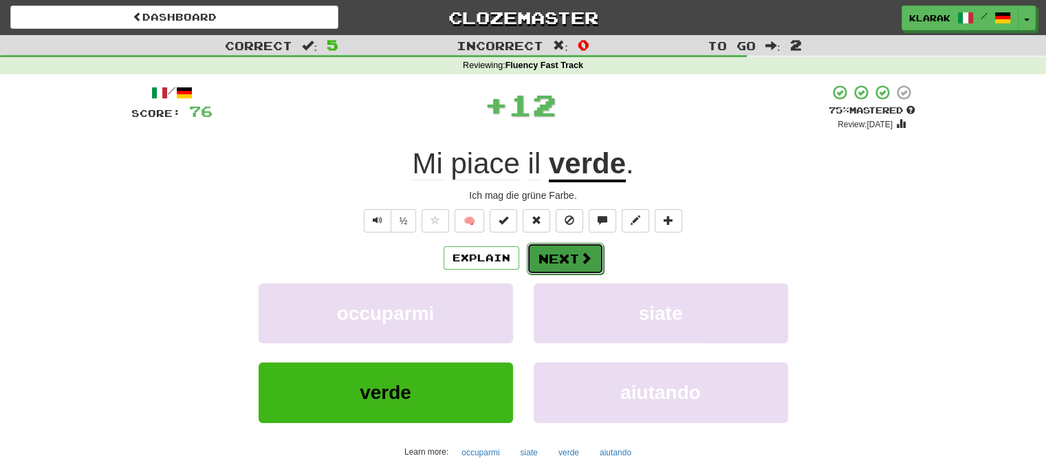
click at [576, 259] on button "Next" at bounding box center [565, 259] width 77 height 32
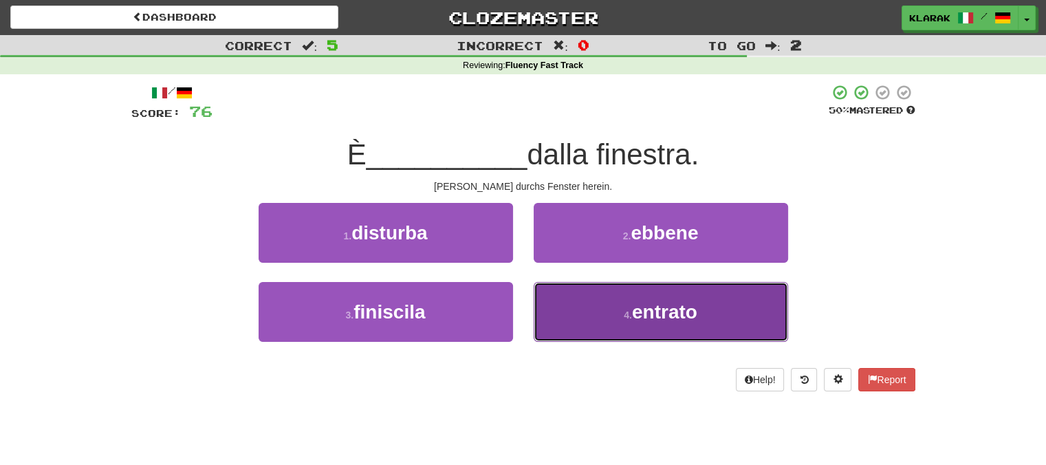
click at [581, 304] on button "4 . entrato" at bounding box center [661, 312] width 254 height 60
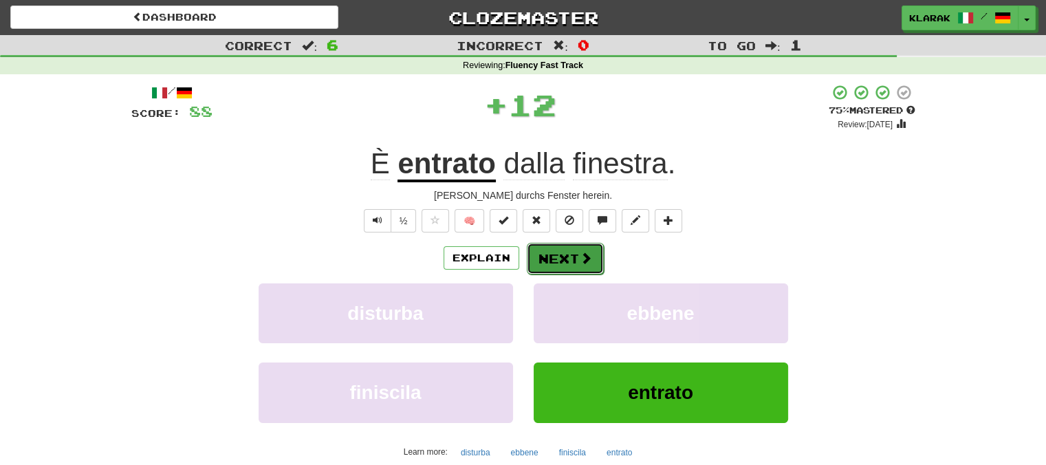
click at [571, 254] on button "Next" at bounding box center [565, 259] width 77 height 32
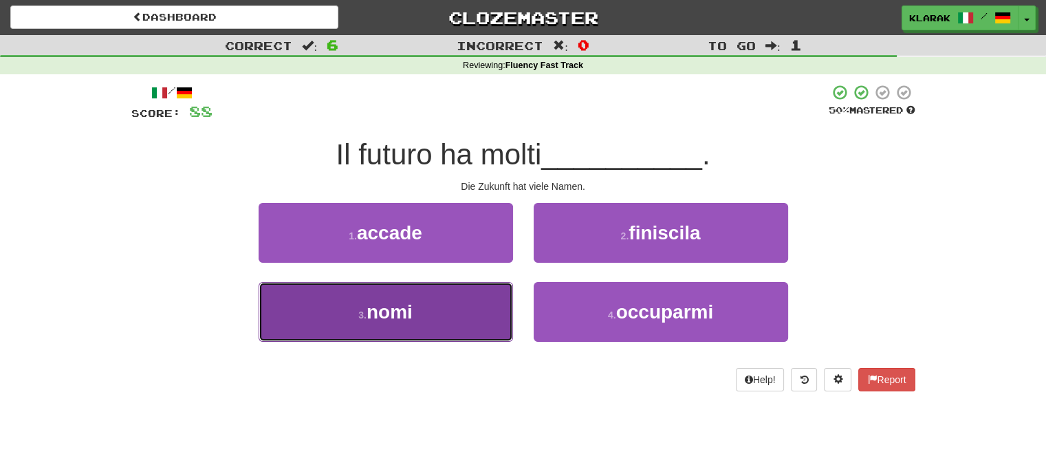
click at [455, 301] on button "3 . nomi" at bounding box center [386, 312] width 254 height 60
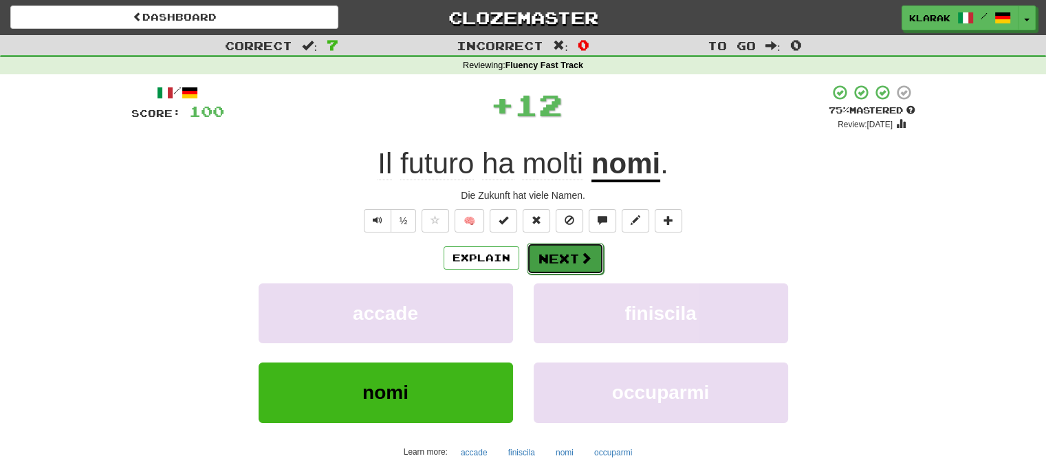
click at [563, 253] on button "Next" at bounding box center [565, 259] width 77 height 32
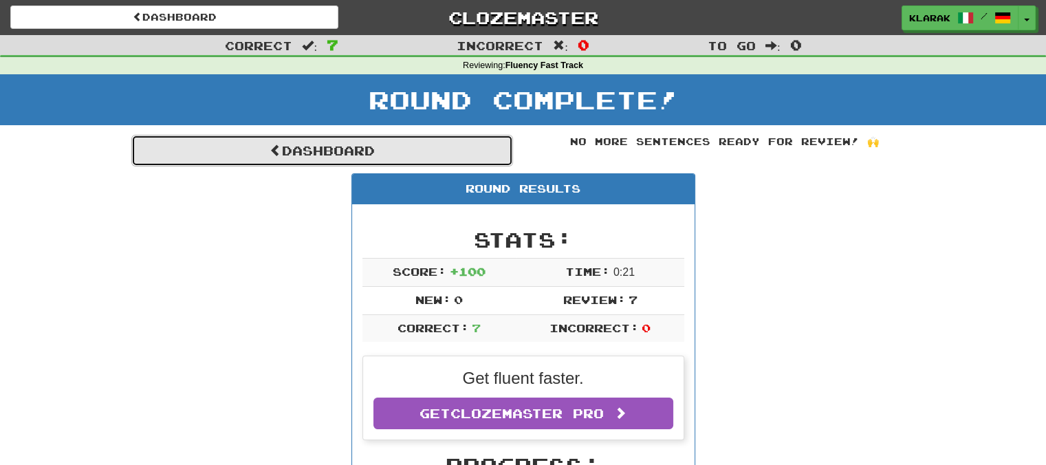
click at [314, 146] on link "Dashboard" at bounding box center [322, 151] width 382 height 32
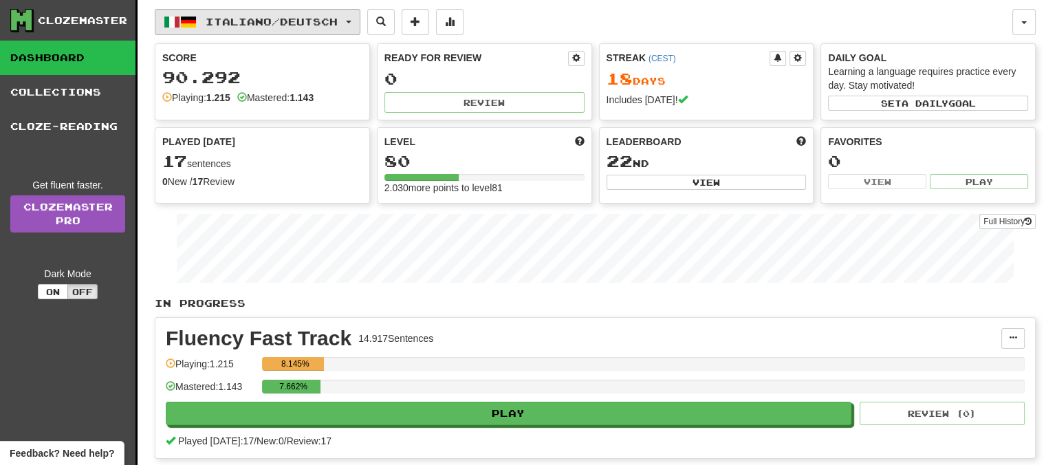
click at [360, 19] on button "Italiano / Deutsch" at bounding box center [258, 22] width 206 height 26
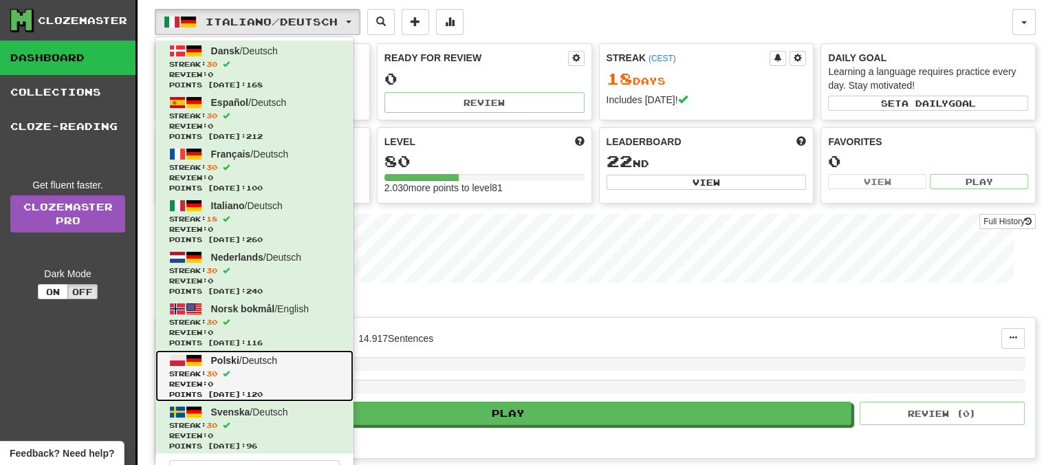
click at [233, 357] on span "Polski" at bounding box center [225, 360] width 28 height 11
